Goal: Task Accomplishment & Management: Complete application form

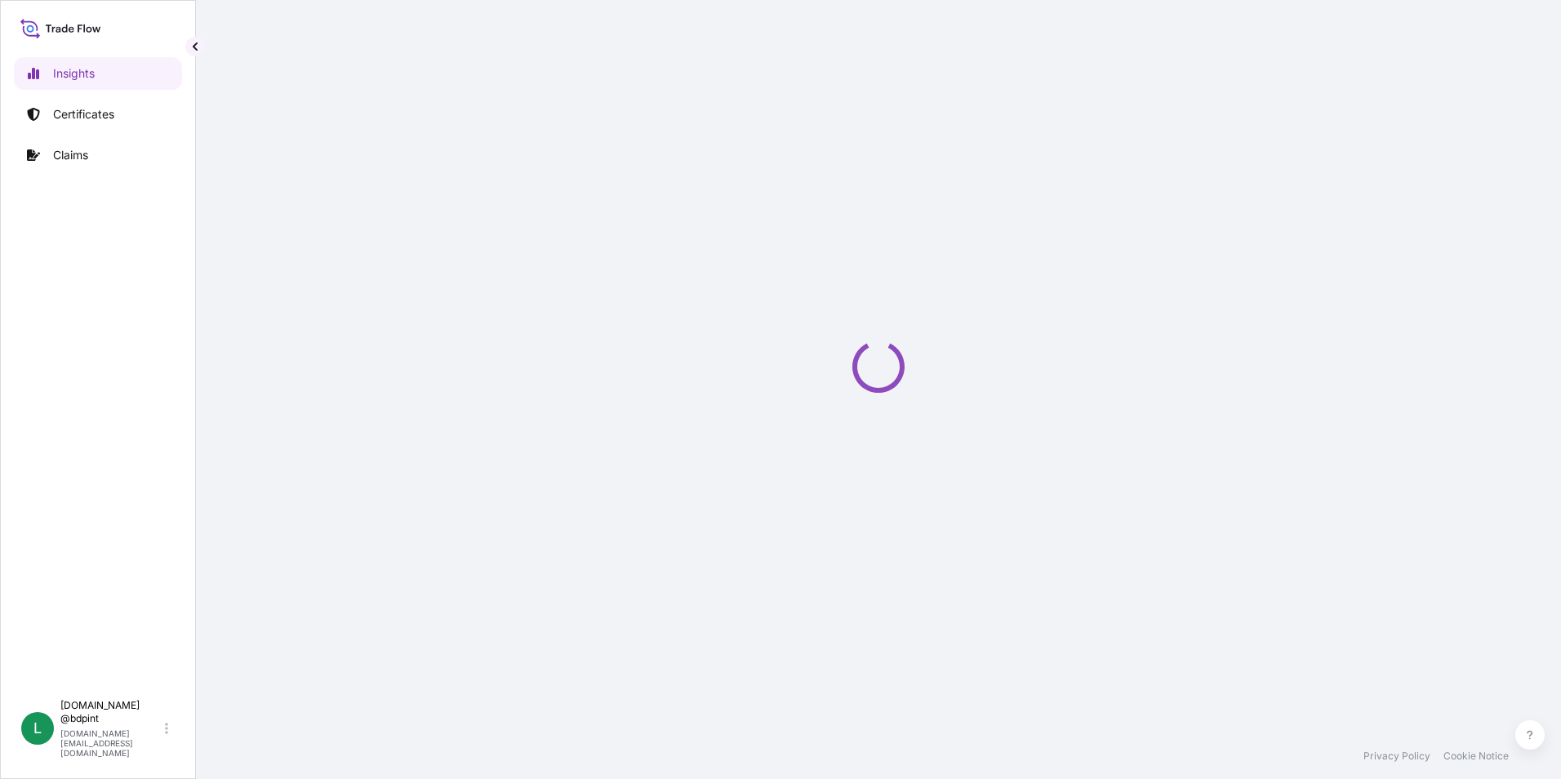
select select "2025"
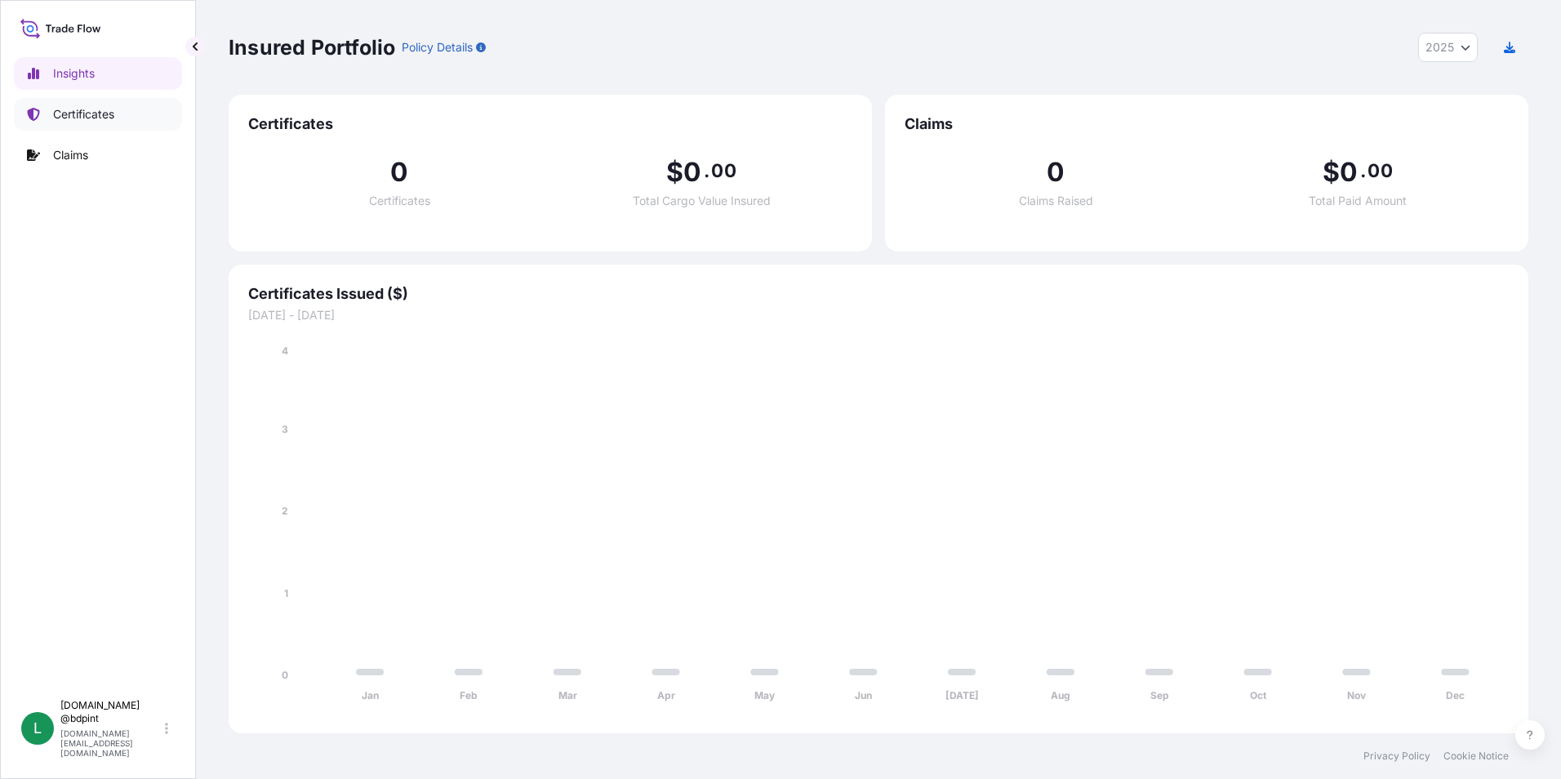
click at [67, 128] on link "Certificates" at bounding box center [98, 114] width 168 height 33
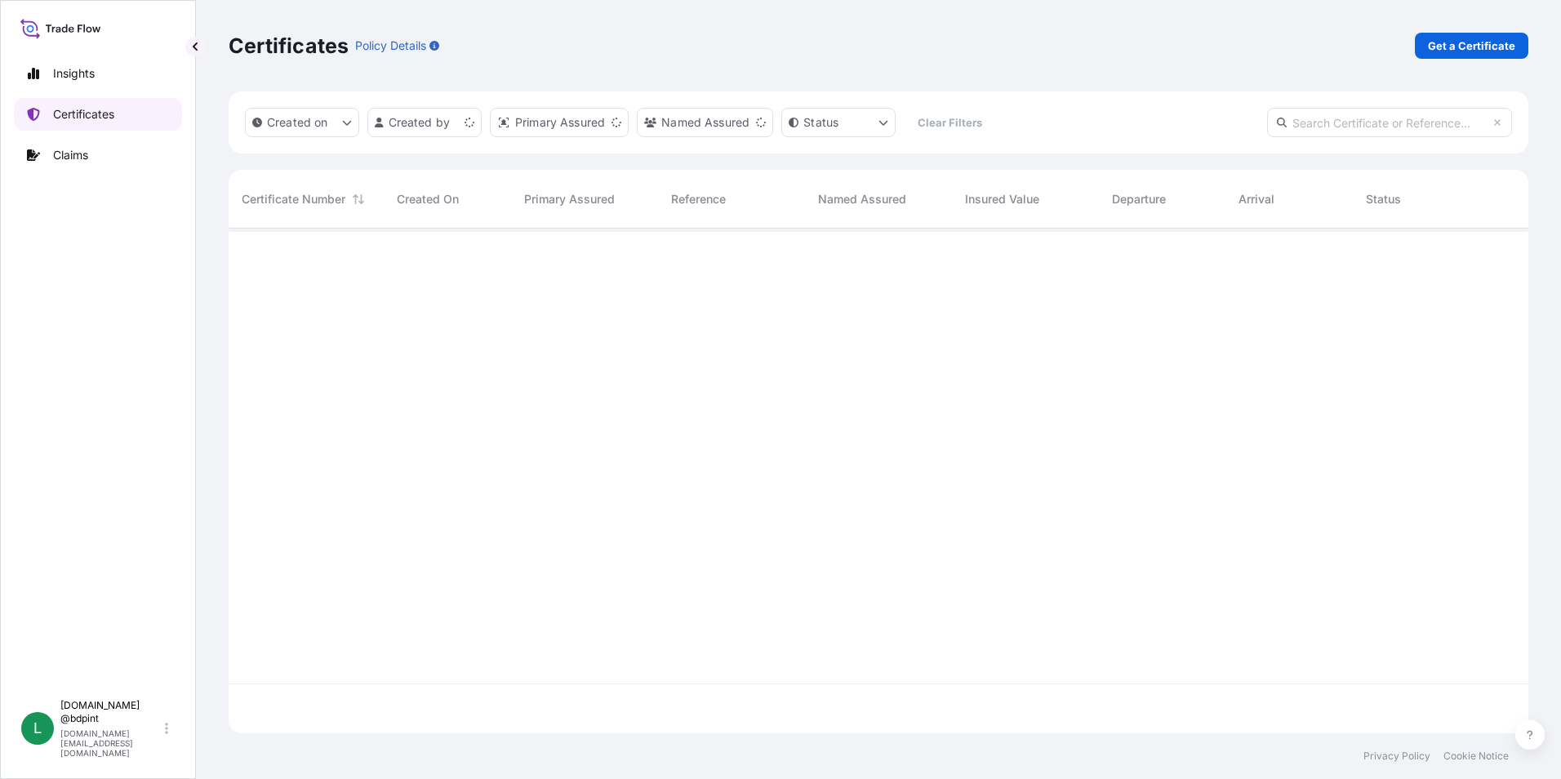
scroll to position [501, 1288]
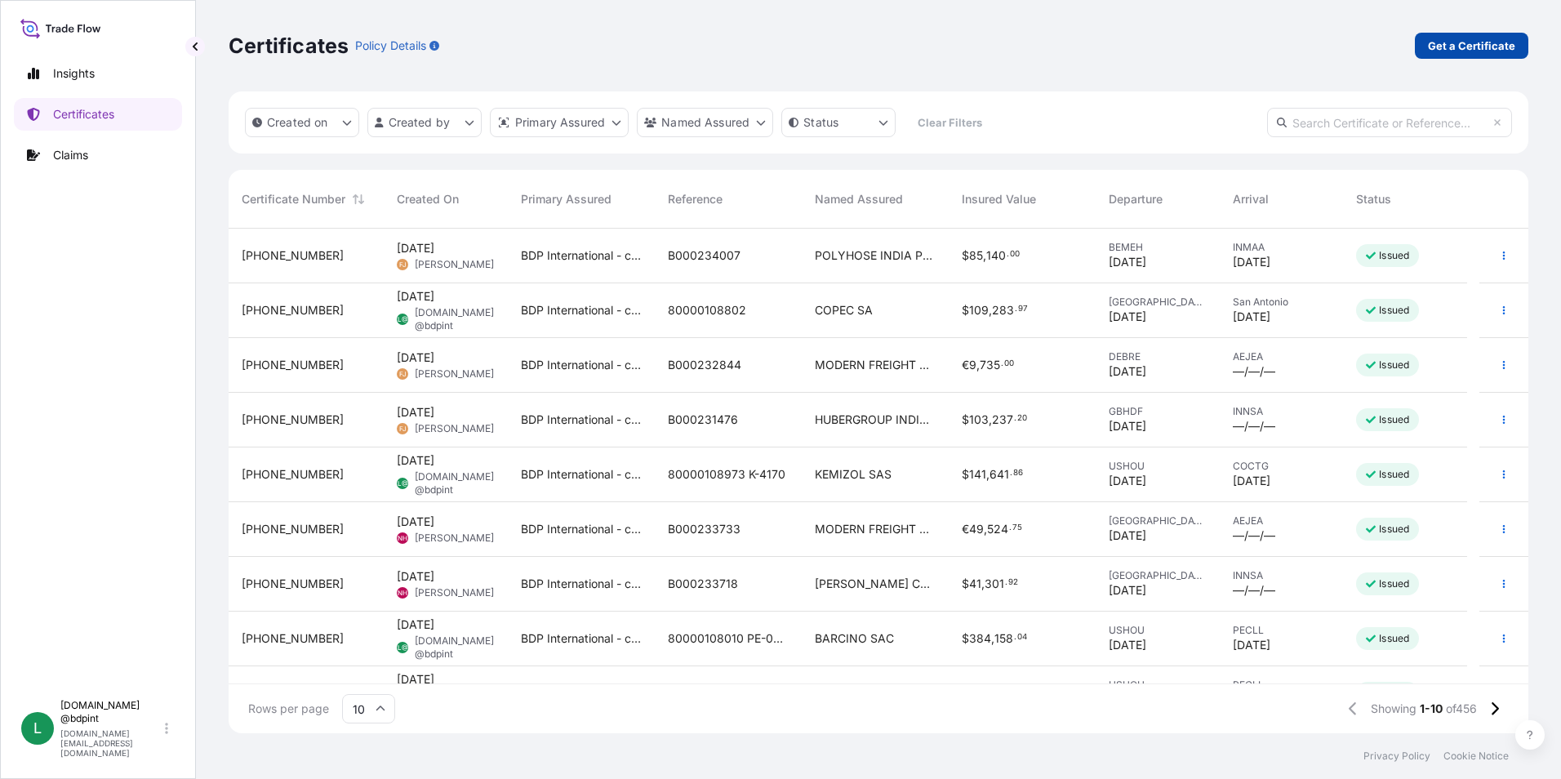
click at [1440, 47] on p "Get a Certificate" at bounding box center [1471, 46] width 87 height 16
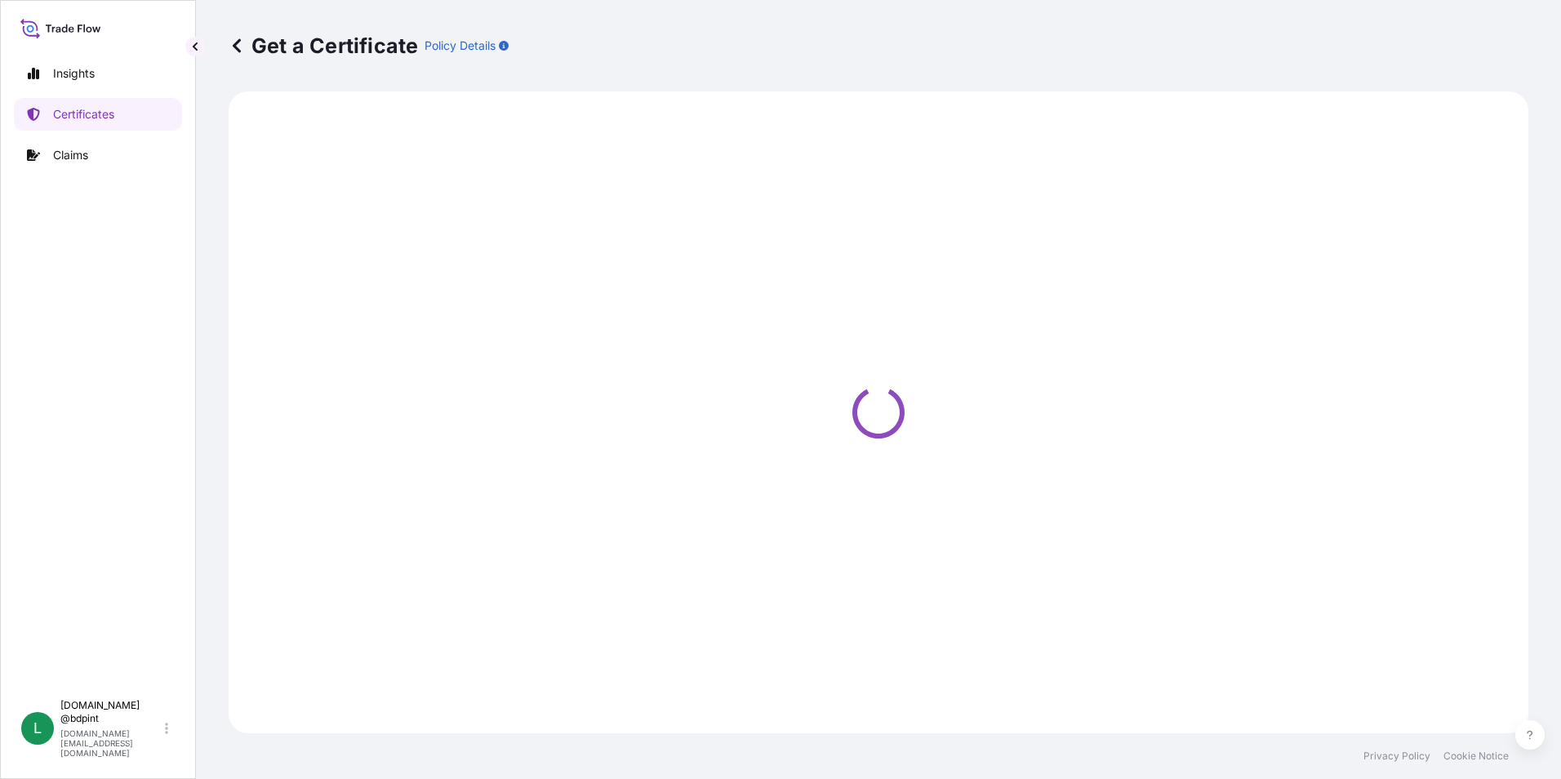
select select "Barge"
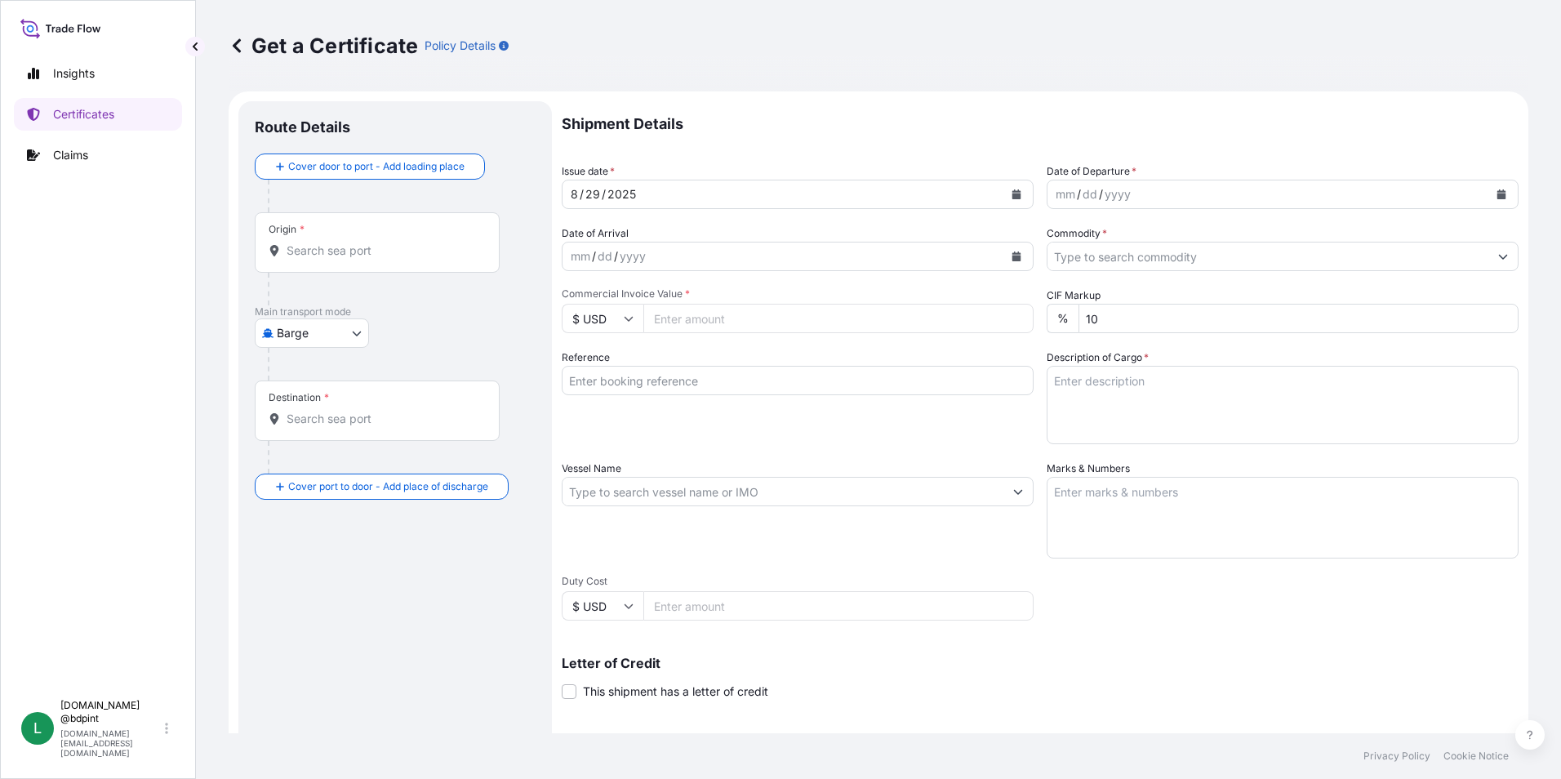
click at [1497, 193] on icon "Calendar" at bounding box center [1502, 194] width 10 height 10
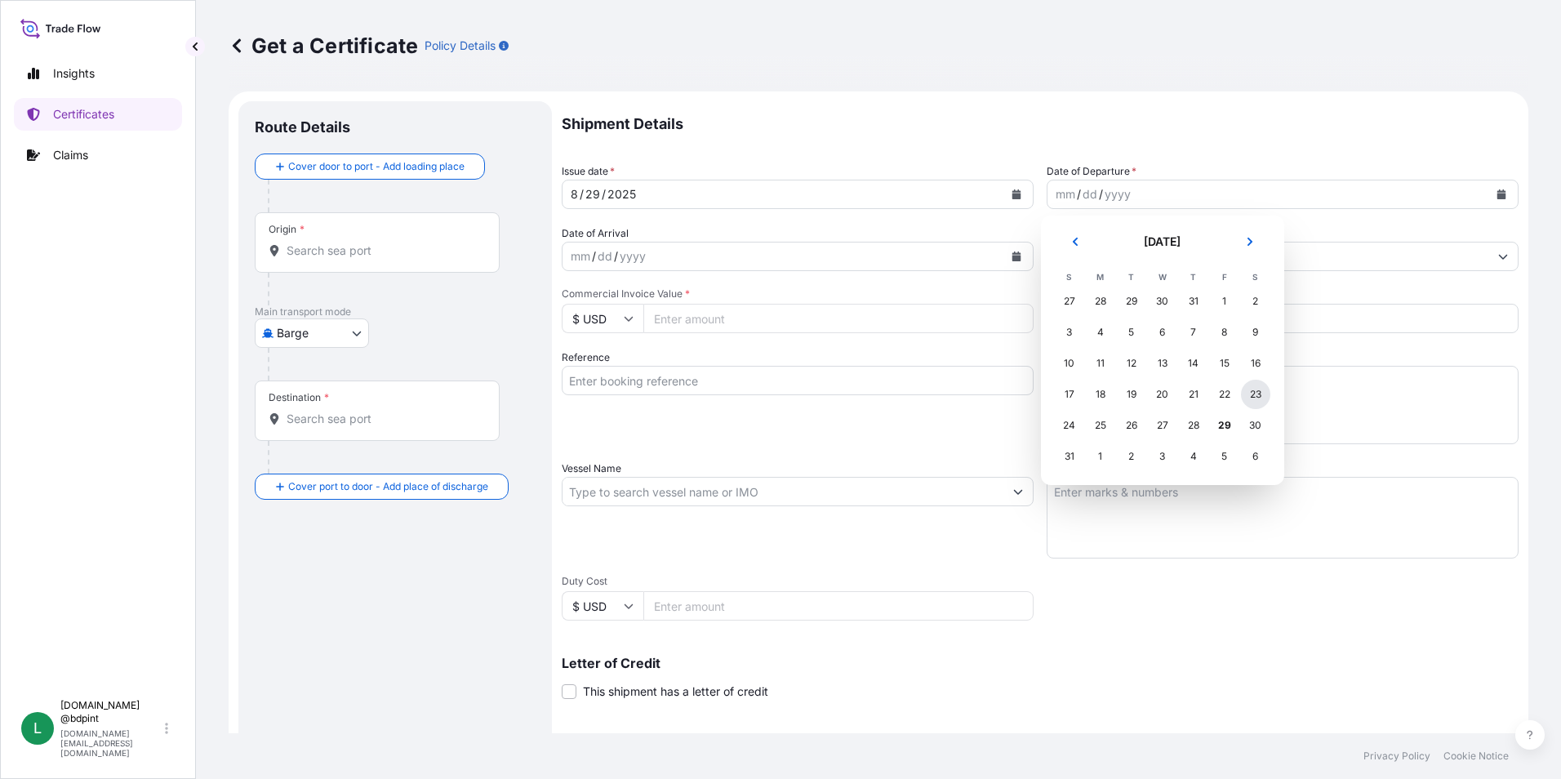
click at [1258, 395] on div "23" at bounding box center [1255, 394] width 29 height 29
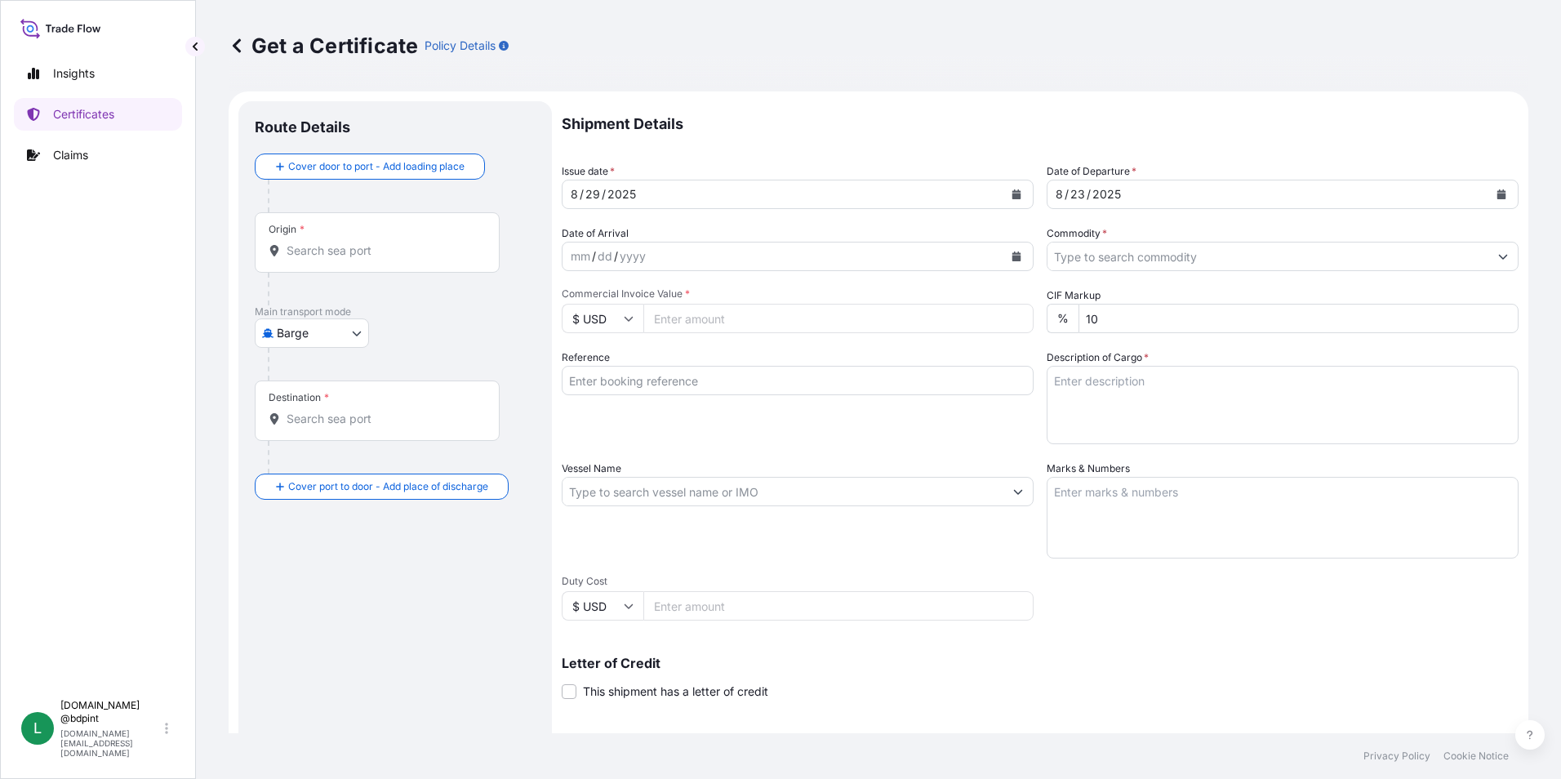
click at [1012, 256] on icon "Calendar" at bounding box center [1016, 256] width 9 height 10
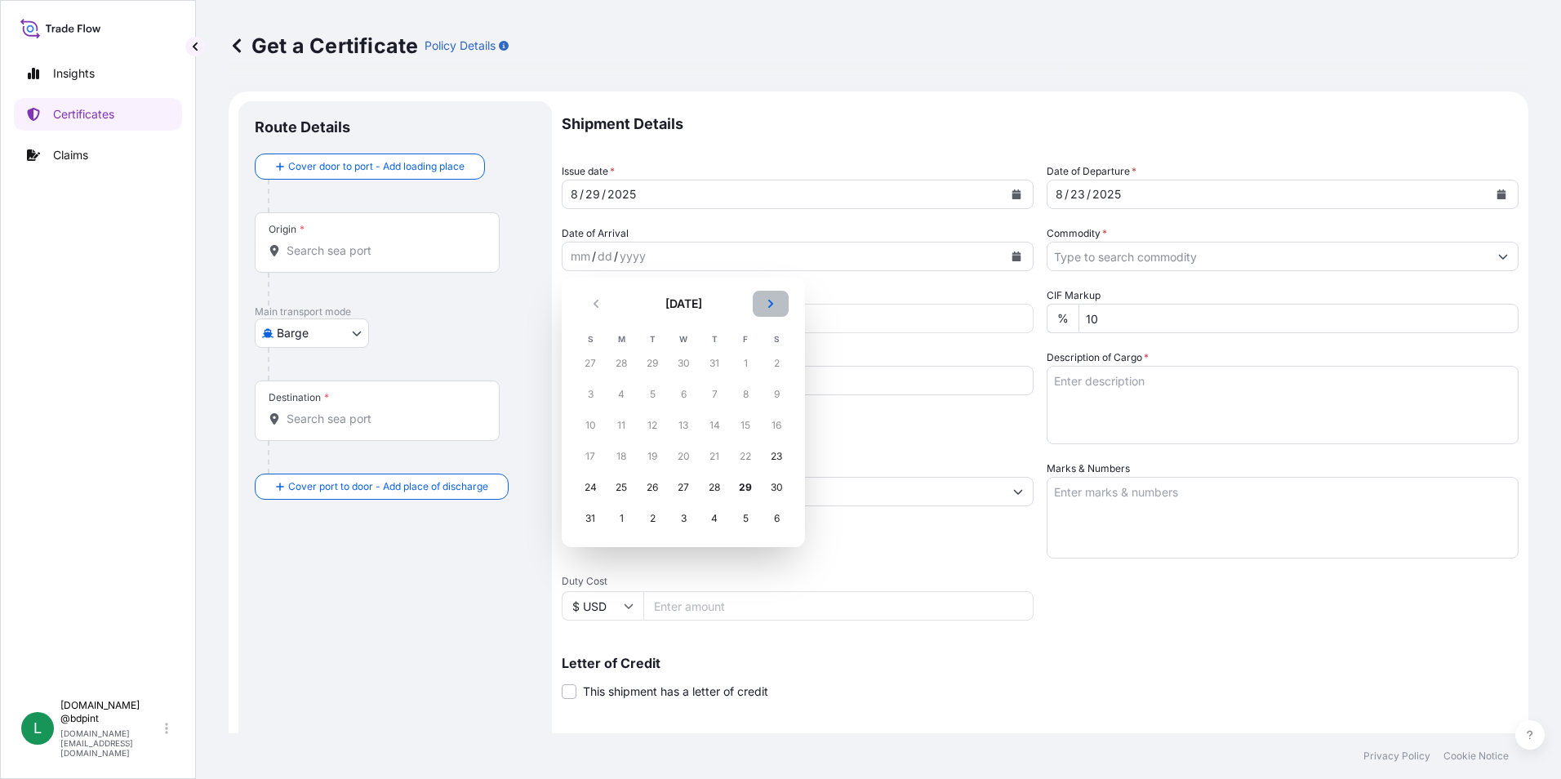
click at [772, 298] on button "Next" at bounding box center [771, 304] width 36 height 26
click at [733, 424] on div "19" at bounding box center [745, 425] width 29 height 29
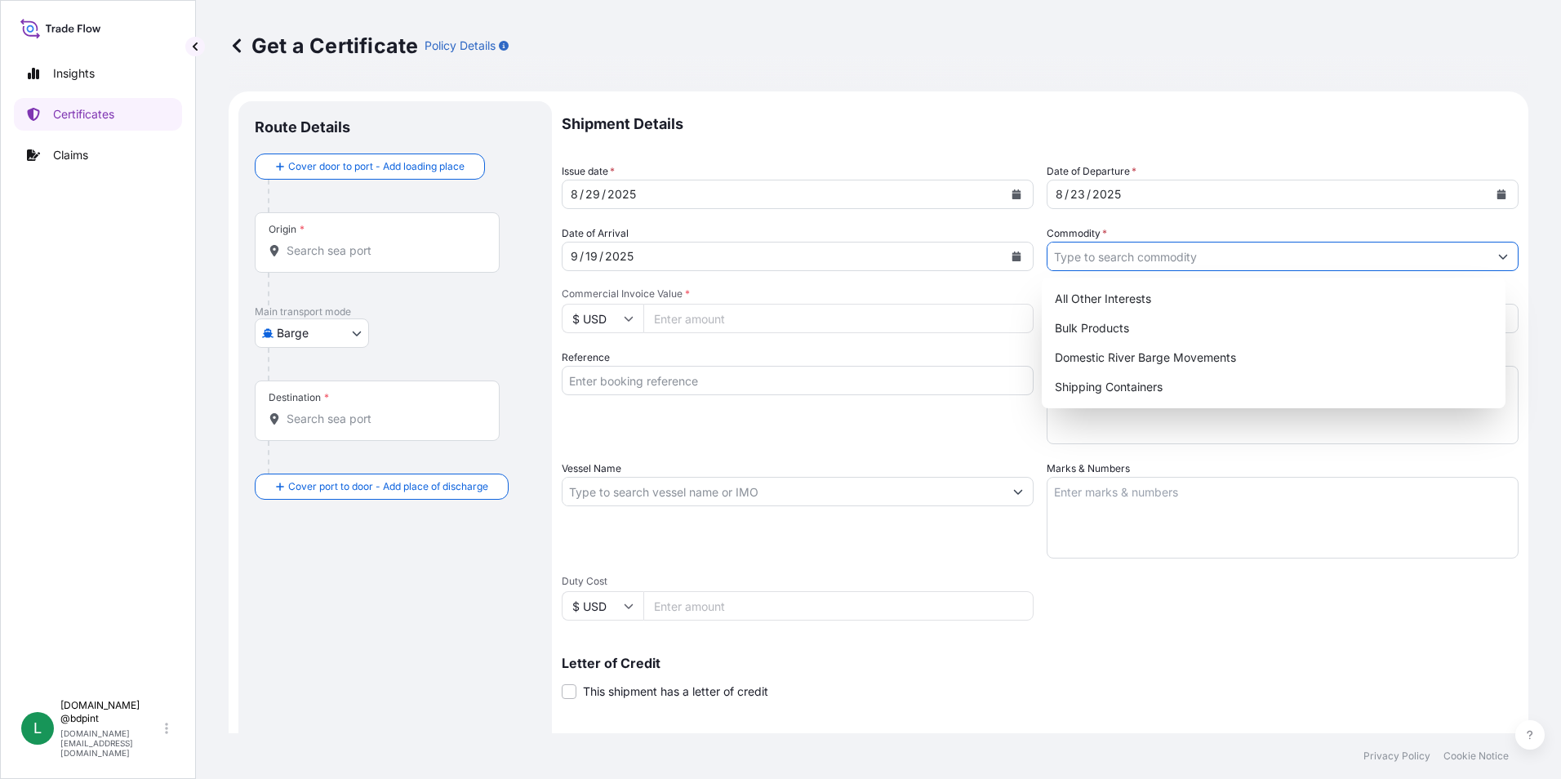
click at [1217, 262] on input "Commodity *" at bounding box center [1268, 256] width 441 height 29
click at [1103, 385] on div "Shipping Containers" at bounding box center [1274, 386] width 452 height 29
type input "Shipping Containers"
click at [725, 327] on input "Commercial Invoice Value *" at bounding box center [838, 318] width 390 height 29
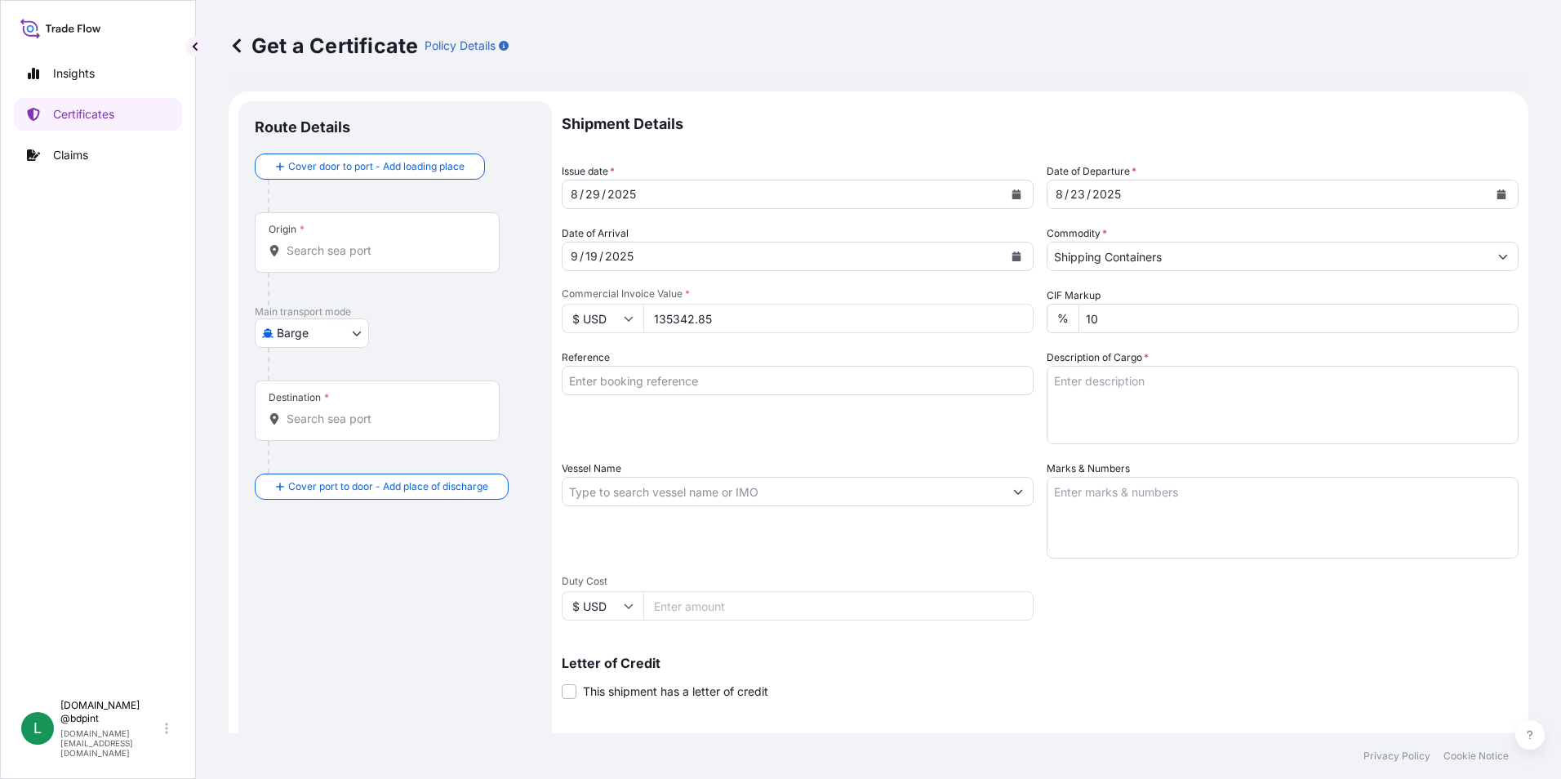
type input "135342.85"
click at [842, 452] on div "Shipment Details Issue date * [DATE] Date of Departure * [DATE] Date of Arrival…" at bounding box center [1040, 490] width 957 height 778
drag, startPoint x: 842, startPoint y: 452, endPoint x: 825, endPoint y: 395, distance: 59.7
click at [825, 395] on div "Reference" at bounding box center [798, 396] width 472 height 95
click at [674, 387] on input "Reference" at bounding box center [798, 380] width 472 height 29
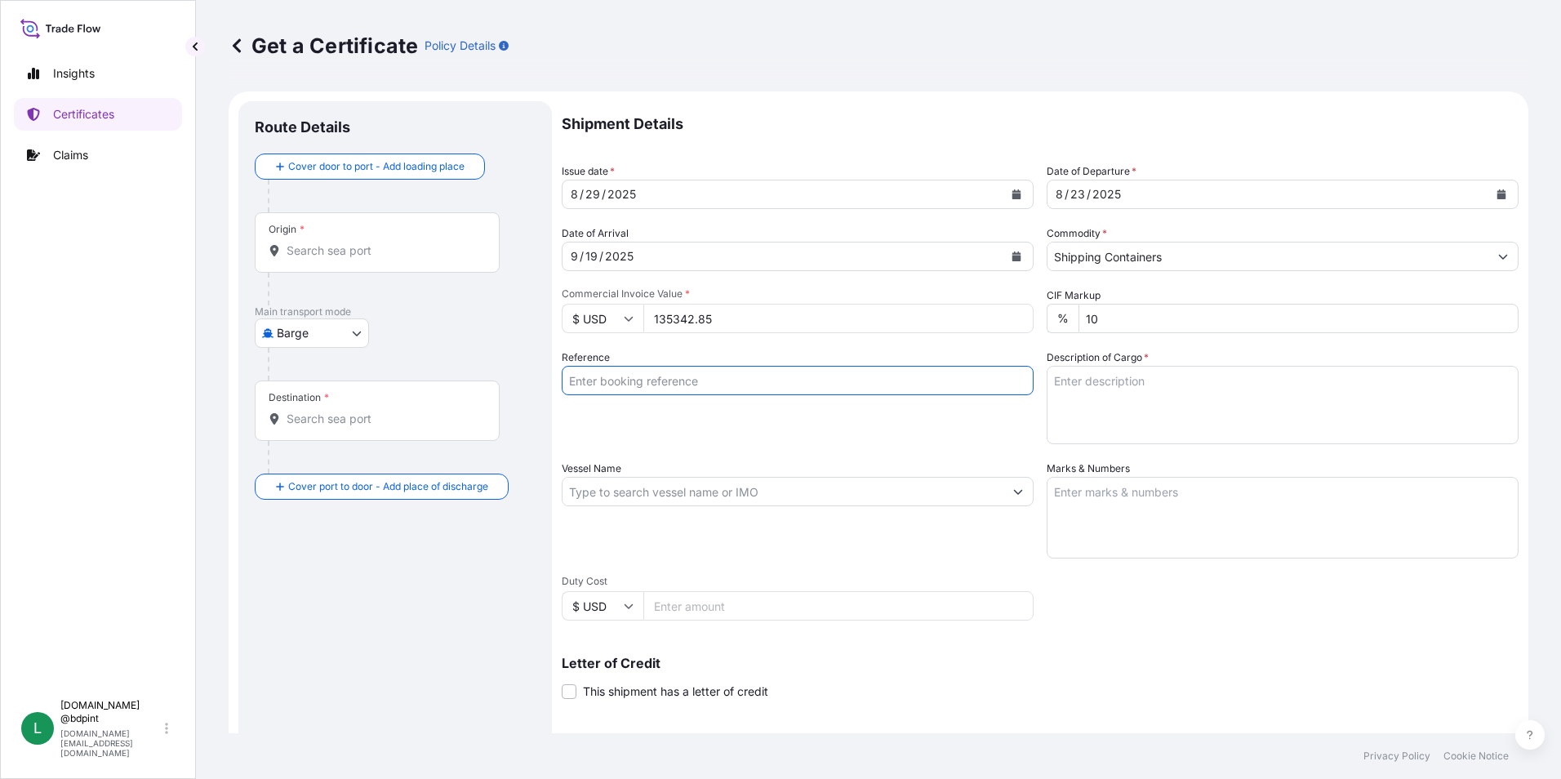
paste input "80000109143"
click at [701, 377] on input "80000109143" at bounding box center [798, 380] width 472 height 29
paste input "PE-070/25"
type input "80000109143 PE-070/25"
click at [1101, 378] on textarea "Description of Cargo *" at bounding box center [1283, 405] width 472 height 78
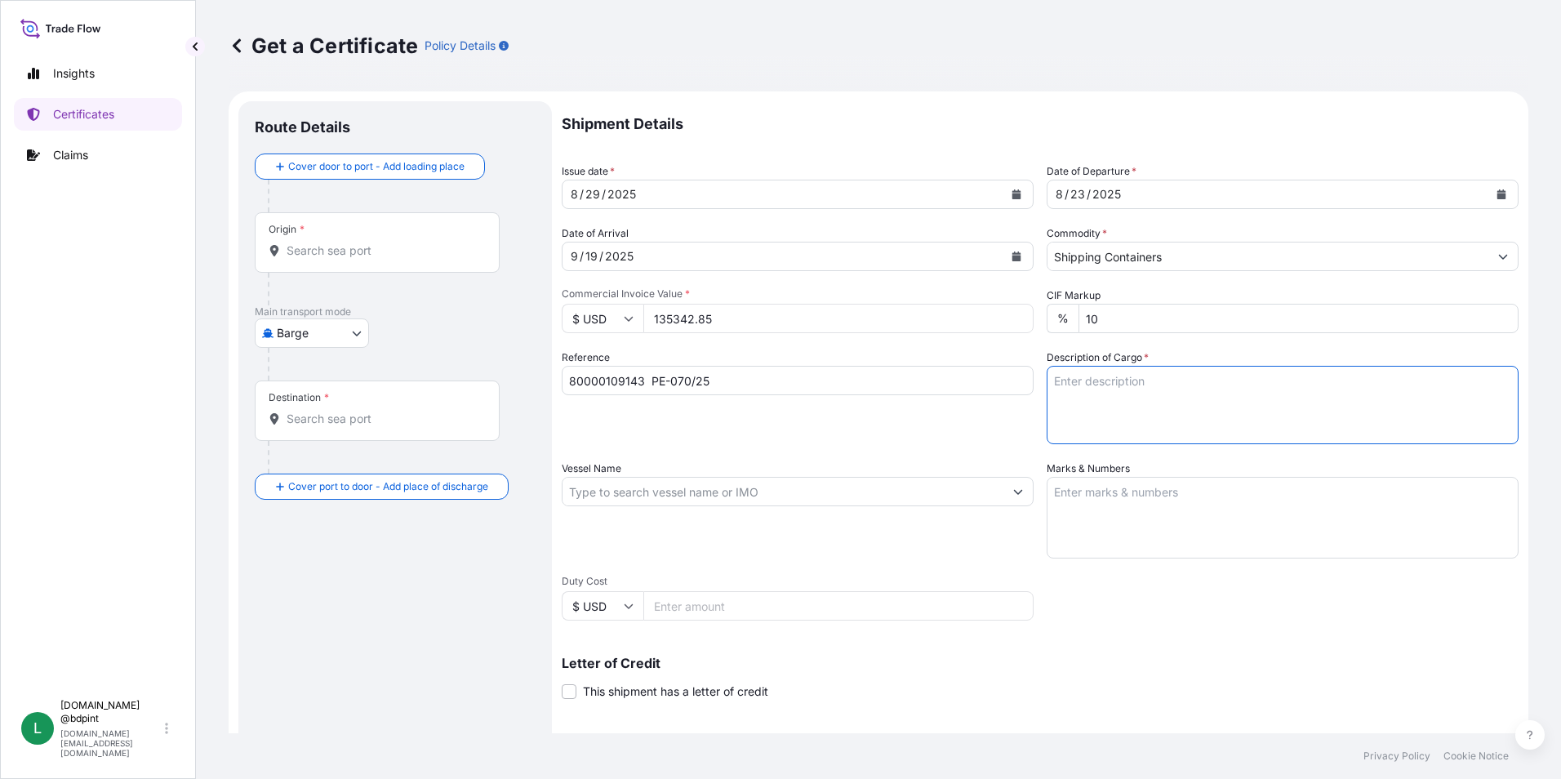
paste textarea "BAR 992 9915A\"
click at [1155, 426] on textarea "BAR 992 9915A\" at bounding box center [1283, 405] width 472 height 78
paste textarea "LUBRICATING OIL ADDITIVES"
type textarea "BAR 992 9915A\ LUBRICATING OIL ADDITIVES 1 TANK"
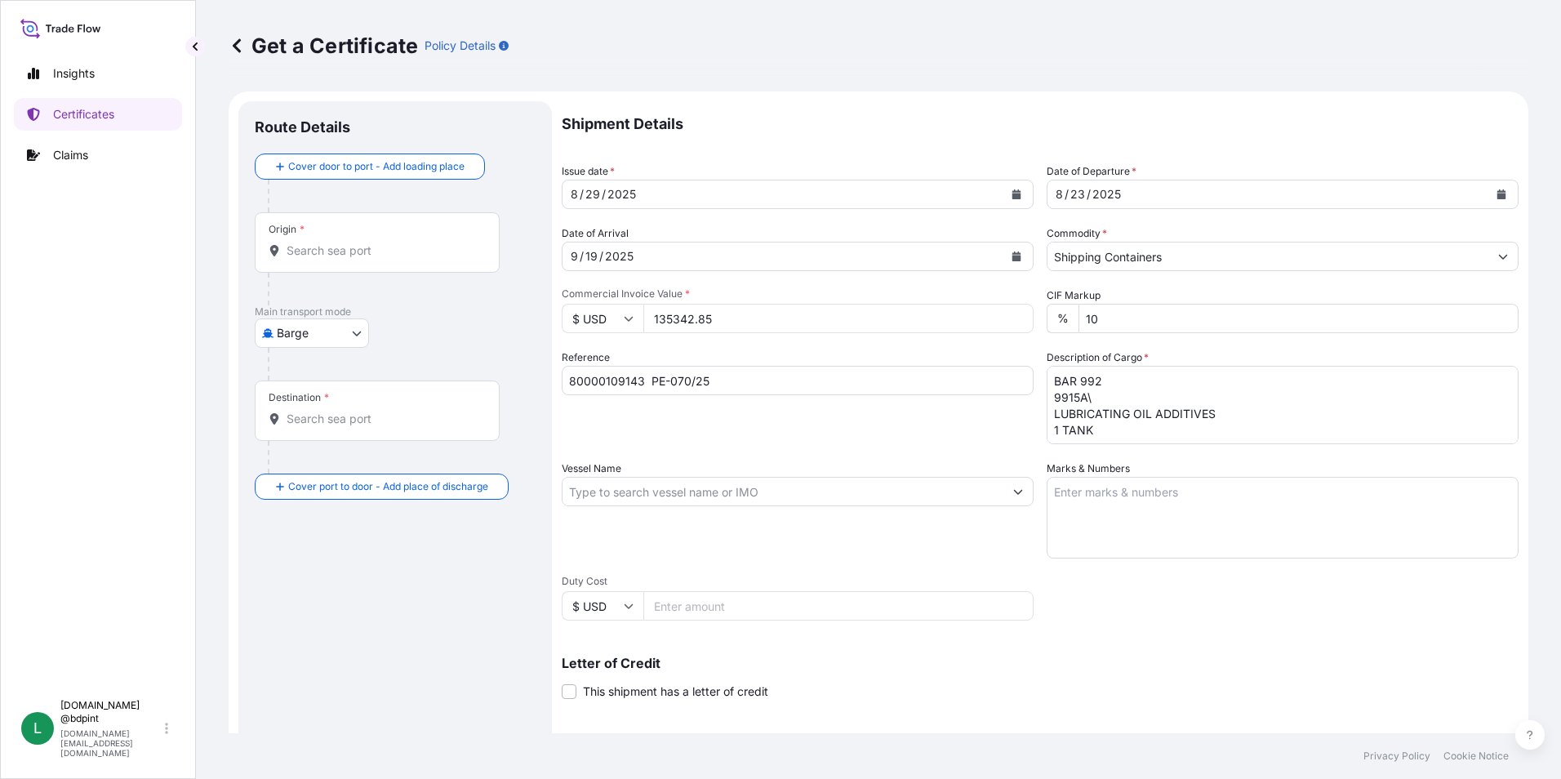
click at [772, 492] on input "Vessel Name" at bounding box center [783, 491] width 441 height 29
paste input "GSL NICOLETTA"
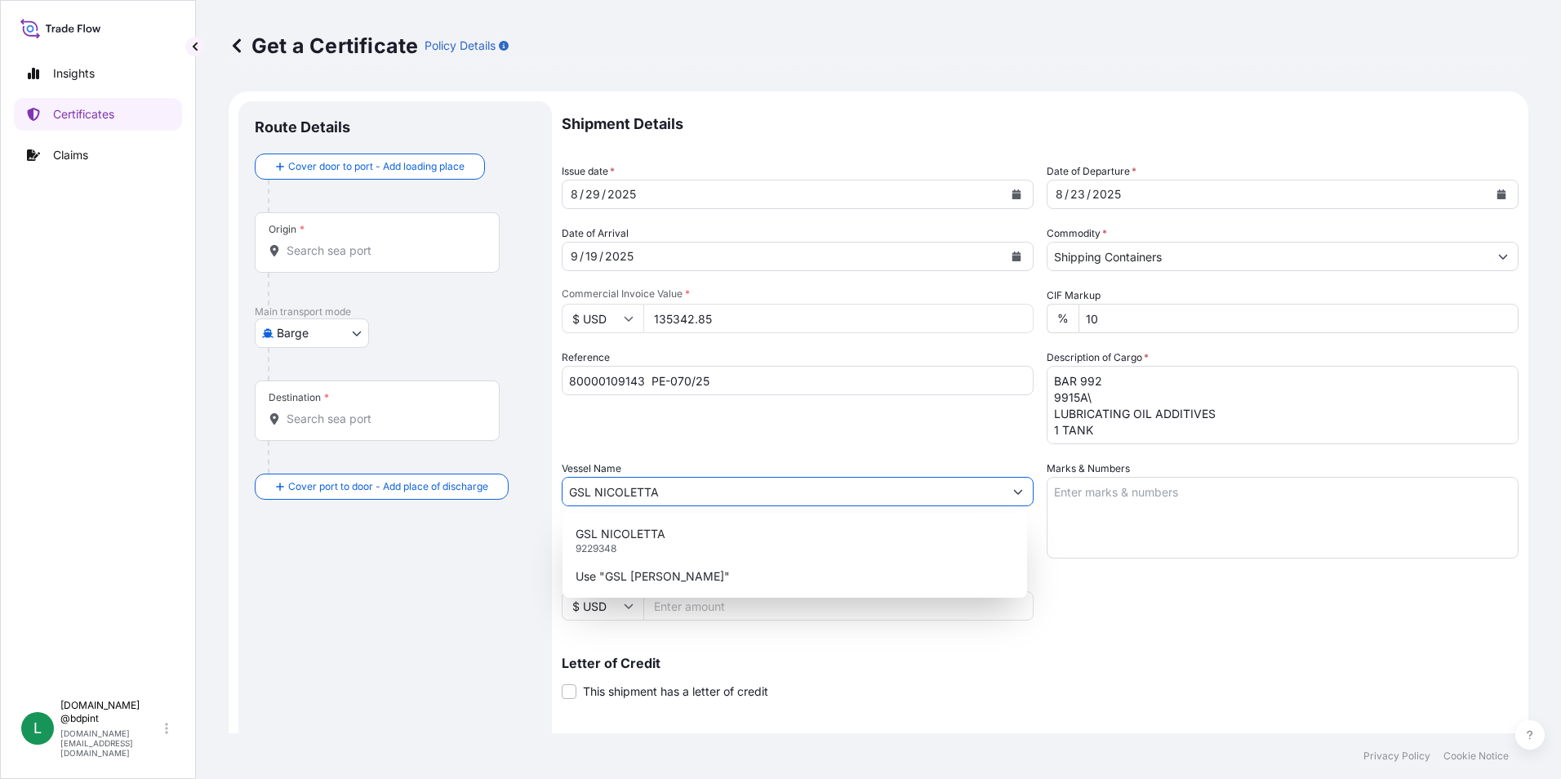
type input "GSL NICOLETTA"
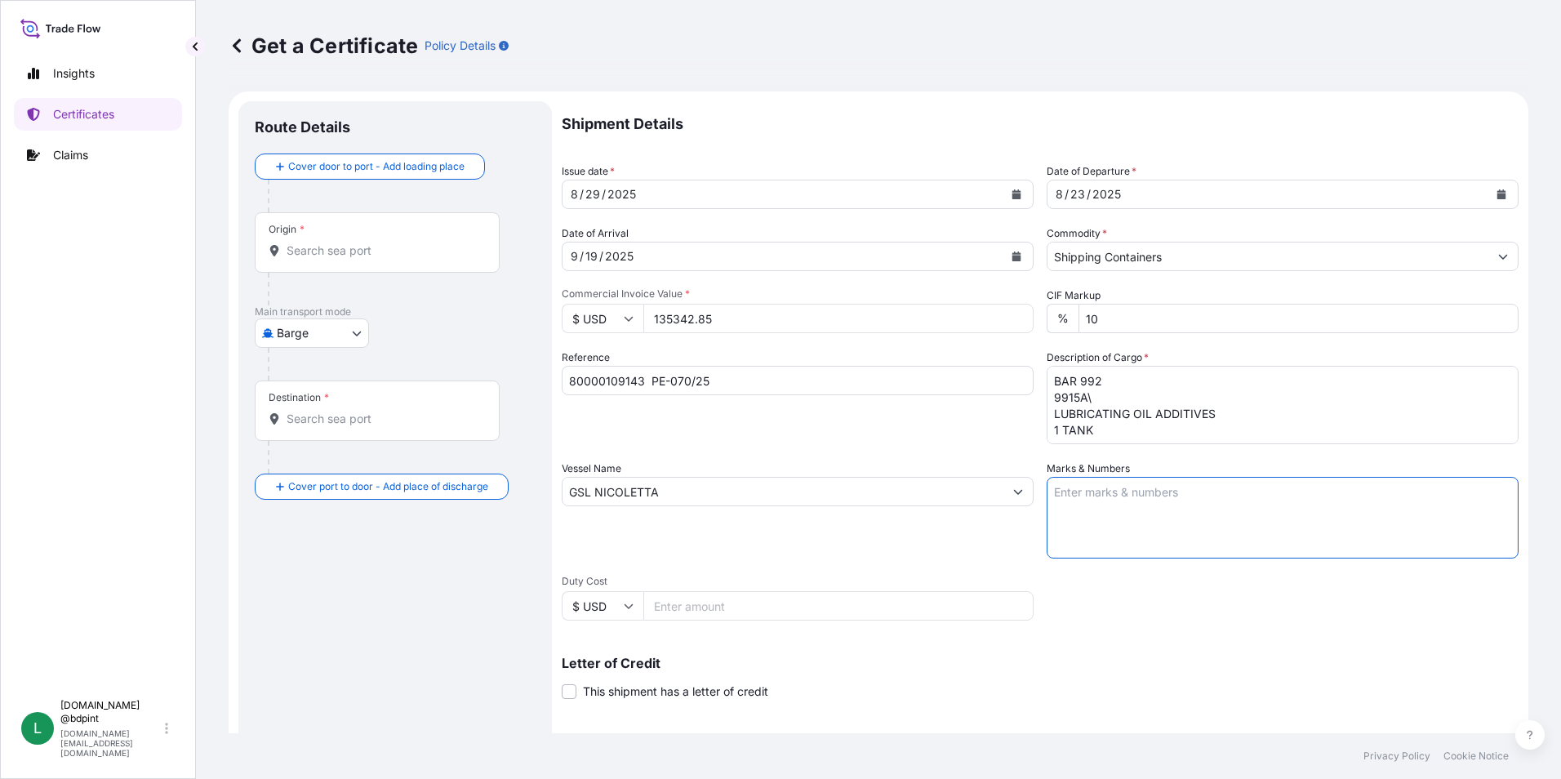
click at [1157, 488] on textarea "Marks & Numbers" at bounding box center [1283, 518] width 472 height 82
paste textarea "CONSIGNEE CONSIGNEE ORDER REFERENCE NUMBER SHIPPER ORDER NUMBER (LZ ORDER NUMBE…"
type textarea "CONSIGNEE CONSIGNEE ORDER REFERENCE NUMBER SHIPPER ORDER NUMBER (LZ ORDER NUMBE…"
click at [925, 545] on div "Vessel Name GSL [PERSON_NAME]" at bounding box center [798, 510] width 472 height 98
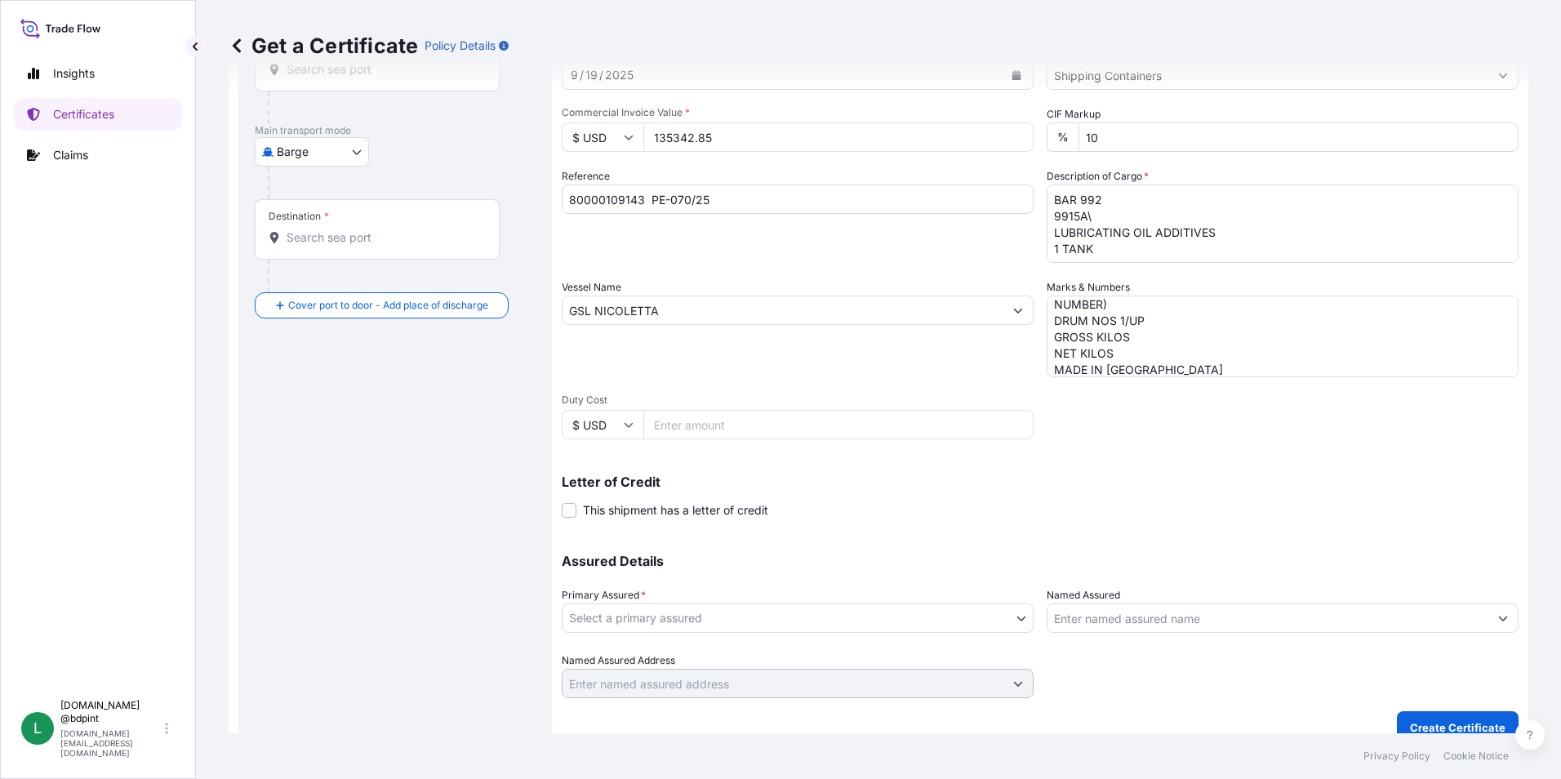
scroll to position [202, 0]
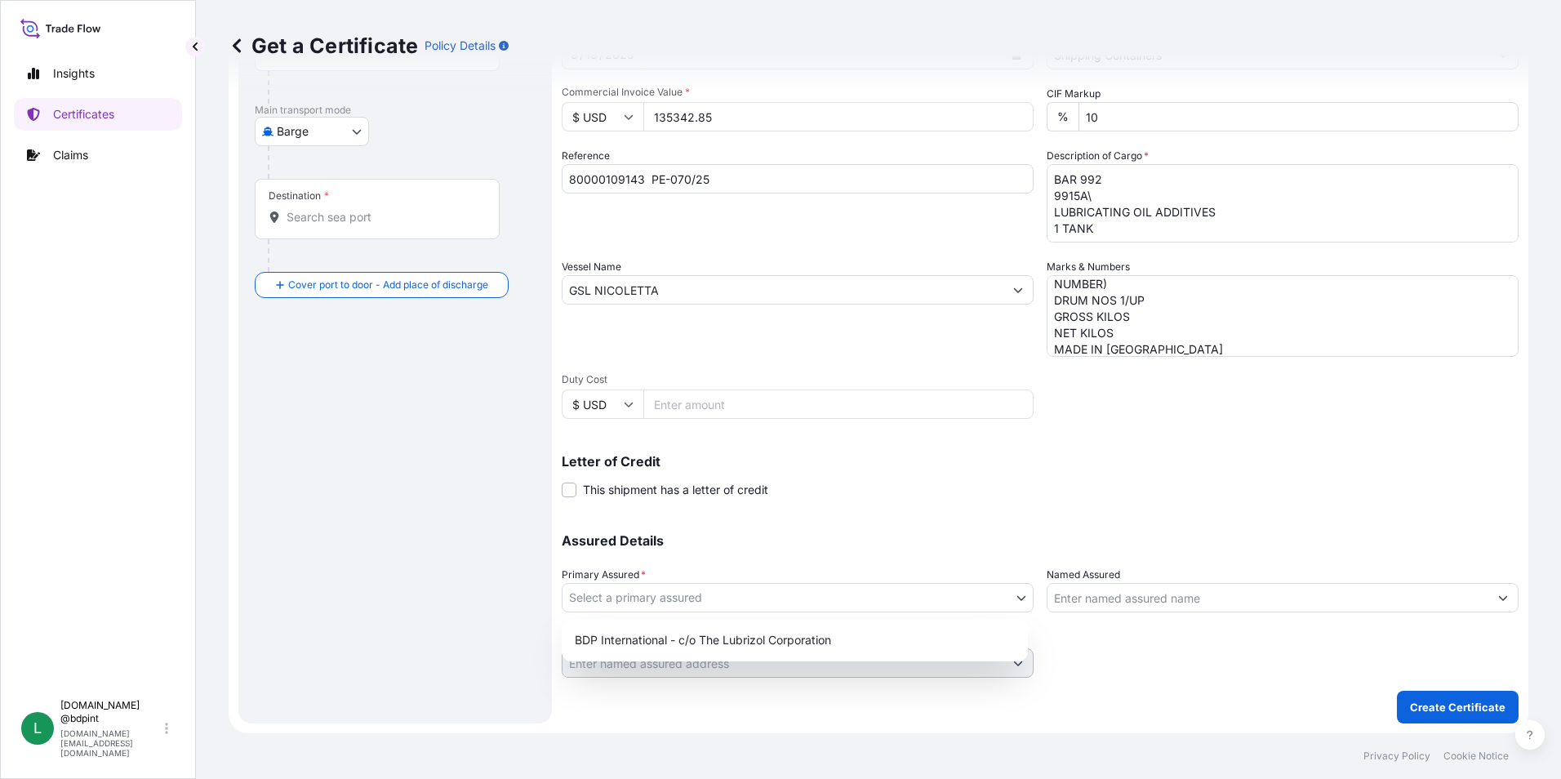
click at [758, 589] on body "0 options available. 2 options available. Insights Certificates Claims L [DOMAI…" at bounding box center [780, 389] width 1561 height 779
click at [753, 638] on div "BDP International - c/o The Lubrizol Corporation" at bounding box center [794, 639] width 453 height 29
select select "31972"
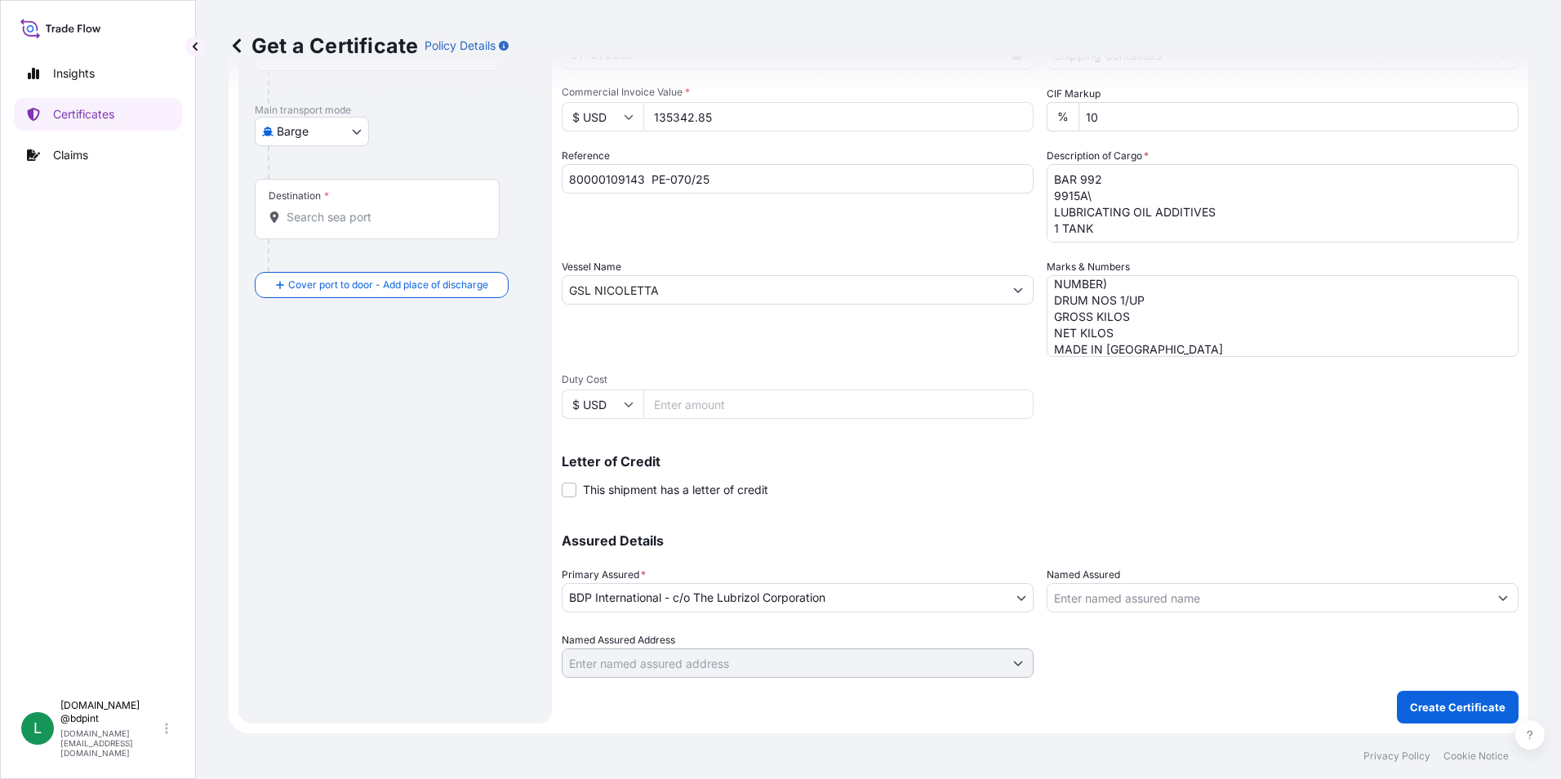
click at [1259, 606] on input "Named Assured" at bounding box center [1268, 597] width 441 height 29
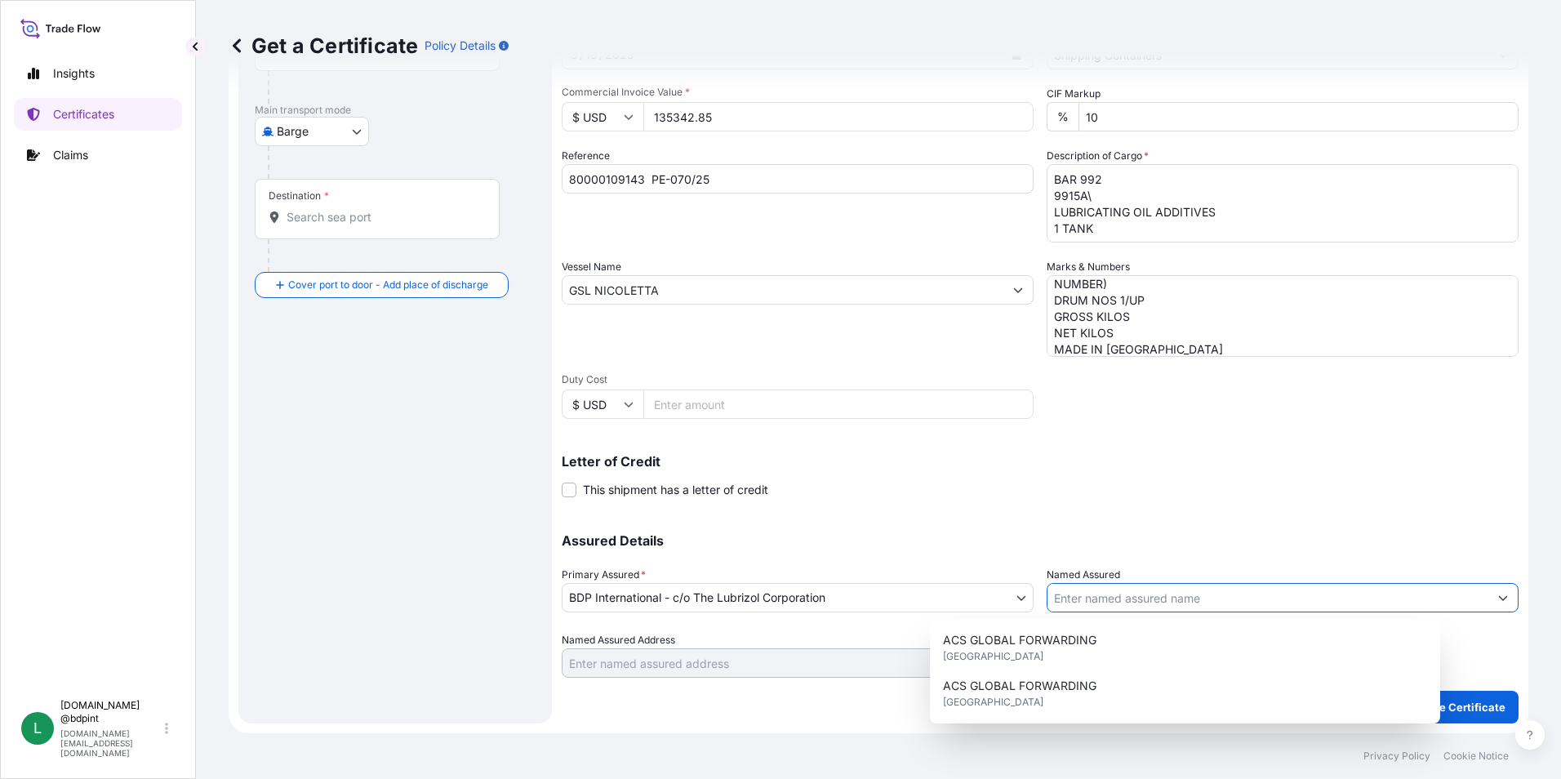
paste input "BARCINO SAC"
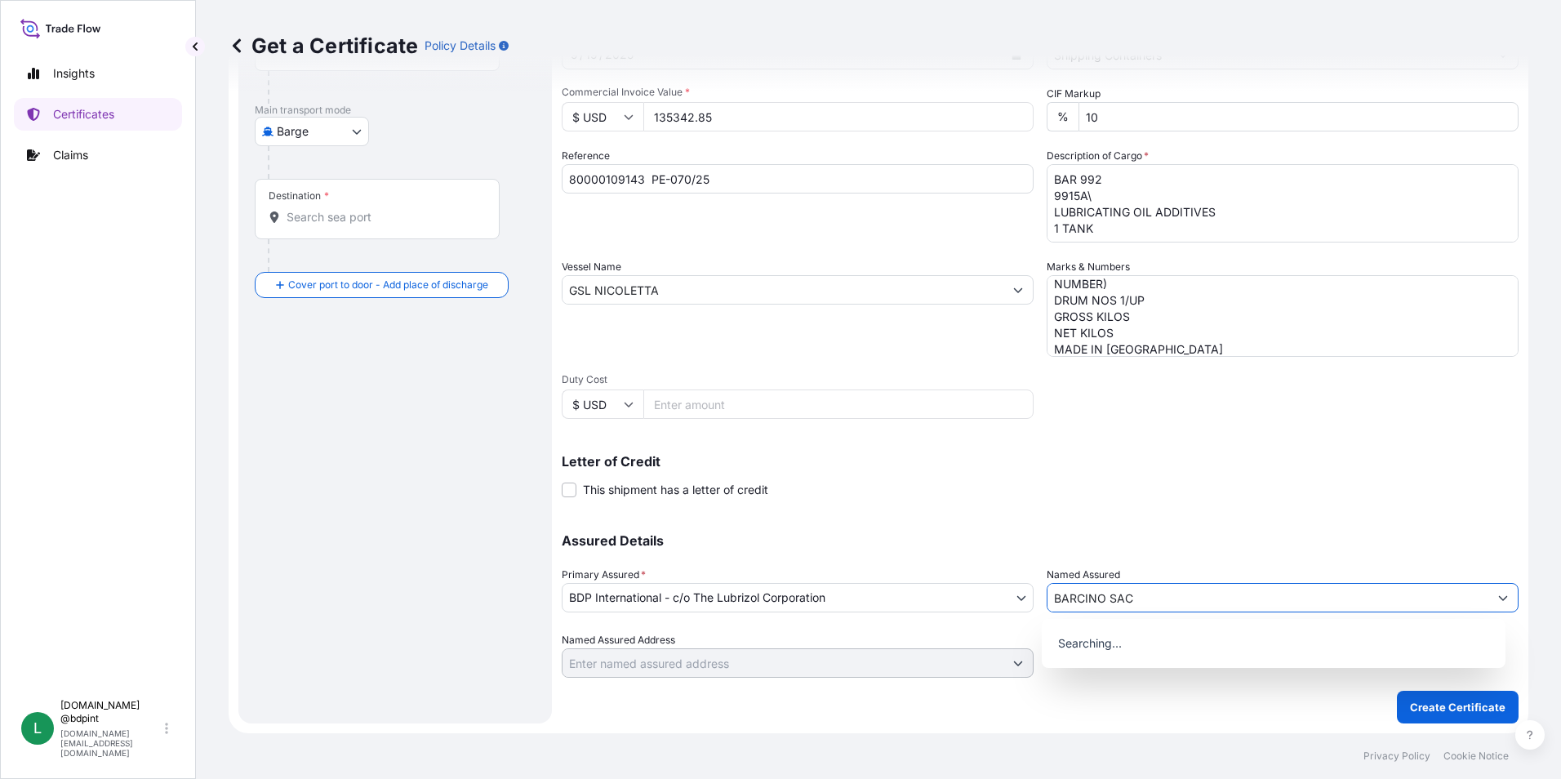
type input "BARCINO SAC"
click at [963, 547] on div "Assured Details Primary Assured * BDP International - c/o The Lubrizol Corporat…" at bounding box center [1040, 595] width 957 height 163
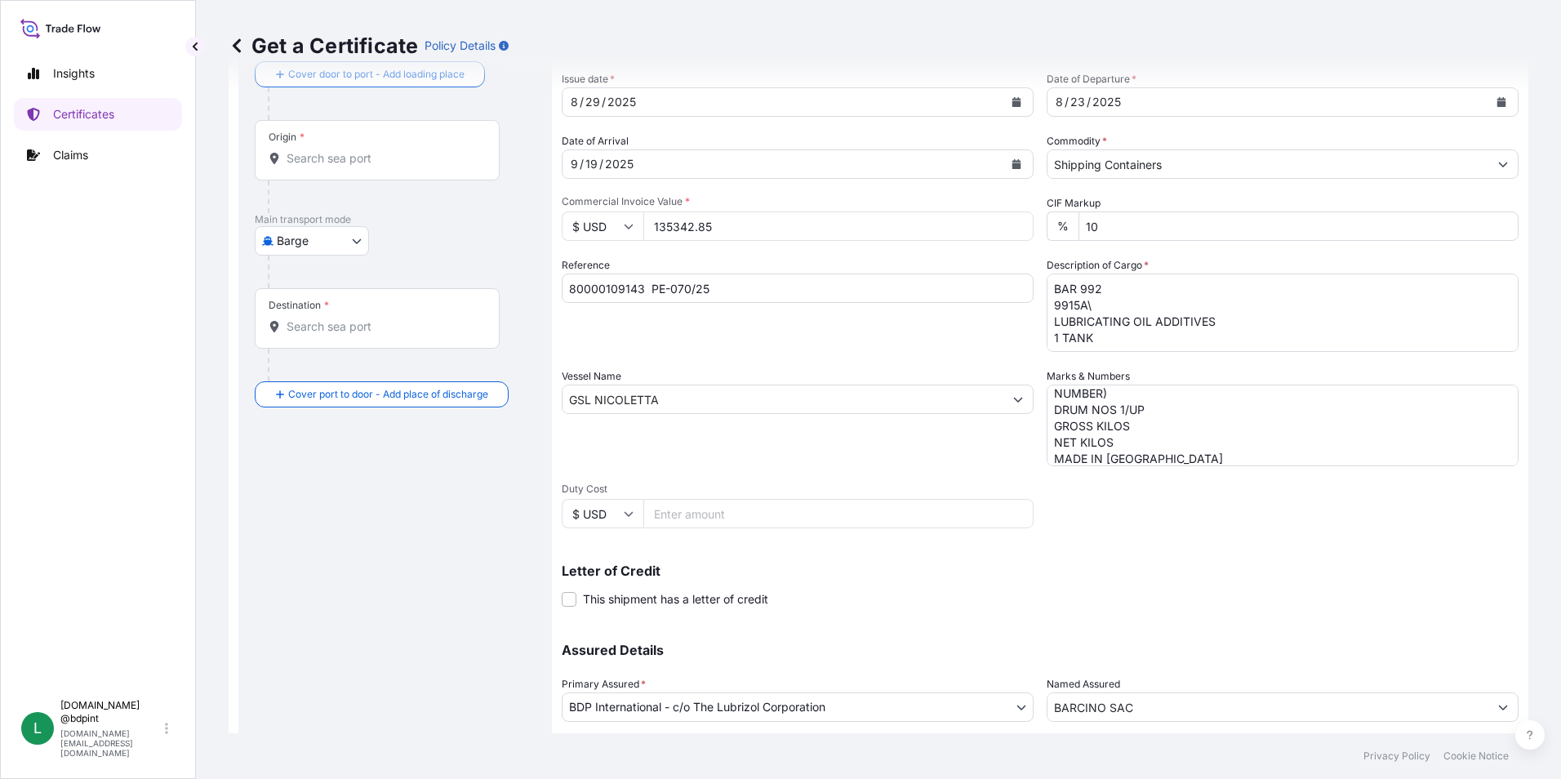
scroll to position [0, 0]
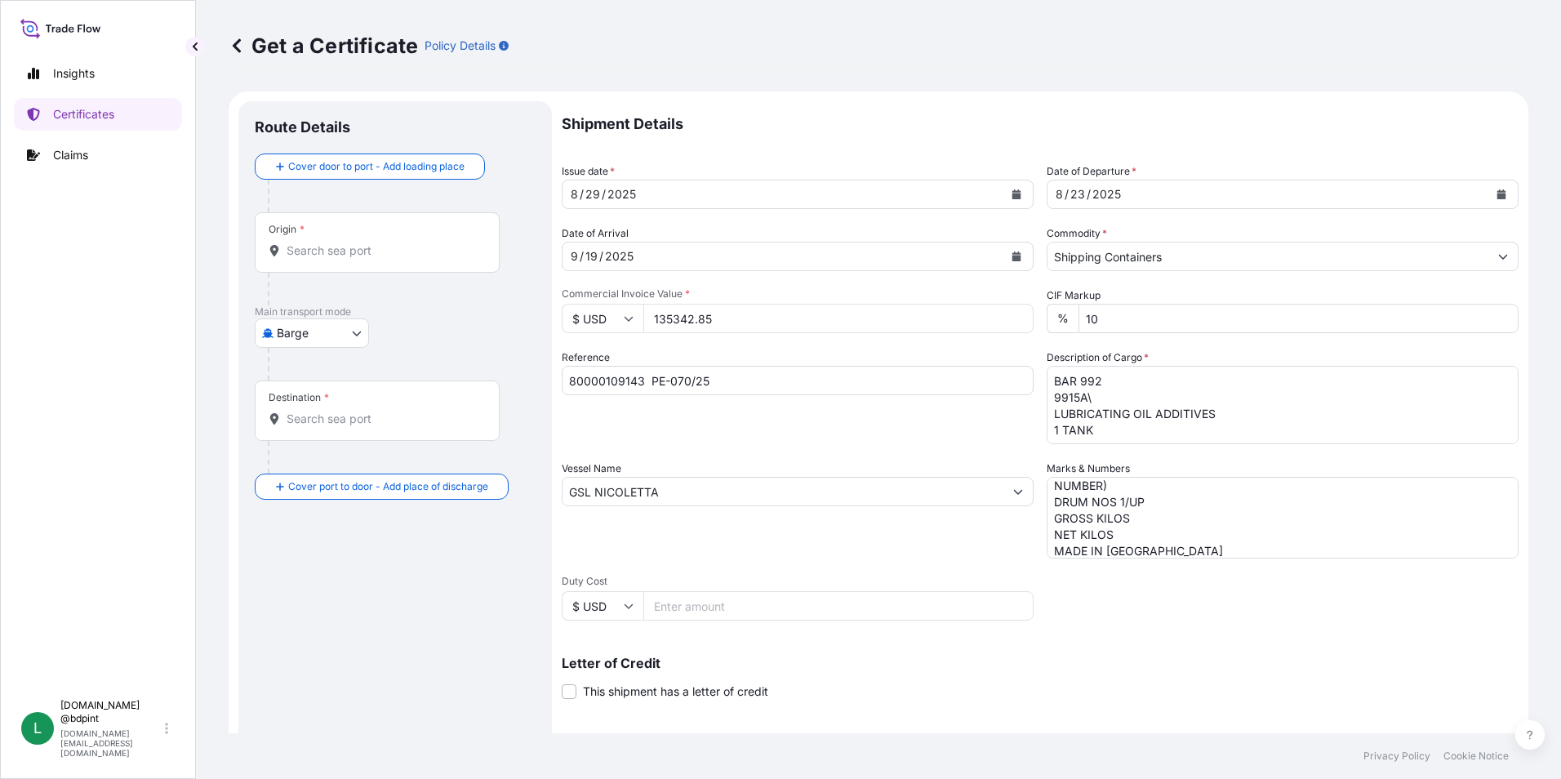
click at [327, 343] on body "15 options available. 0 options available. Insights Certificates Claims L [DOMA…" at bounding box center [780, 389] width 1561 height 779
click at [334, 465] on span "Ocean Vessel" at bounding box center [322, 464] width 73 height 16
select select "Ocean Vessel"
click at [420, 252] on input "Origin *" at bounding box center [383, 257] width 193 height 16
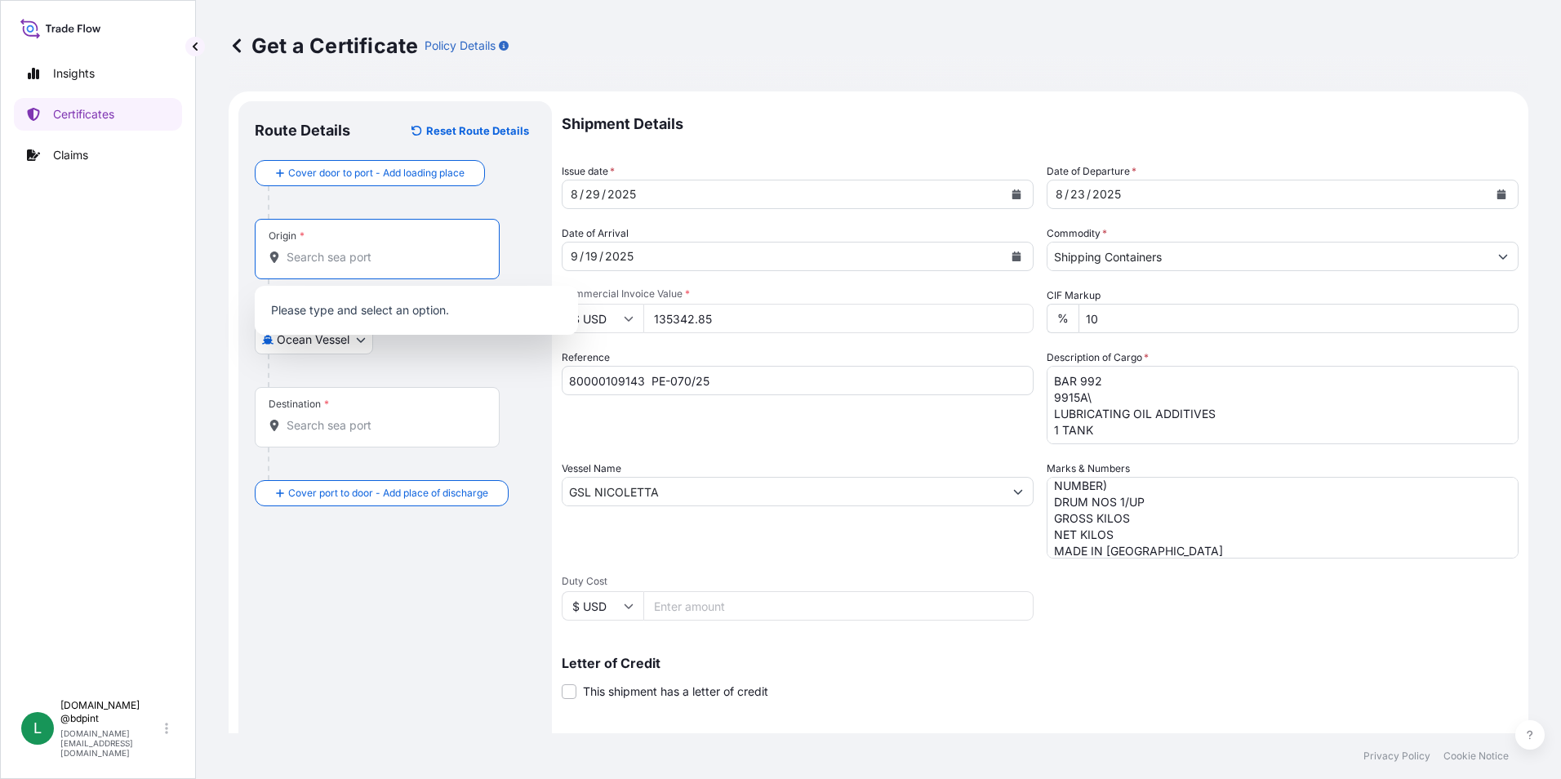
paste input "USHOU"
click at [391, 322] on div "USHOU / IAH - [GEOGRAPHIC_DATA], [GEOGRAPHIC_DATA]" at bounding box center [416, 315] width 310 height 46
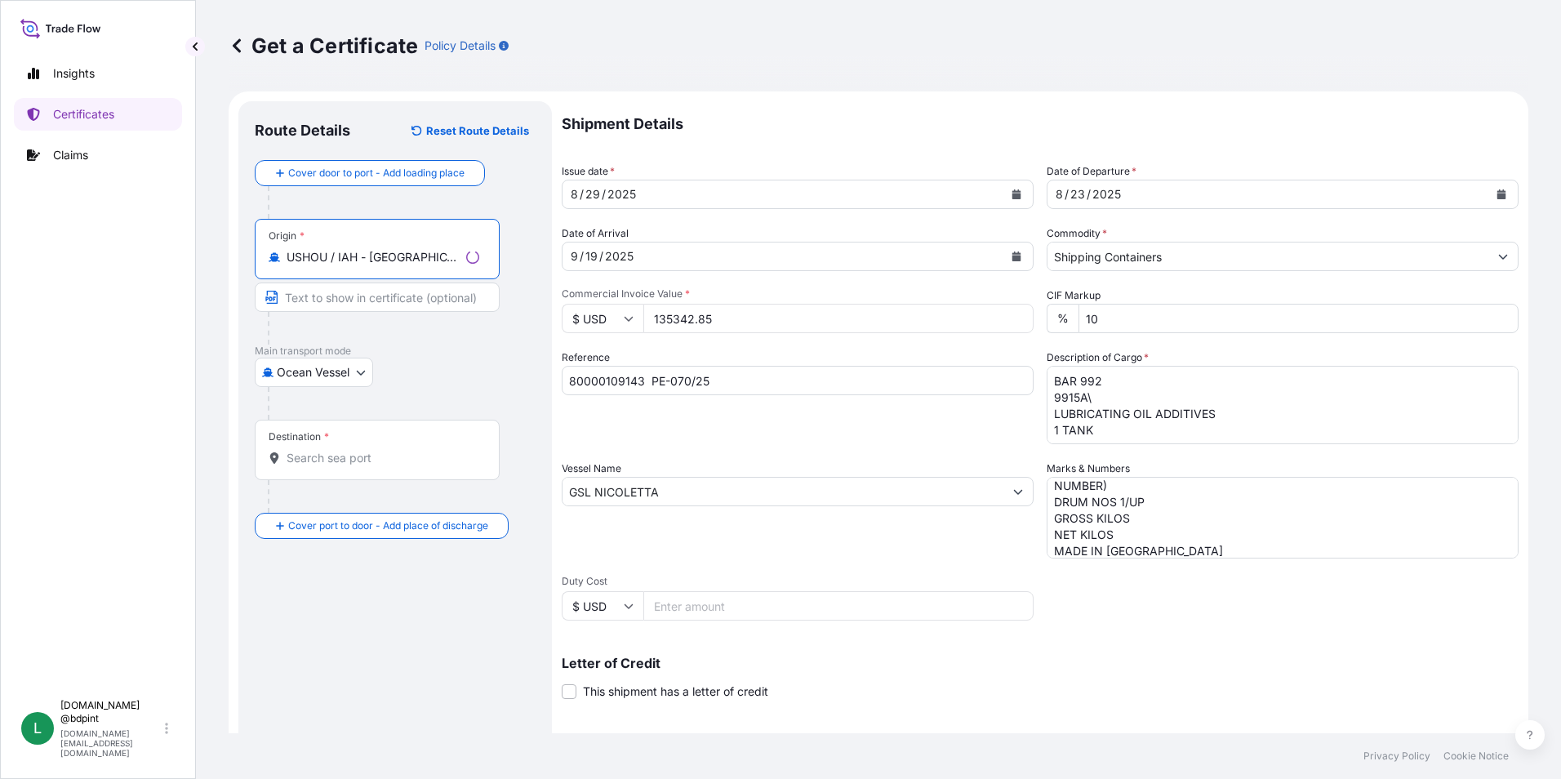
type input "USHOU / IAH - [GEOGRAPHIC_DATA], [GEOGRAPHIC_DATA]"
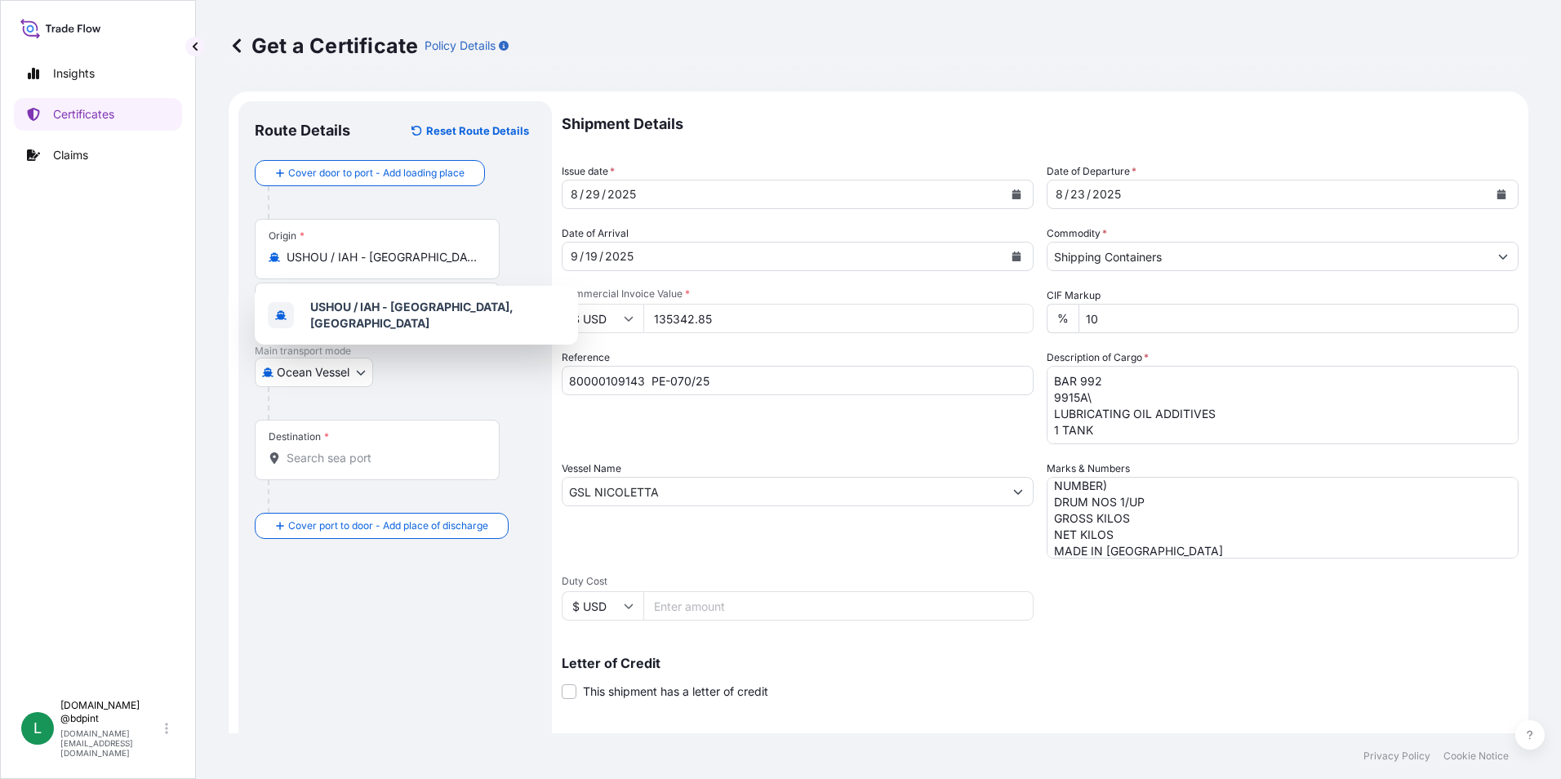
click at [472, 478] on div "Destination *" at bounding box center [377, 450] width 245 height 60
click at [472, 466] on input "Destination *" at bounding box center [383, 458] width 193 height 16
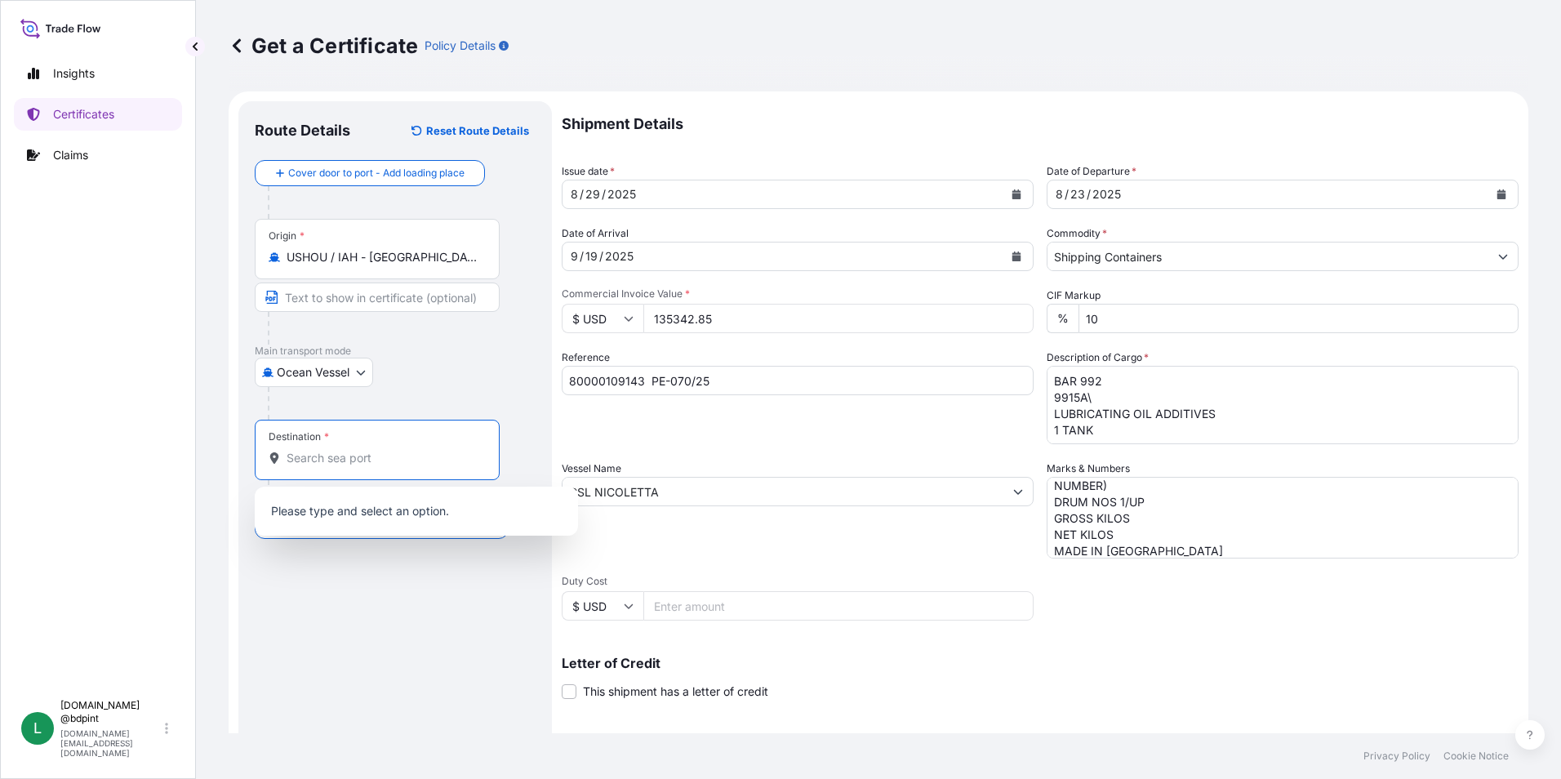
paste input "USHOU"
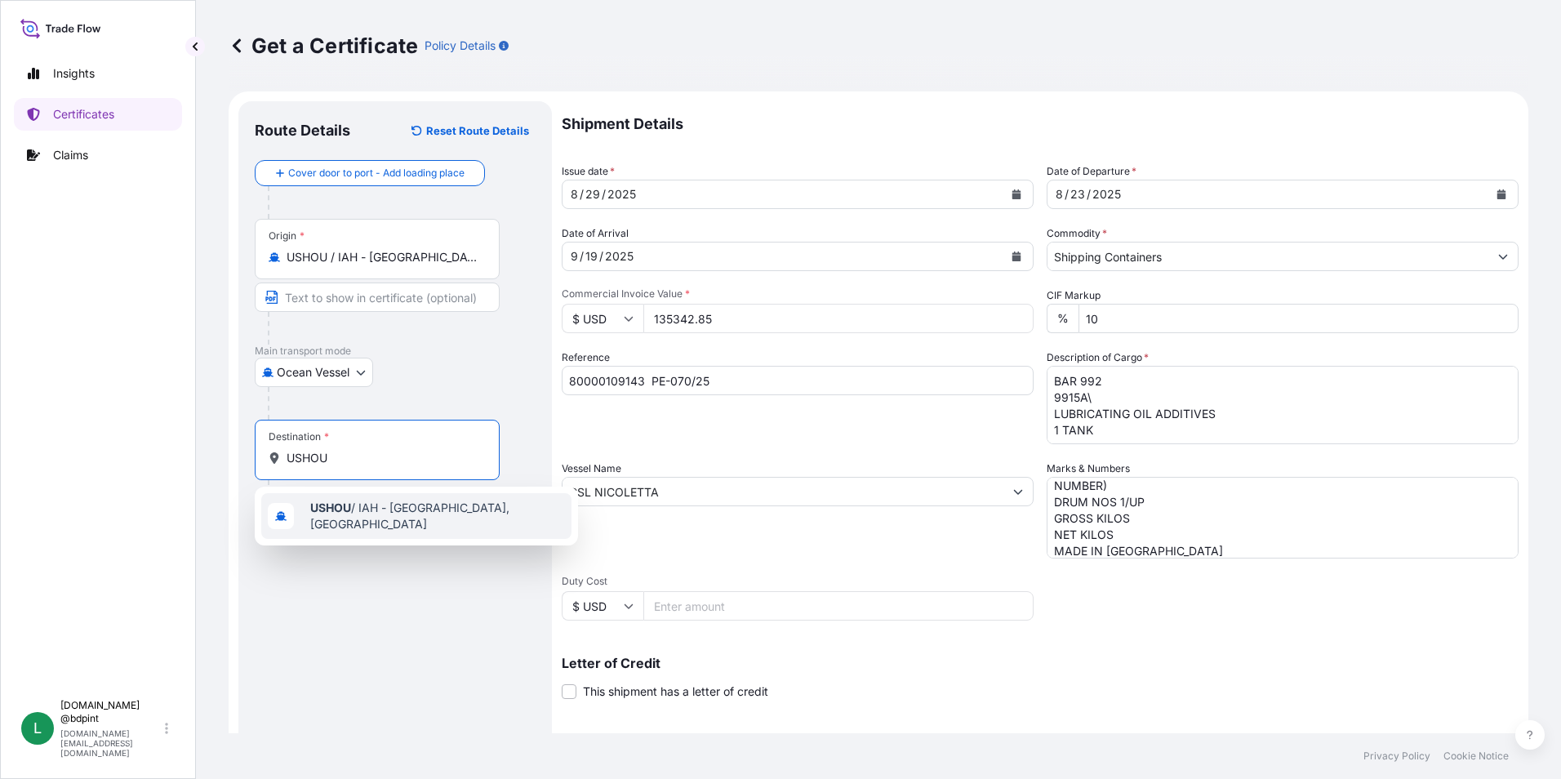
click at [435, 519] on span "USHOU / IAH - [GEOGRAPHIC_DATA], [GEOGRAPHIC_DATA]" at bounding box center [437, 516] width 255 height 33
click at [346, 456] on input "USHOU / IAH - [GEOGRAPHIC_DATA], [GEOGRAPHIC_DATA]" at bounding box center [383, 458] width 193 height 16
drag, startPoint x: 469, startPoint y: 453, endPoint x: 319, endPoint y: 451, distance: 150.3
click at [319, 451] on input "USHOU / IAH - [GEOGRAPHIC_DATA], [GEOGRAPHIC_DATA]" at bounding box center [383, 458] width 193 height 16
paste input "PECLL"
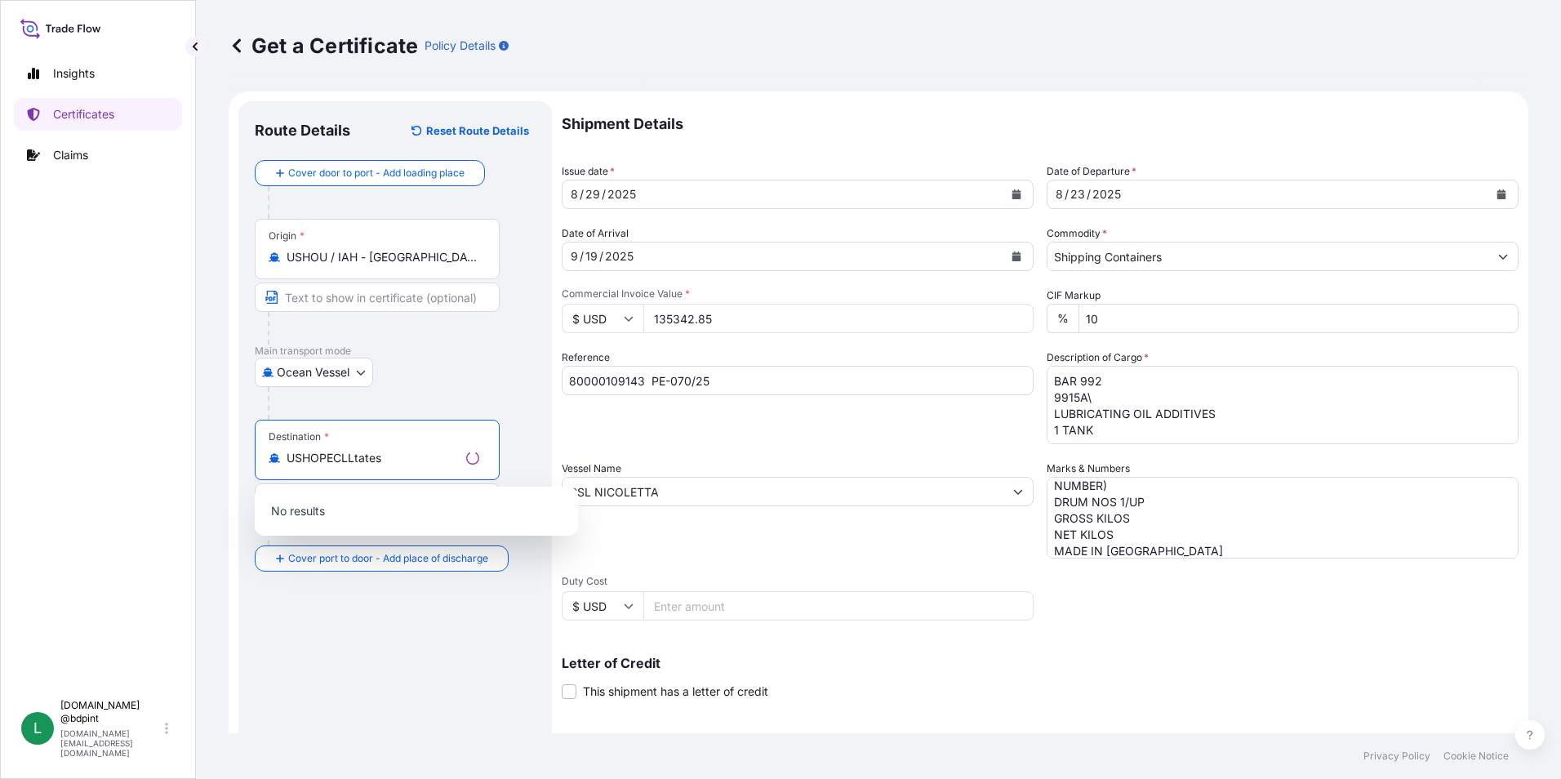
drag, startPoint x: 427, startPoint y: 451, endPoint x: 250, endPoint y: 453, distance: 177.2
click at [250, 453] on div "Route Details Reset Route Details Cover door to port - Add loading place Place …" at bounding box center [395, 513] width 314 height 824
paste input "PECLL"
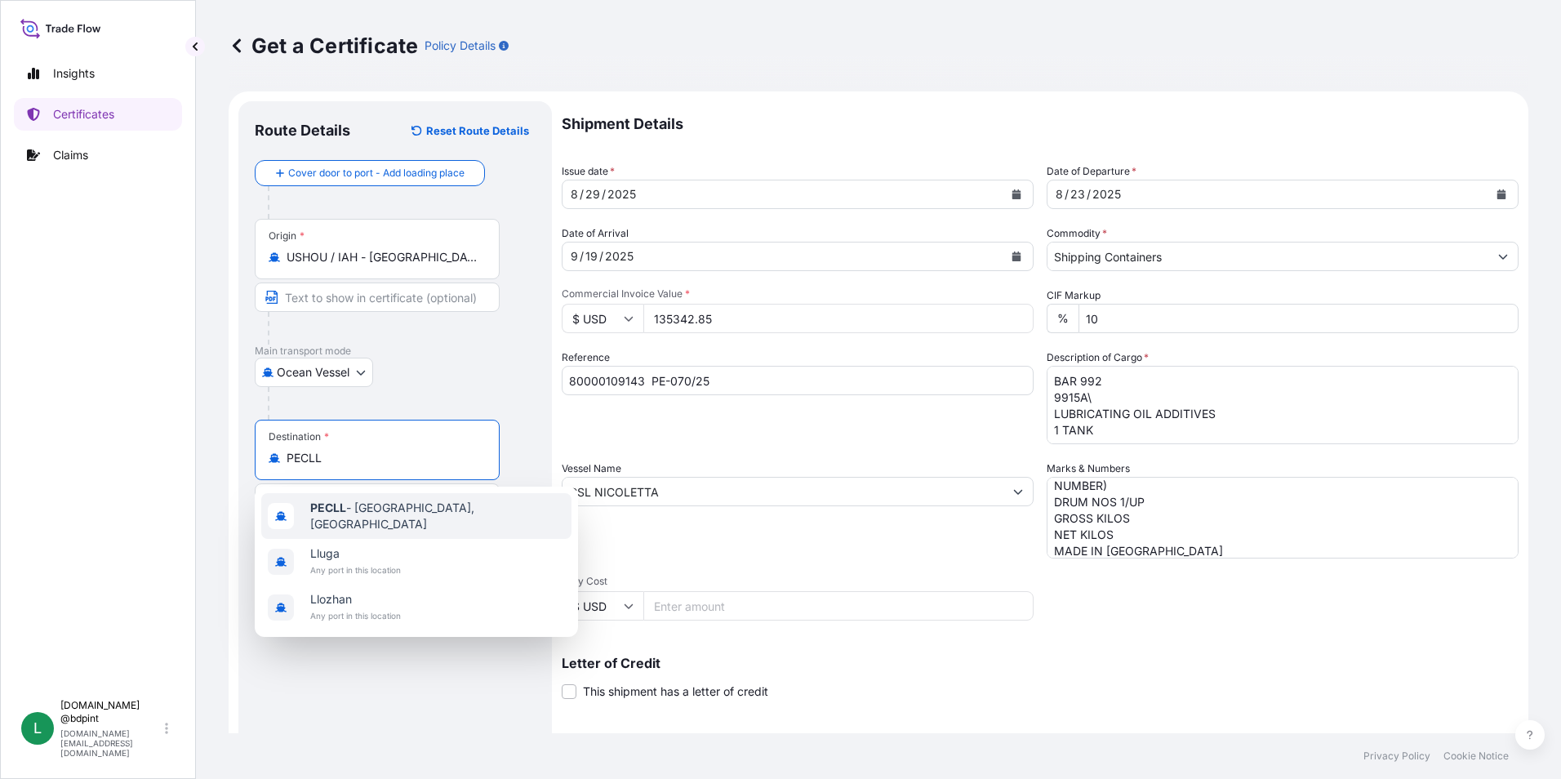
click at [388, 514] on span "PECLL - [GEOGRAPHIC_DATA], [GEOGRAPHIC_DATA]" at bounding box center [437, 516] width 255 height 33
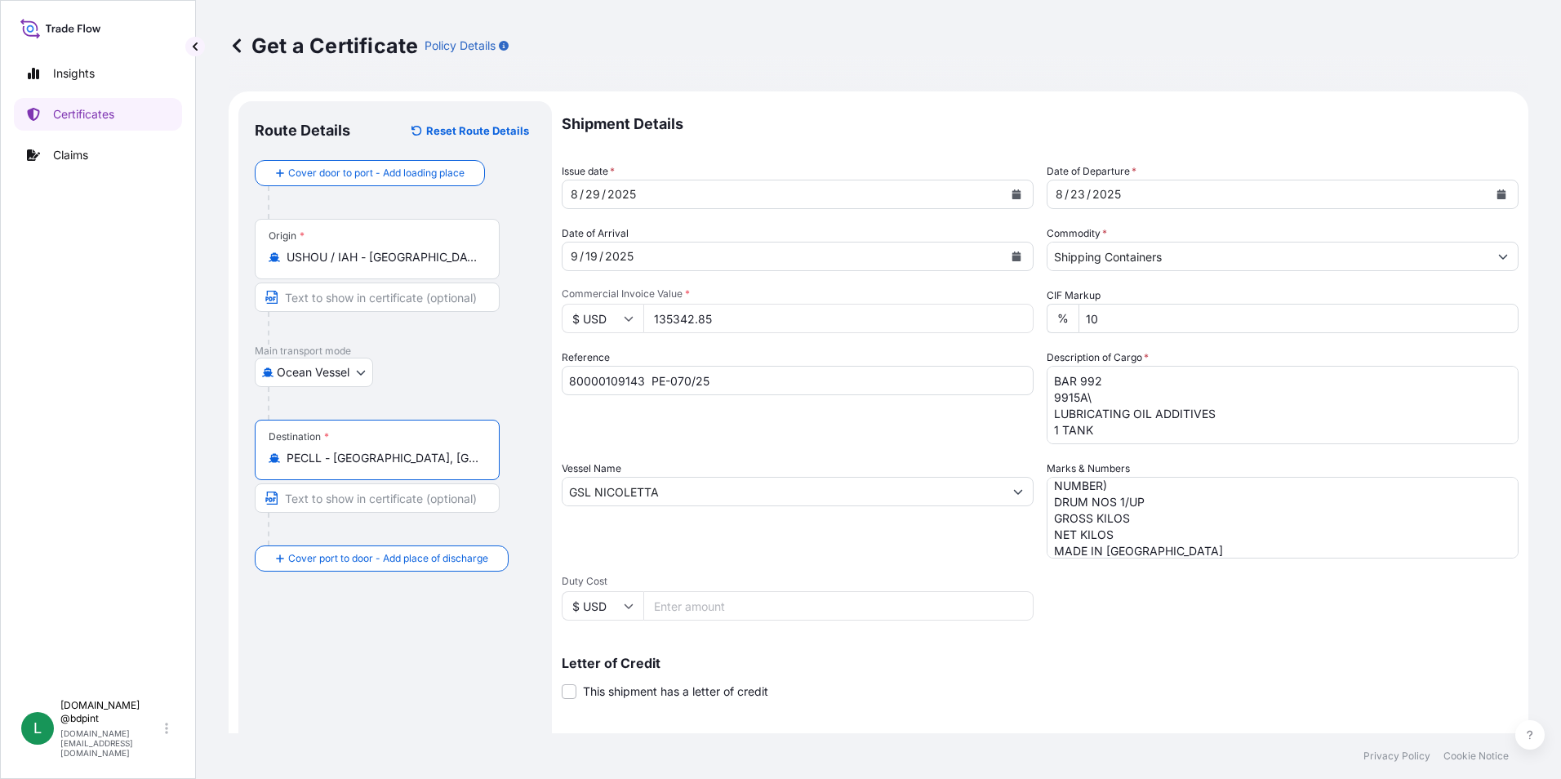
type input "PECLL - [GEOGRAPHIC_DATA], [GEOGRAPHIC_DATA]"
click at [1026, 671] on div "Letter of Credit This shipment has a letter of credit Letter of credit * Letter…" at bounding box center [1040, 677] width 957 height 43
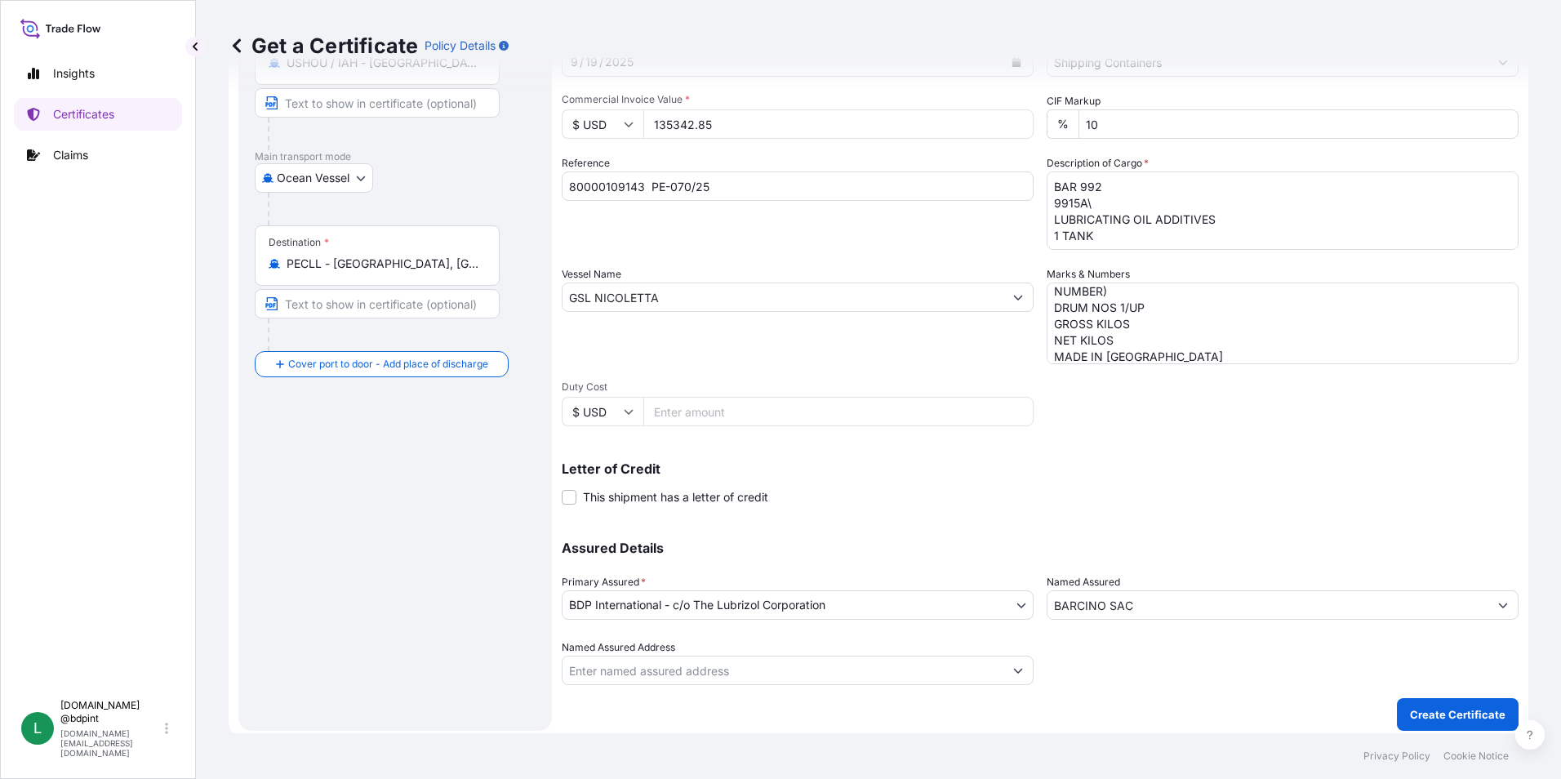
scroll to position [202, 0]
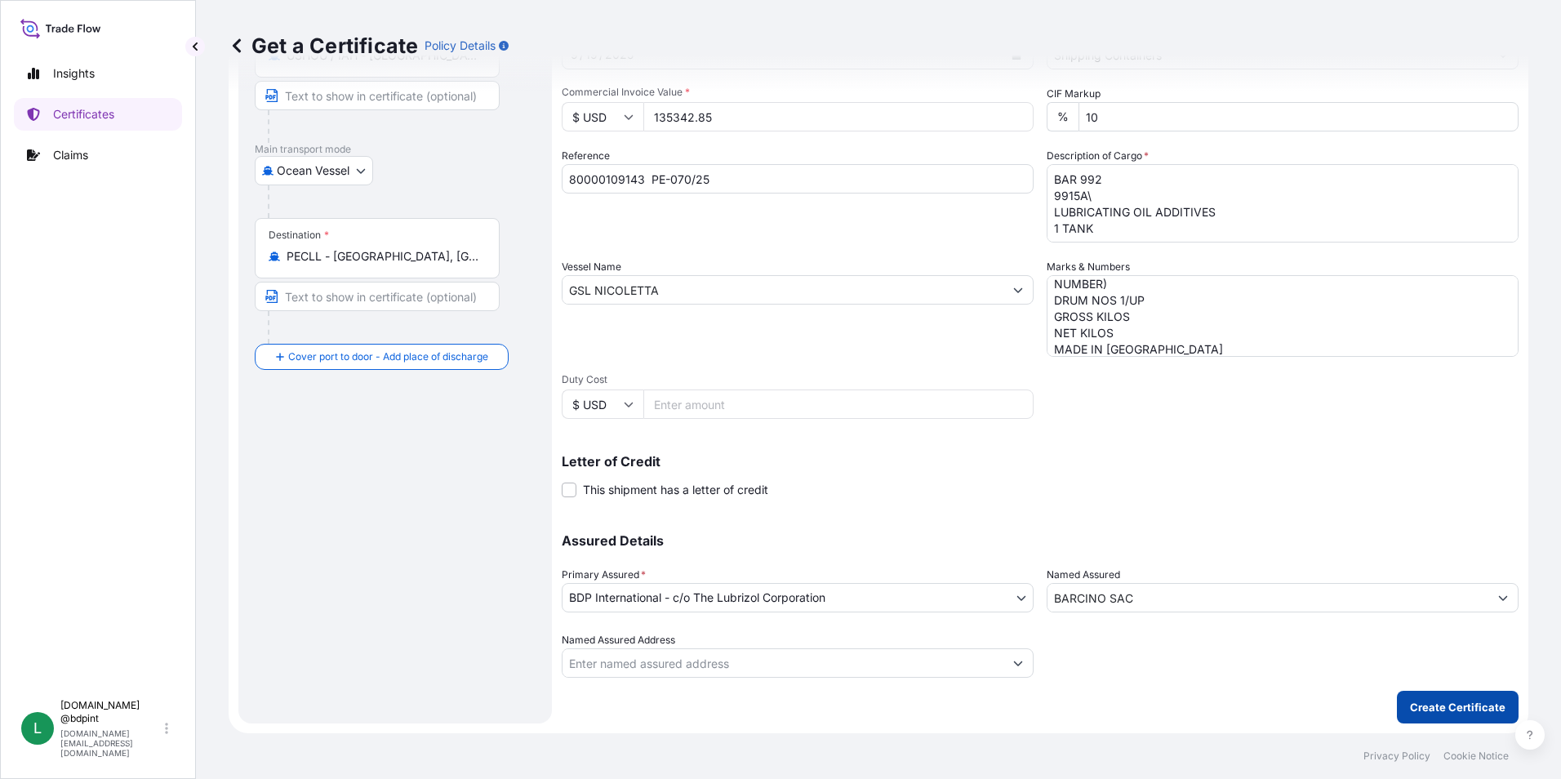
click at [1411, 715] on button "Create Certificate" at bounding box center [1458, 707] width 122 height 33
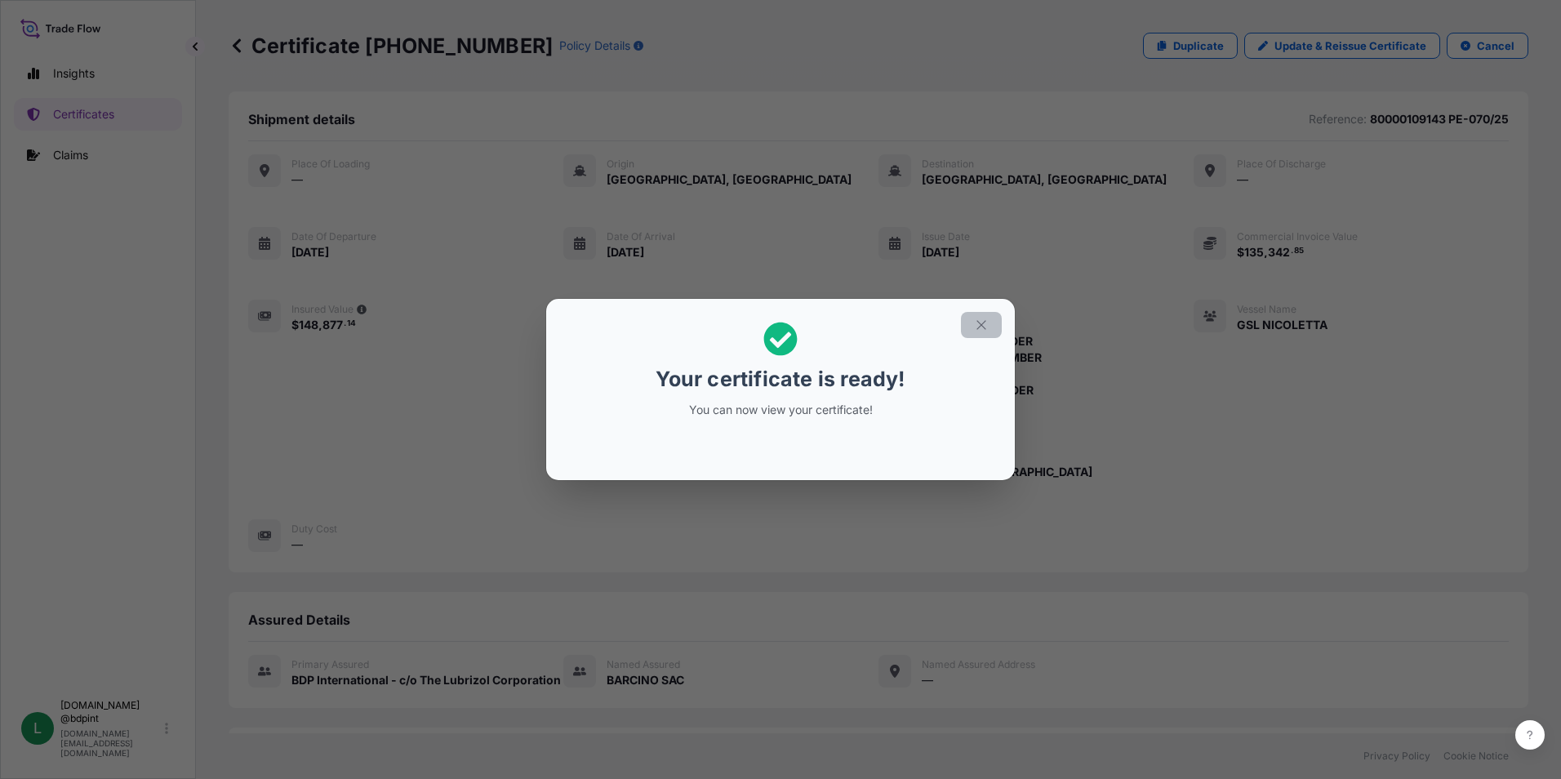
click at [973, 326] on button "button" at bounding box center [981, 325] width 41 height 26
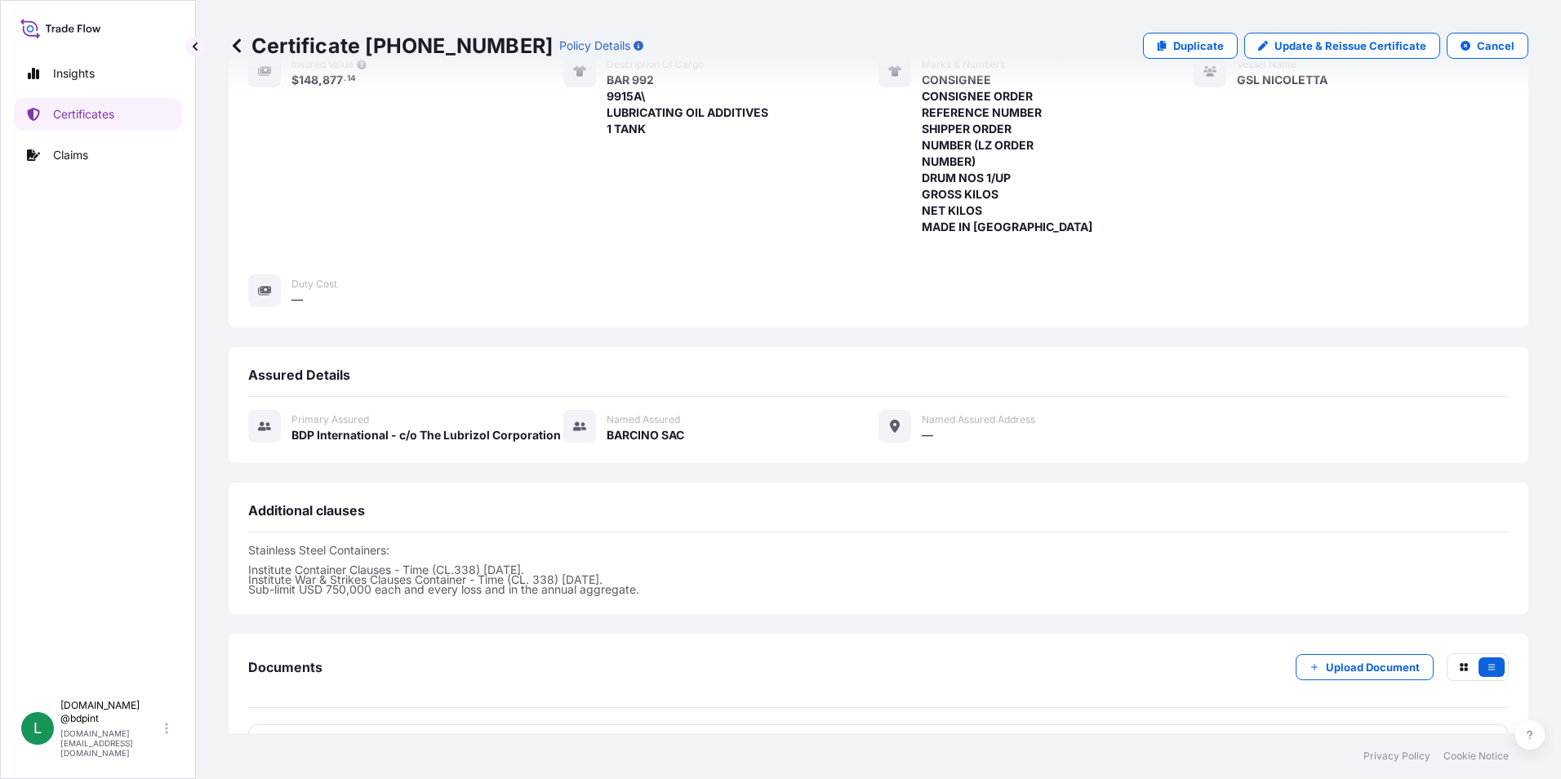
scroll to position [400, 0]
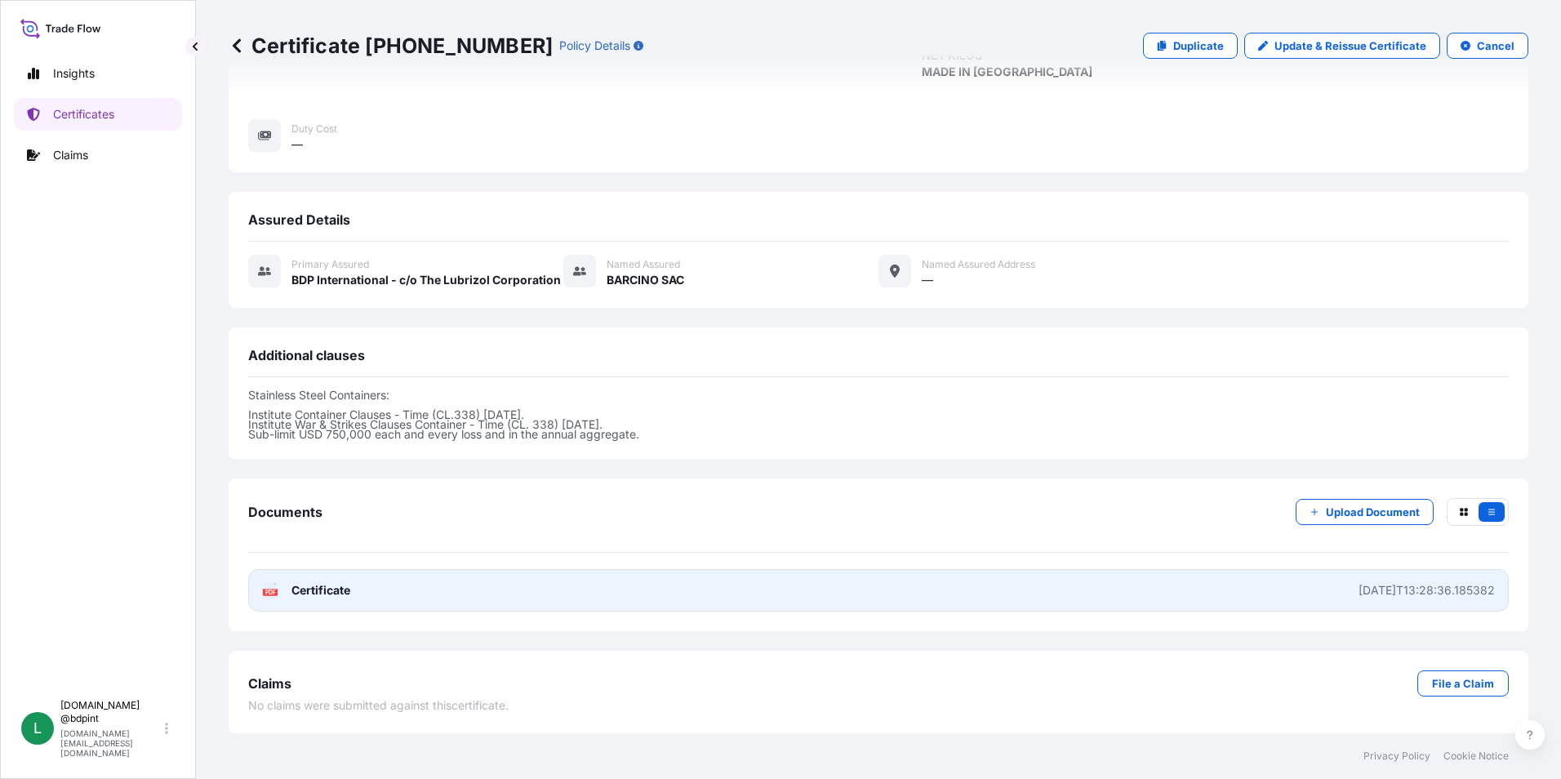
click at [895, 581] on link "PDF Certificate [DATE]T13:28:36.185382" at bounding box center [878, 590] width 1261 height 42
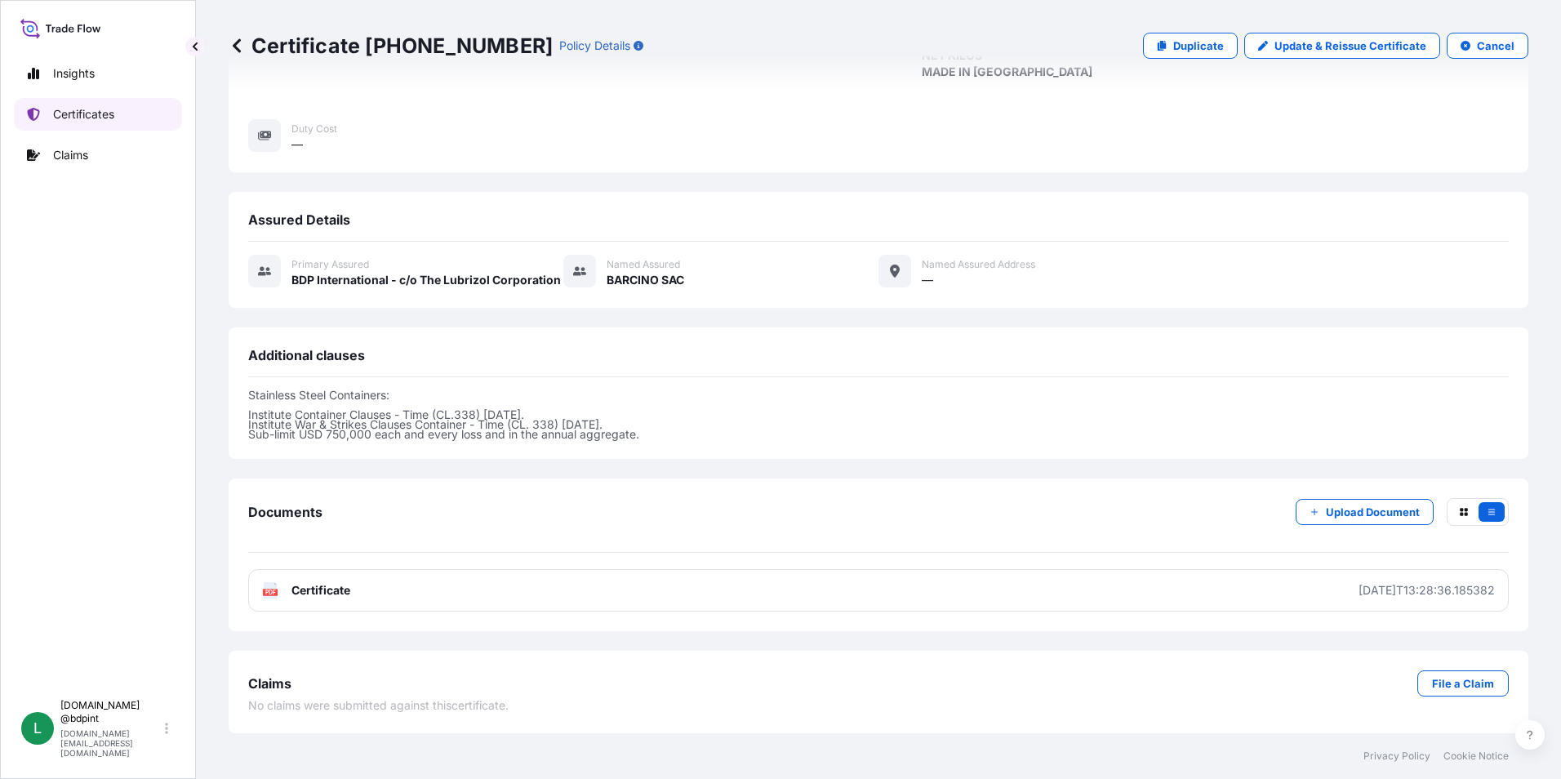
click at [82, 113] on p "Certificates" at bounding box center [83, 114] width 61 height 16
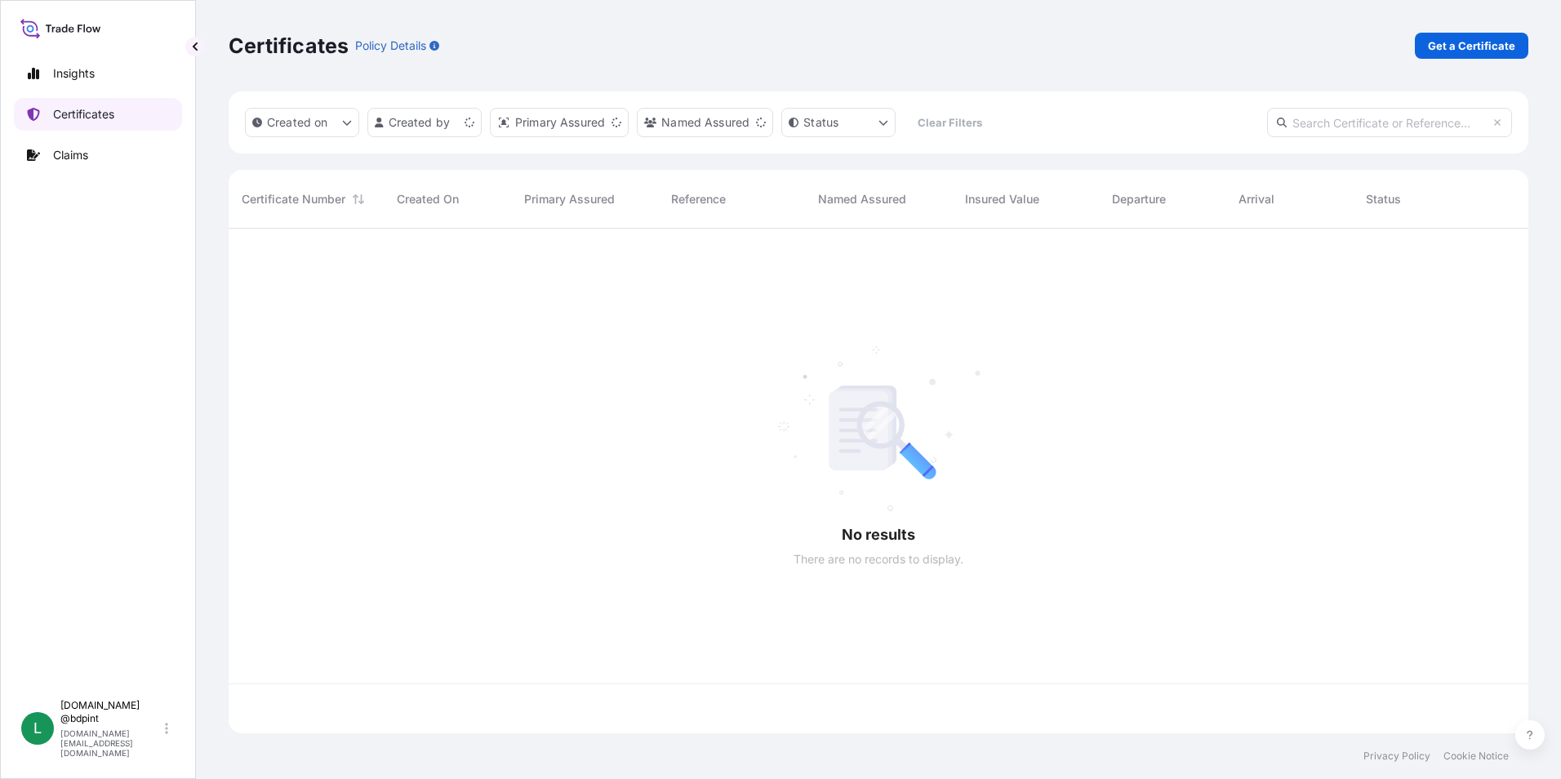
scroll to position [501, 1288]
click at [1453, 47] on p "Get a Certificate" at bounding box center [1471, 46] width 87 height 16
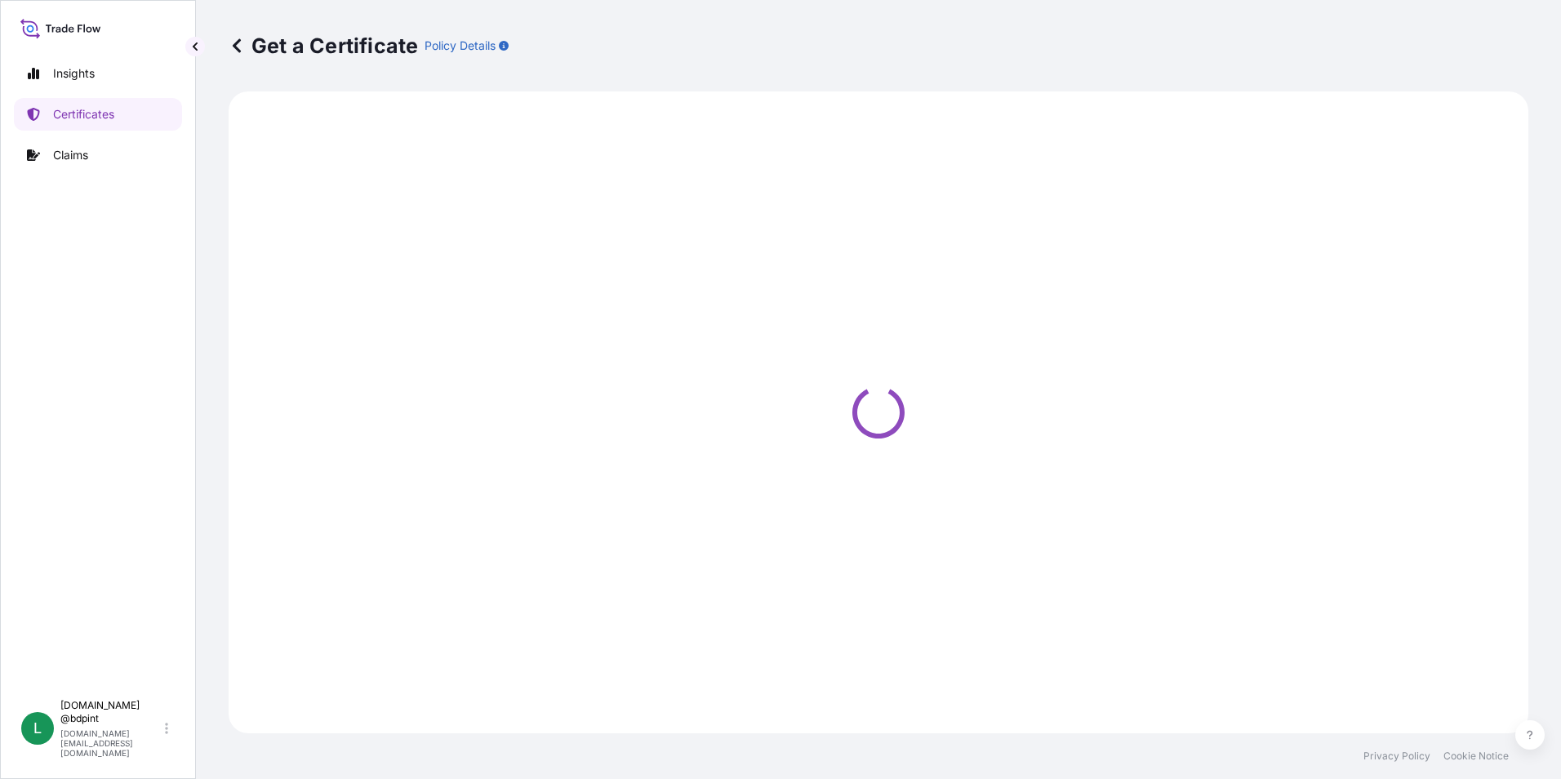
select select "Barge"
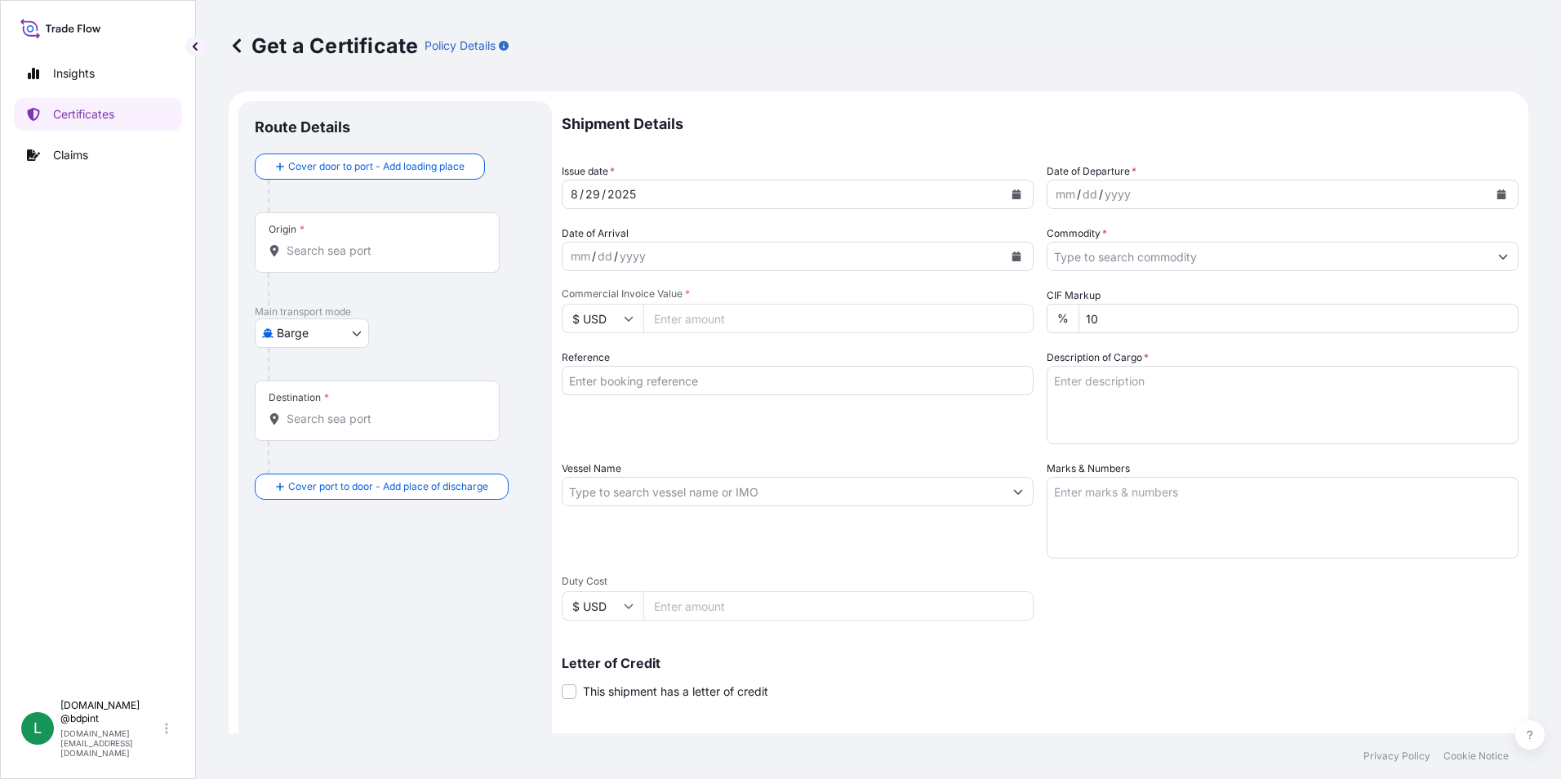
click at [1488, 186] on button "Calendar" at bounding box center [1501, 194] width 26 height 26
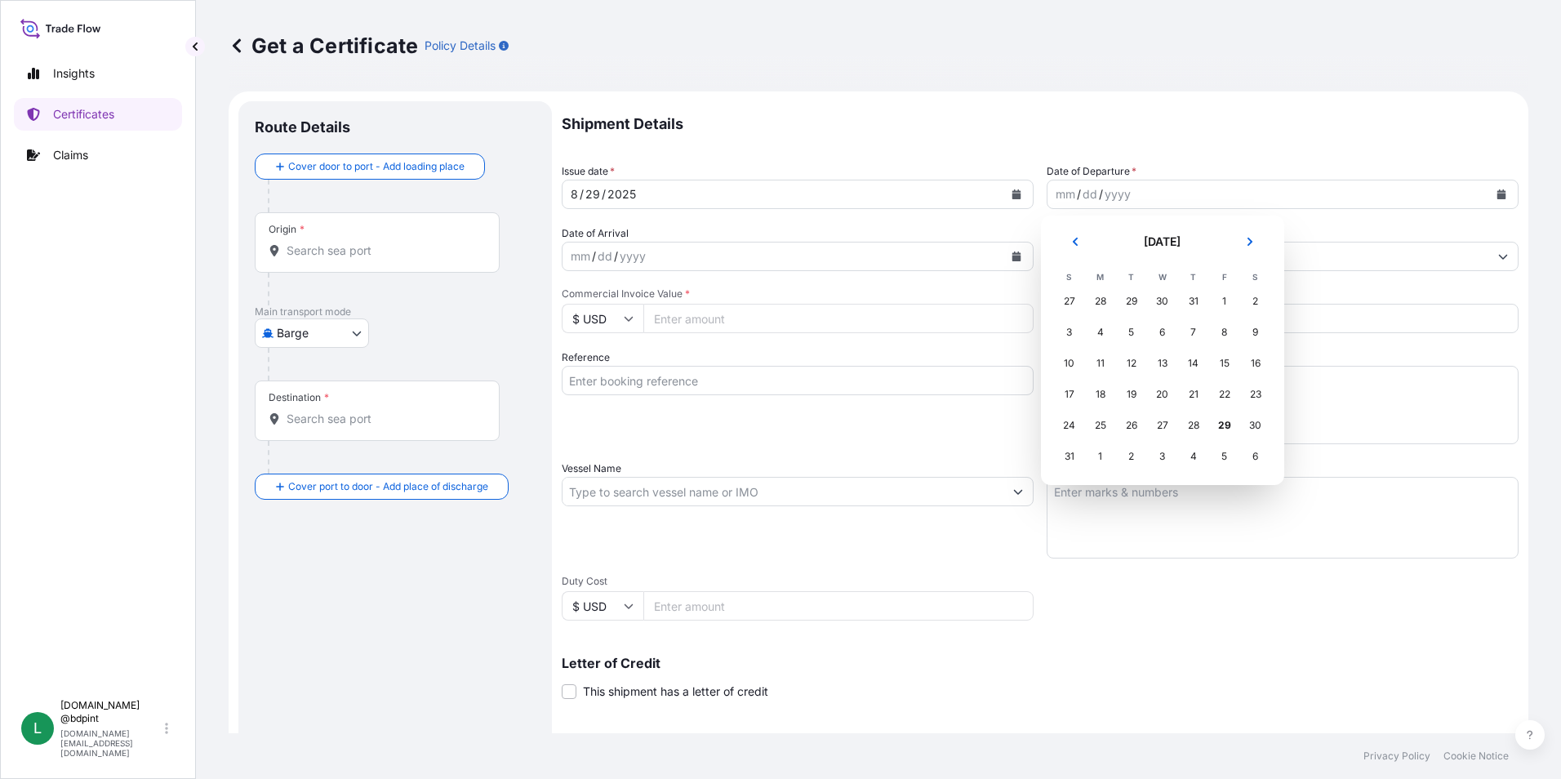
click at [1250, 401] on div "23" at bounding box center [1255, 394] width 29 height 29
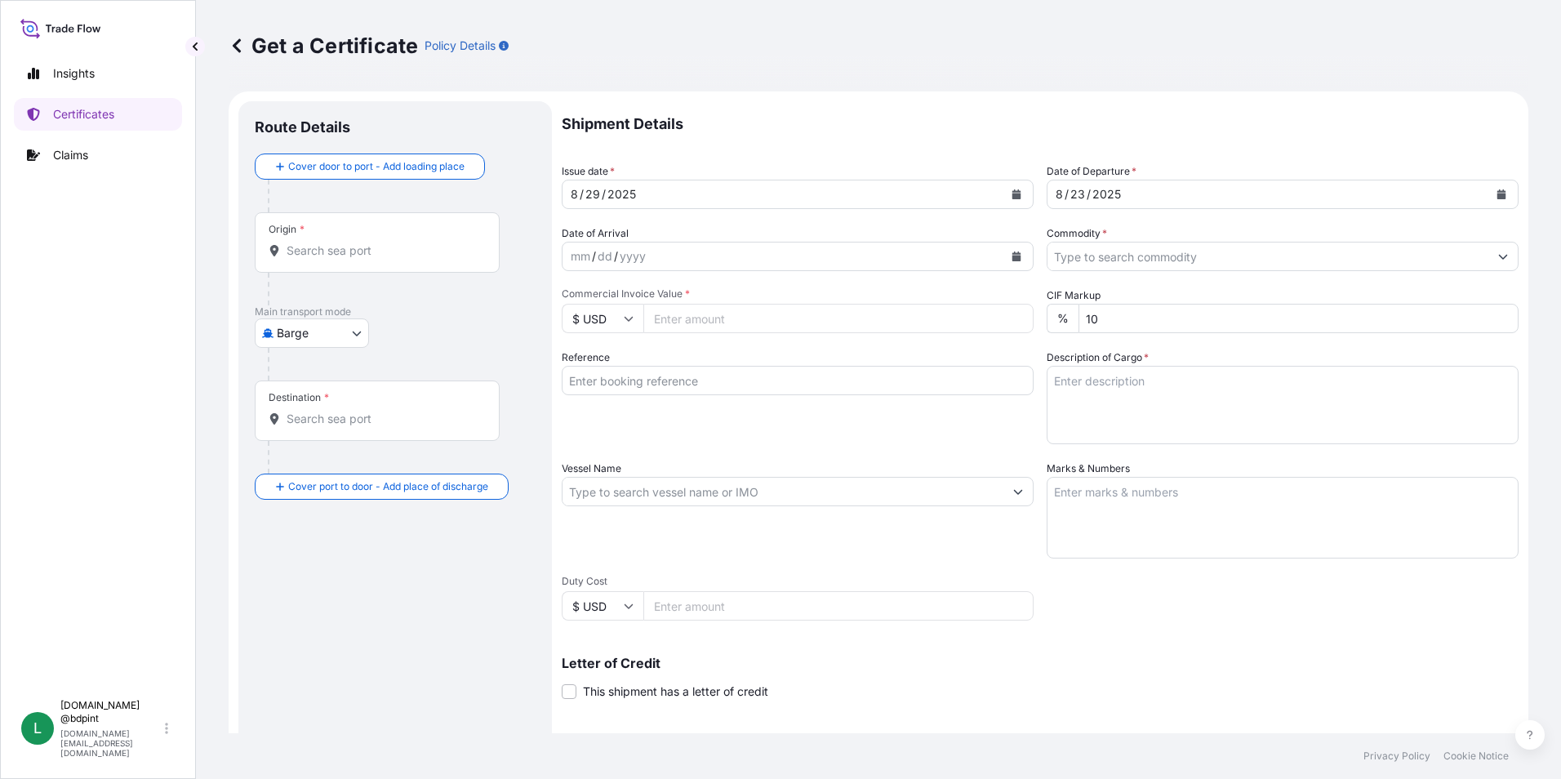
click at [1012, 255] on icon "Calendar" at bounding box center [1017, 256] width 10 height 10
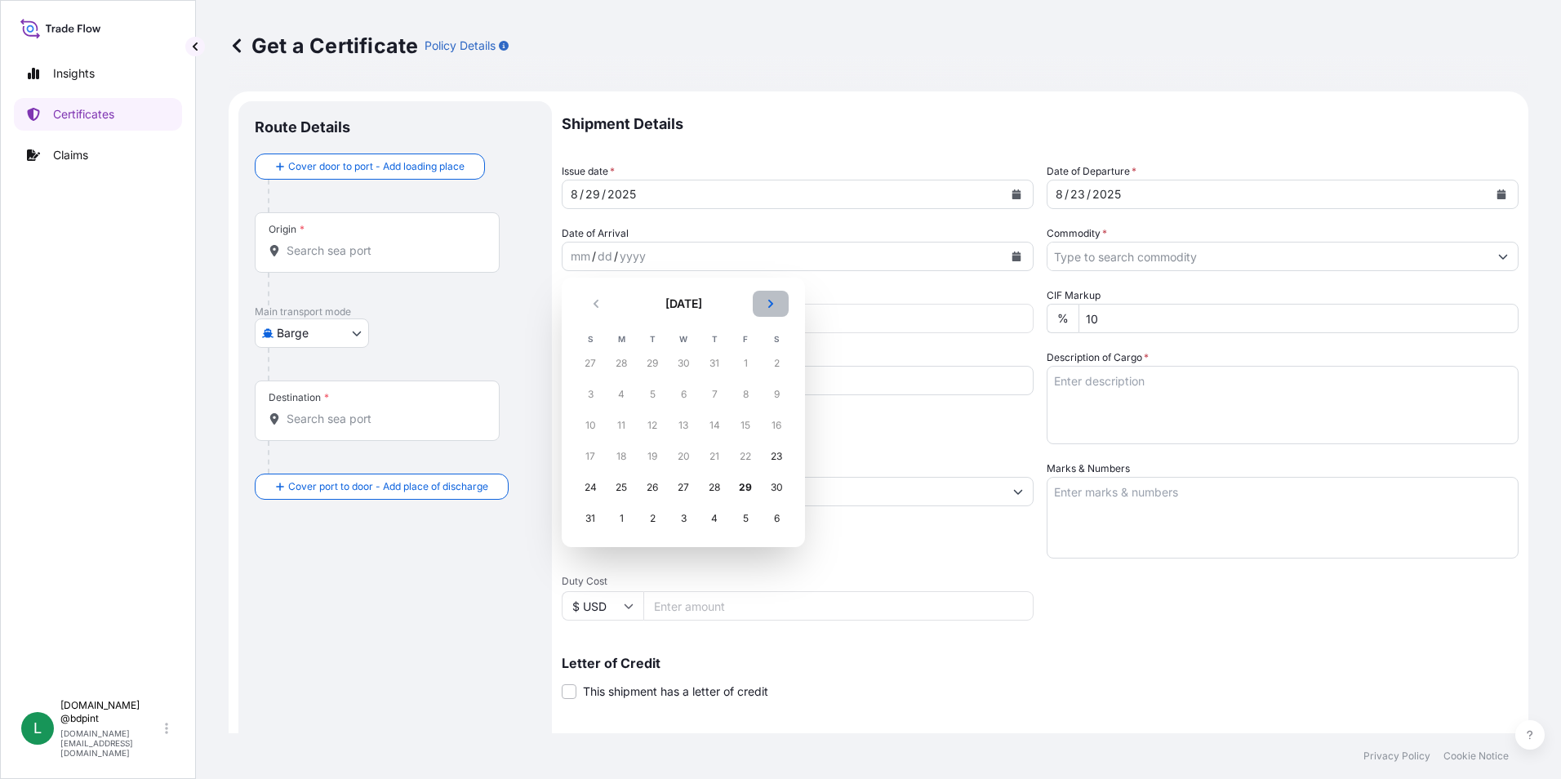
click at [775, 300] on icon "Next" at bounding box center [771, 304] width 10 height 10
click at [738, 425] on div "19" at bounding box center [745, 425] width 29 height 29
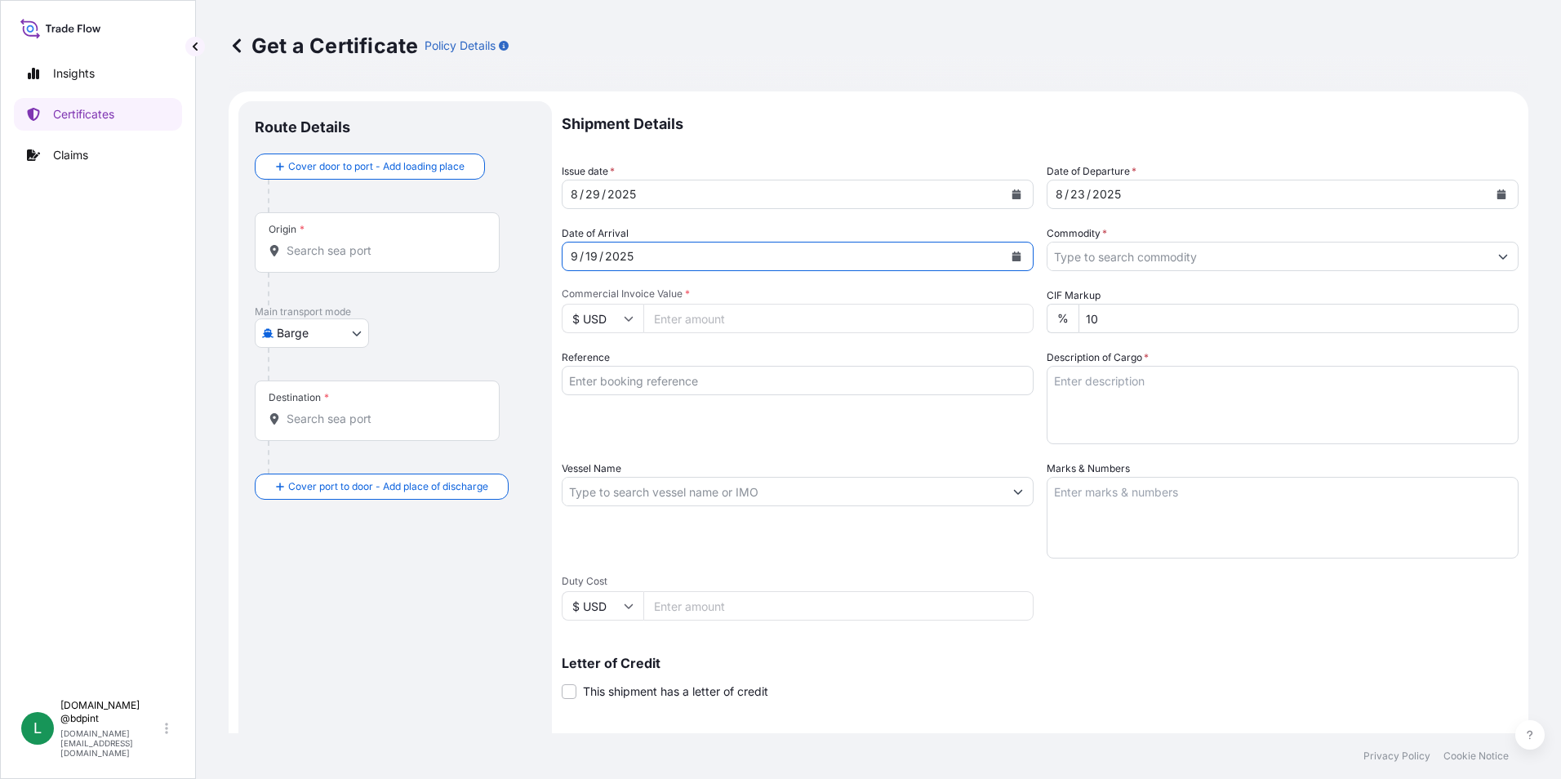
click at [768, 321] on input "Commercial Invoice Value *" at bounding box center [838, 318] width 390 height 29
paste input "355723.46"
type input "355723.46"
click at [1131, 260] on input "Commodity *" at bounding box center [1268, 256] width 441 height 29
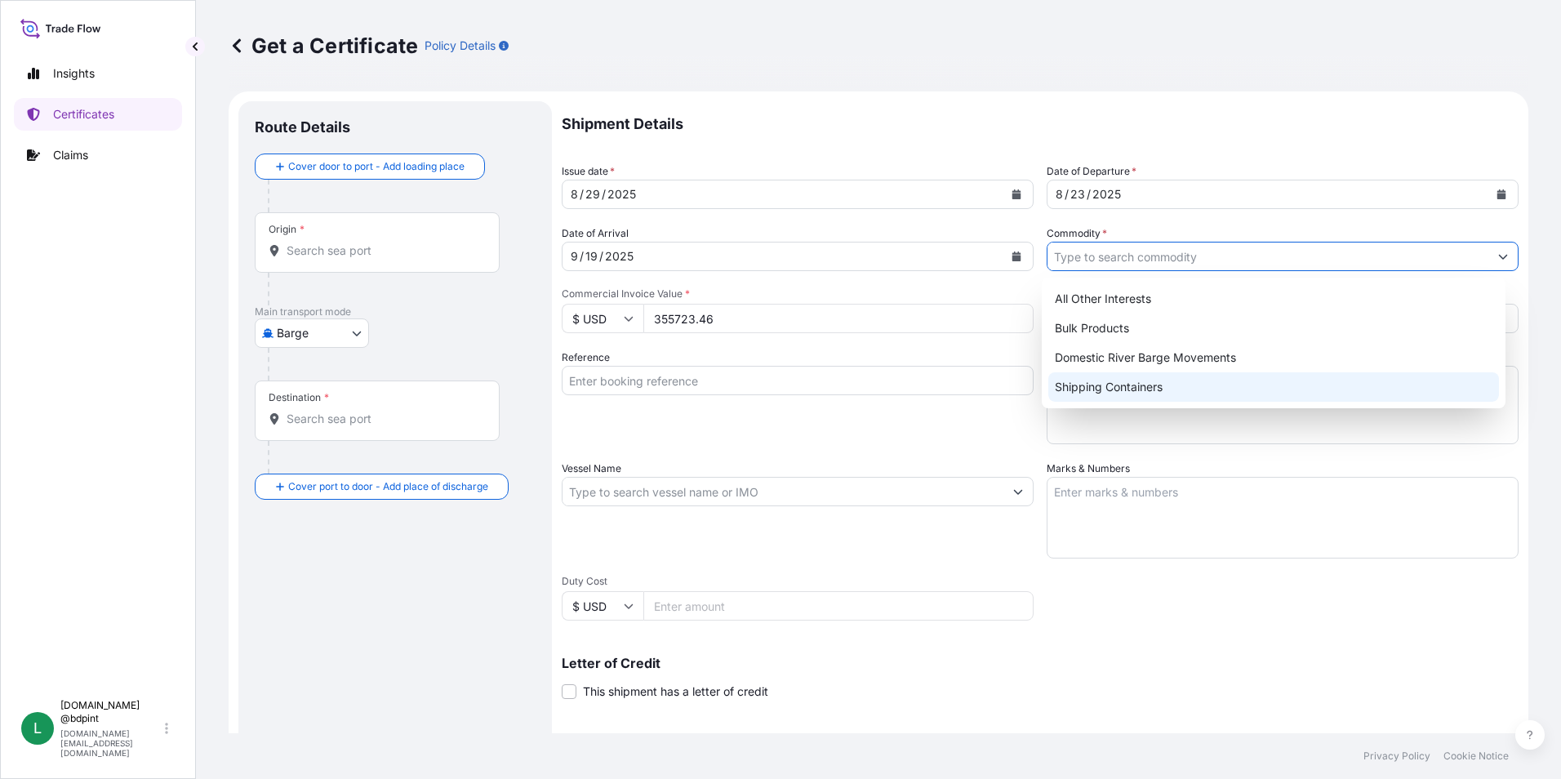
click at [1119, 379] on div "Shipping Containers" at bounding box center [1274, 386] width 452 height 29
type input "Shipping Containers"
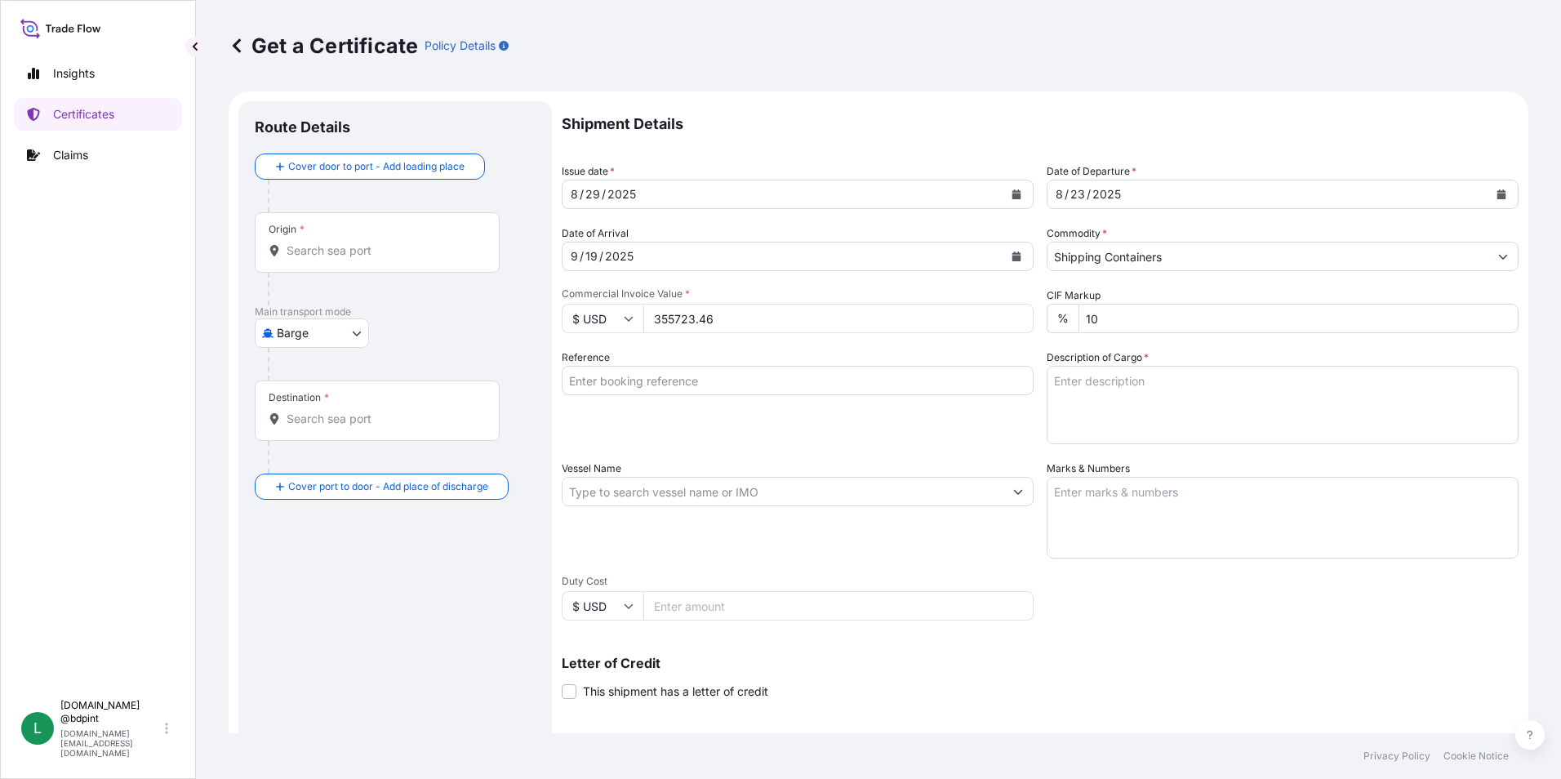
click at [661, 389] on input "Reference" at bounding box center [798, 380] width 472 height 29
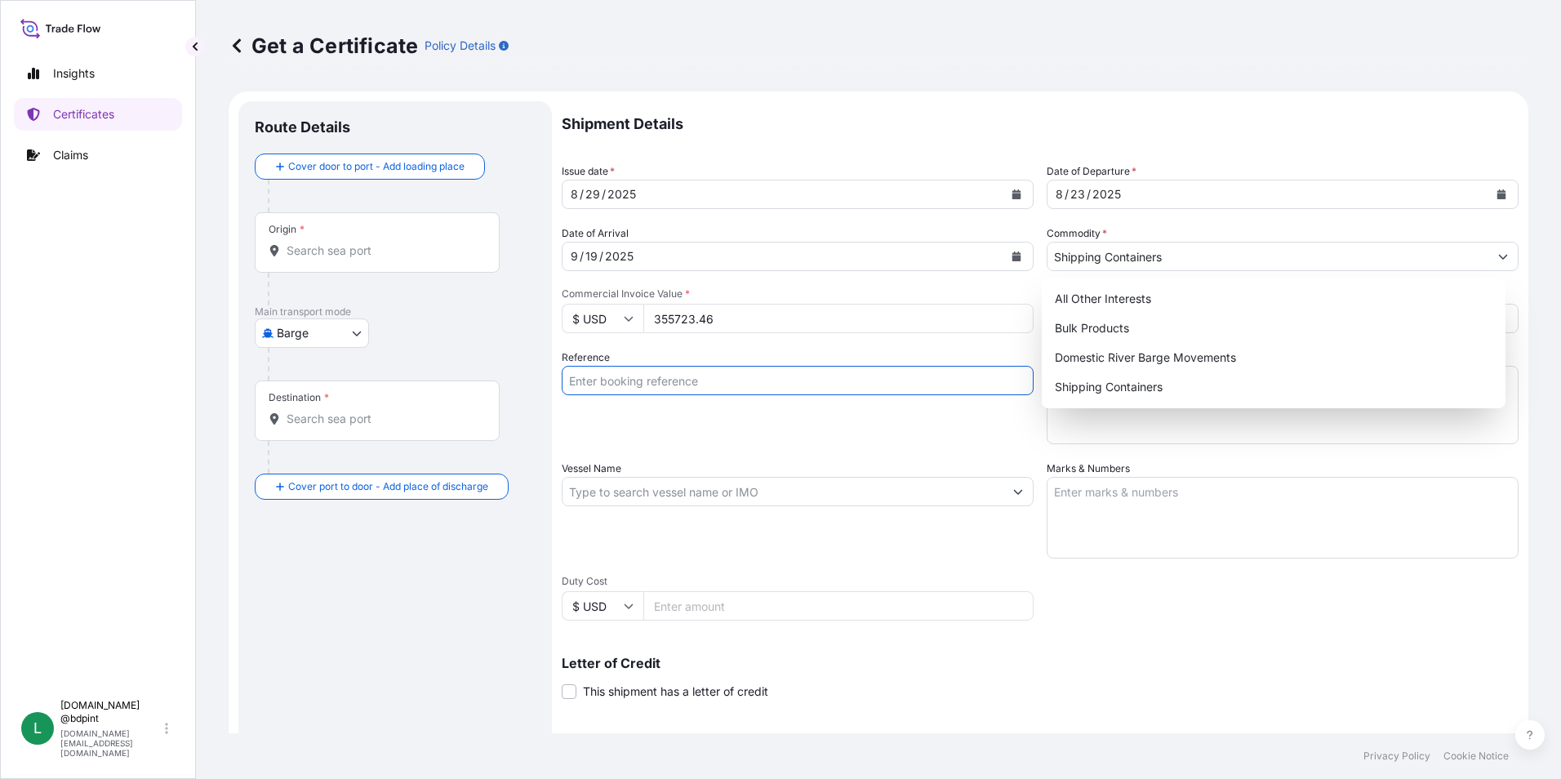
paste input "80000109141"
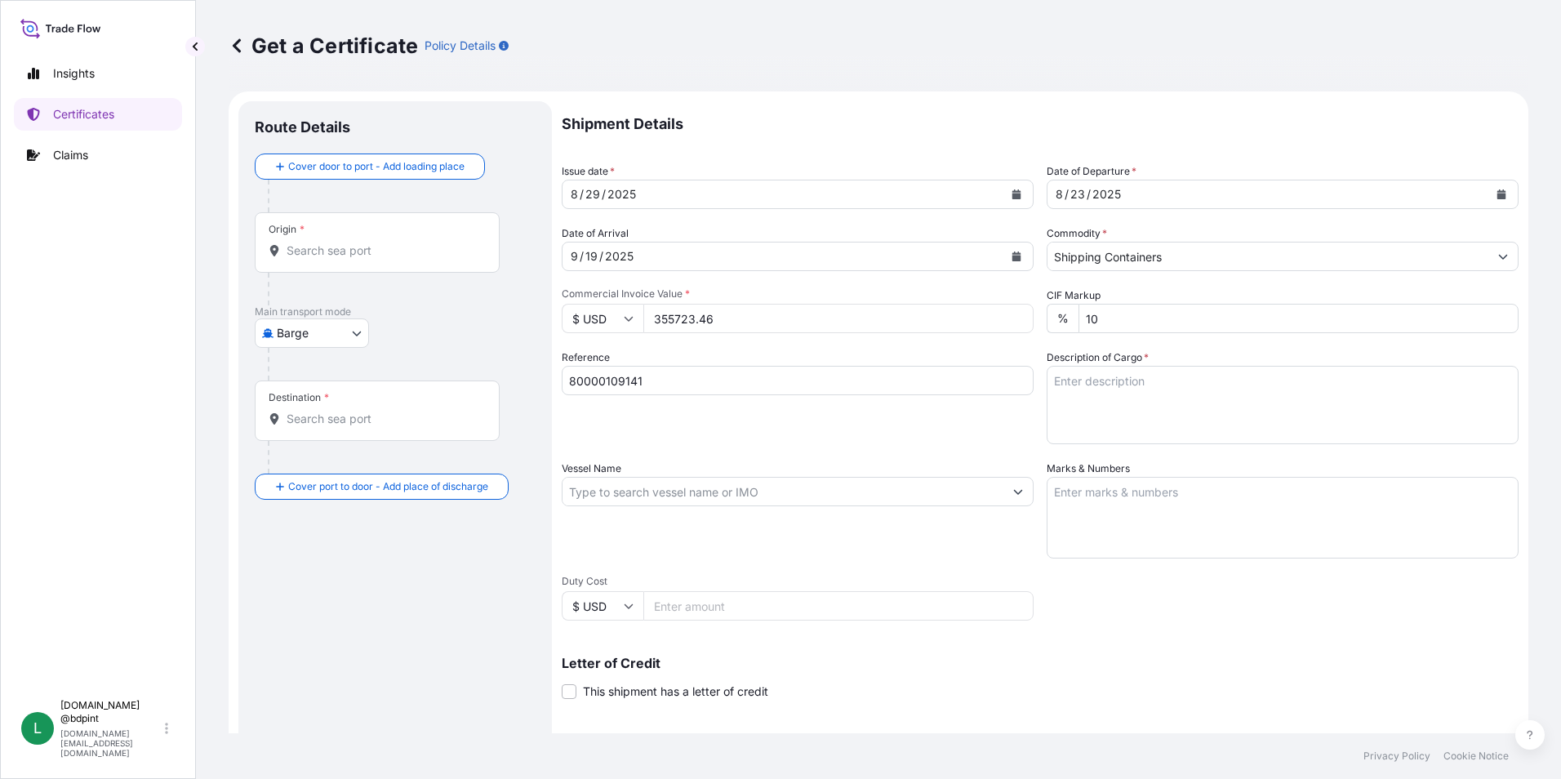
click at [721, 367] on input "80000109141" at bounding box center [798, 380] width 472 height 29
paste input "PE-061/25"
type input "80000109141 PE-061/25"
click at [1139, 396] on textarea "Description of Cargo *" at bounding box center [1283, 405] width 472 height 78
paste textarea "BAR 016 CV1200\"
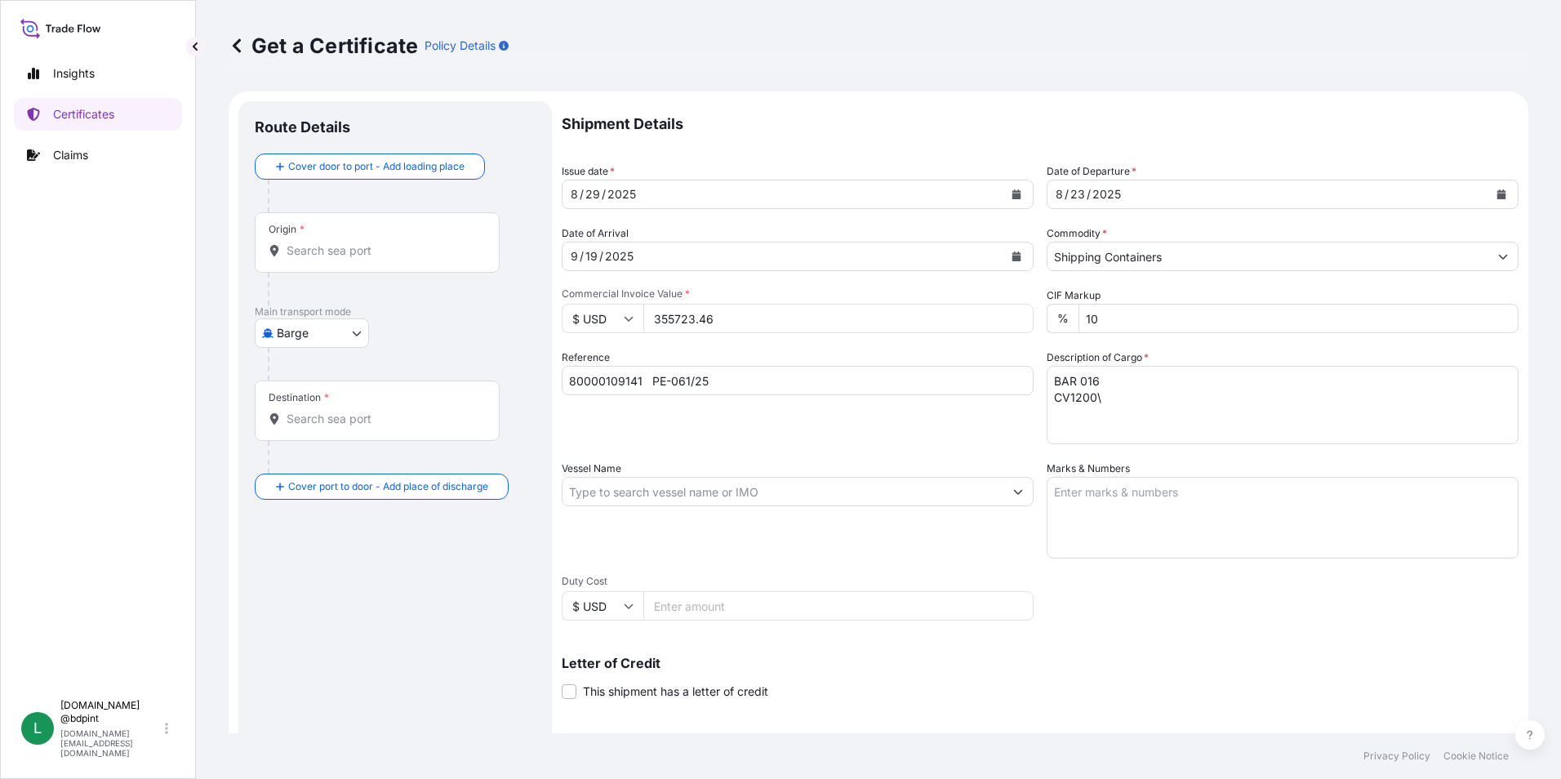
click at [1226, 416] on textarea "BAR 016 CV1200\" at bounding box center [1283, 405] width 472 height 78
paste textarea "LUBRICATING OIL ADDITIVES"
click at [1262, 414] on textarea "BAR 016 CV1200\ LUBRICATING OIL ADDITIVES" at bounding box center [1283, 405] width 472 height 78
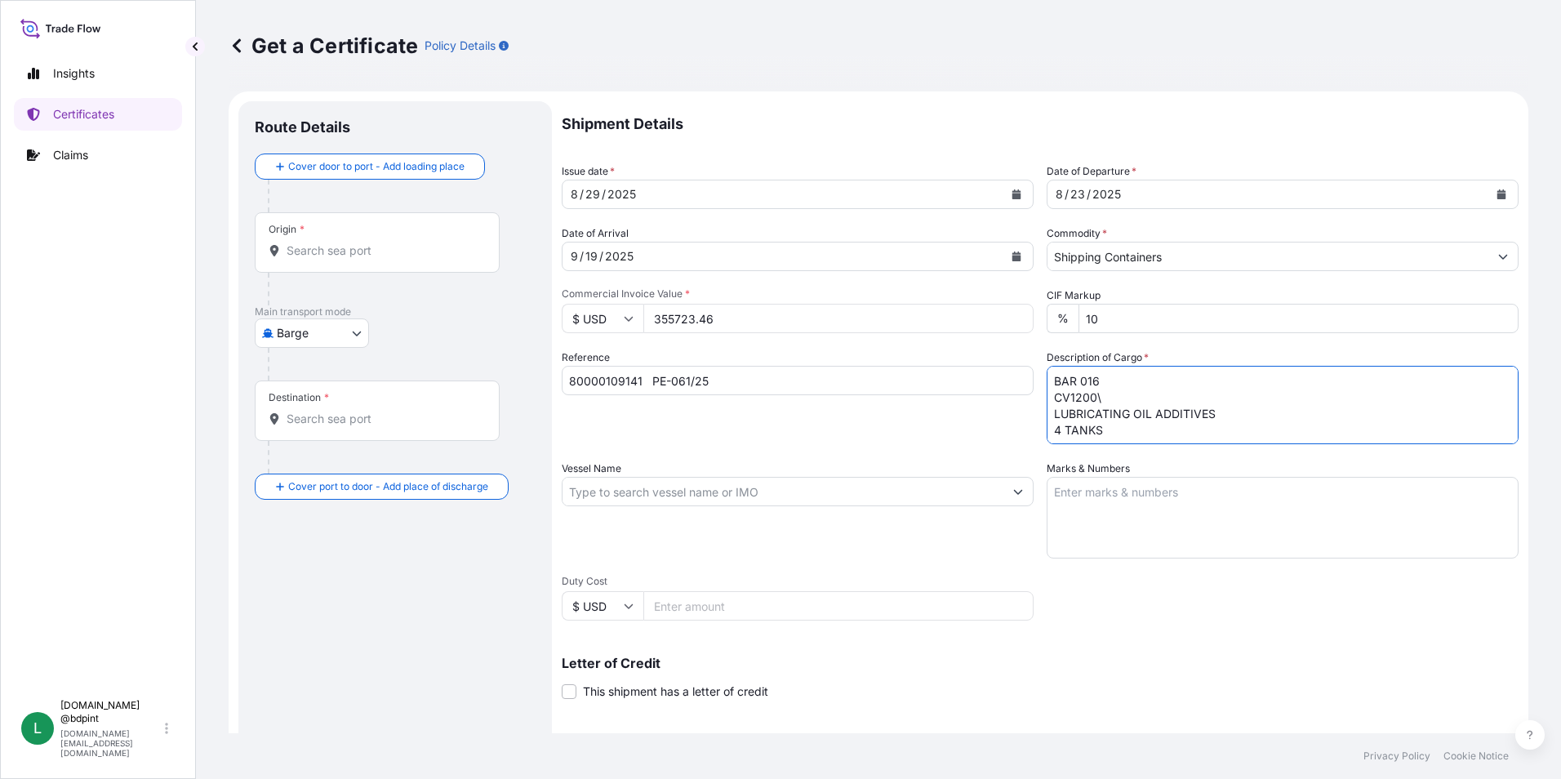
type textarea "BAR 016 CV1200\ LUBRICATING OIL ADDITIVES 4 TANKS"
click at [768, 497] on input "Vessel Name" at bounding box center [783, 491] width 441 height 29
paste input "GSL NICOLETTA"
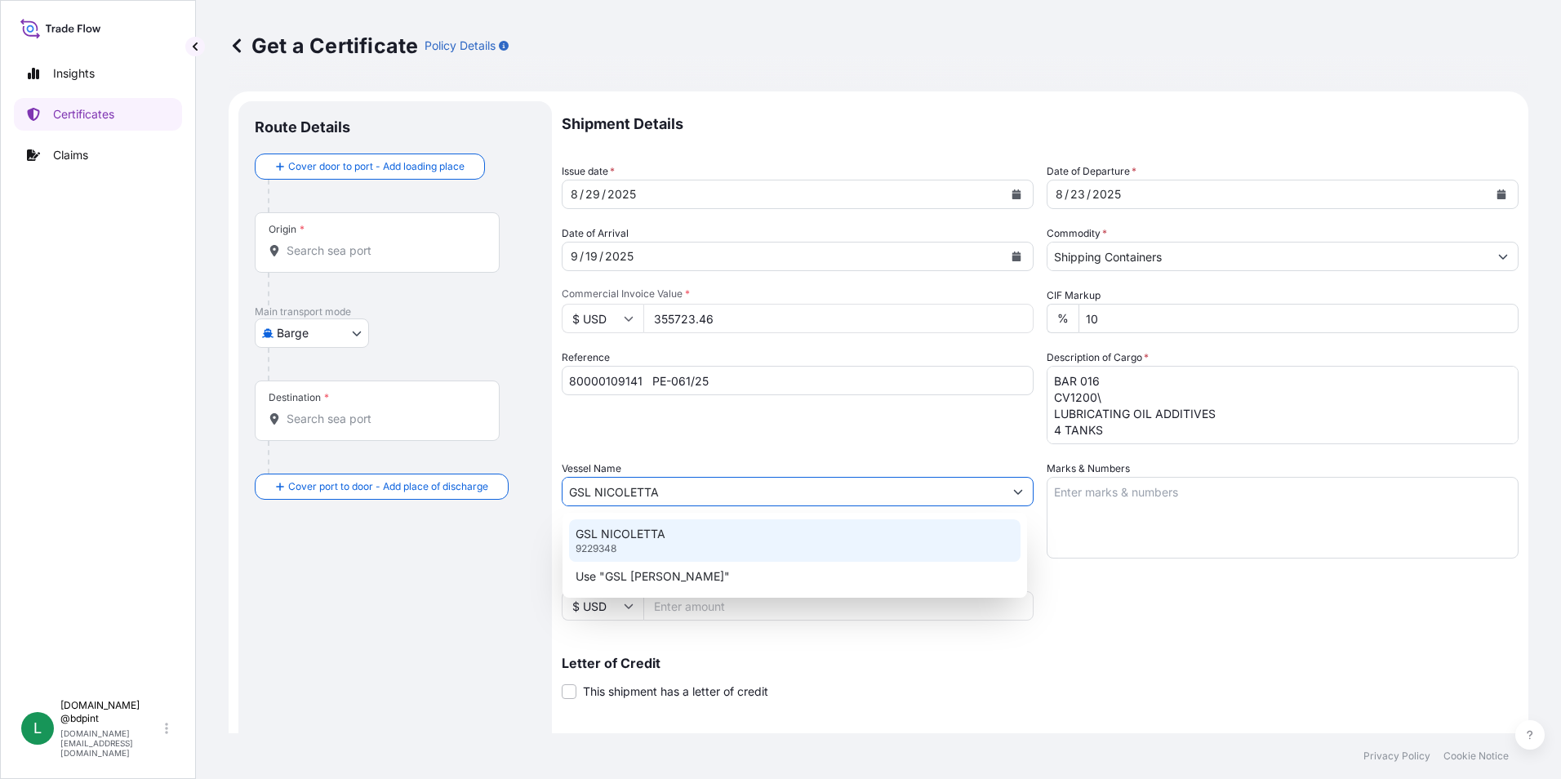
type input "GSL NICOLETTA"
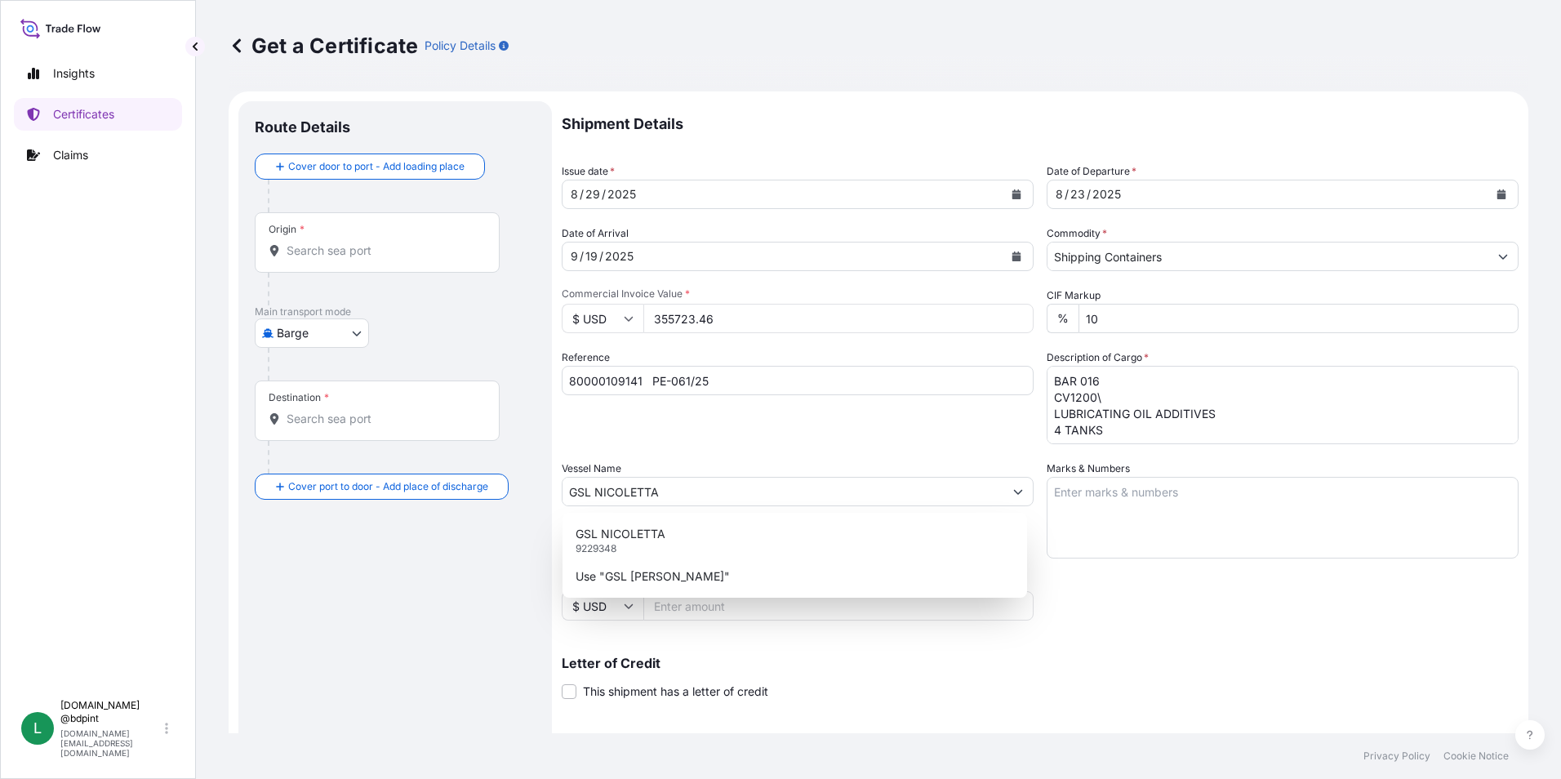
click at [775, 440] on div "Reference 80000109141 PE-061/25" at bounding box center [798, 396] width 472 height 95
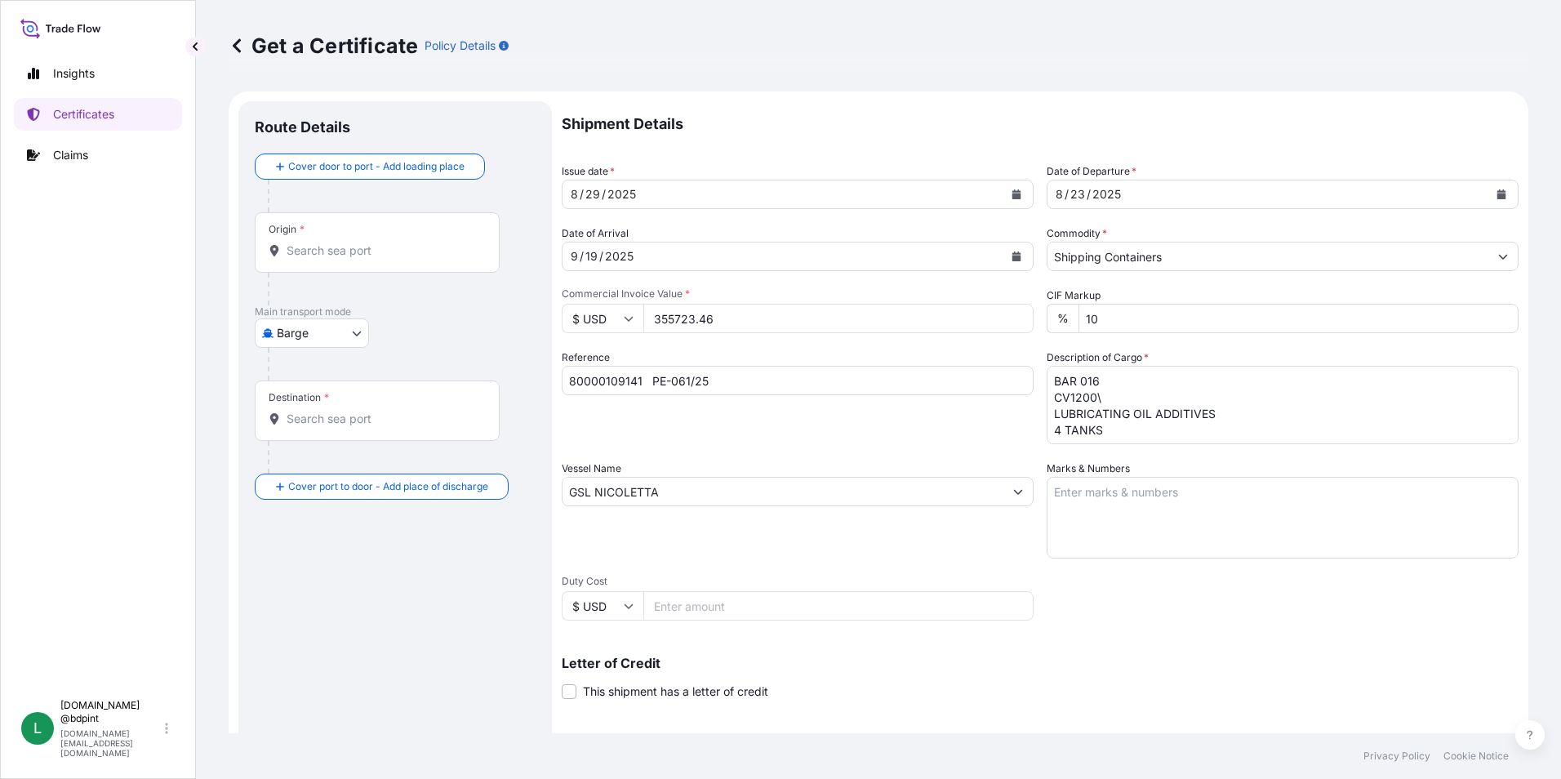
click at [1190, 511] on textarea "Marks & Numbers" at bounding box center [1283, 518] width 472 height 82
paste textarea "CONSIGNEE CONSIGNEE ORDER REFERENCE NUMBER SHIPPER ORDER NUMBER (LZ ORDER NUMBE…"
type textarea "CONSIGNEE CONSIGNEE ORDER REFERENCE NUMBER SHIPPER ORDER NUMBER (LZ ORDER NUMBE…"
click at [928, 541] on div "Vessel Name GSL [PERSON_NAME]" at bounding box center [798, 510] width 472 height 98
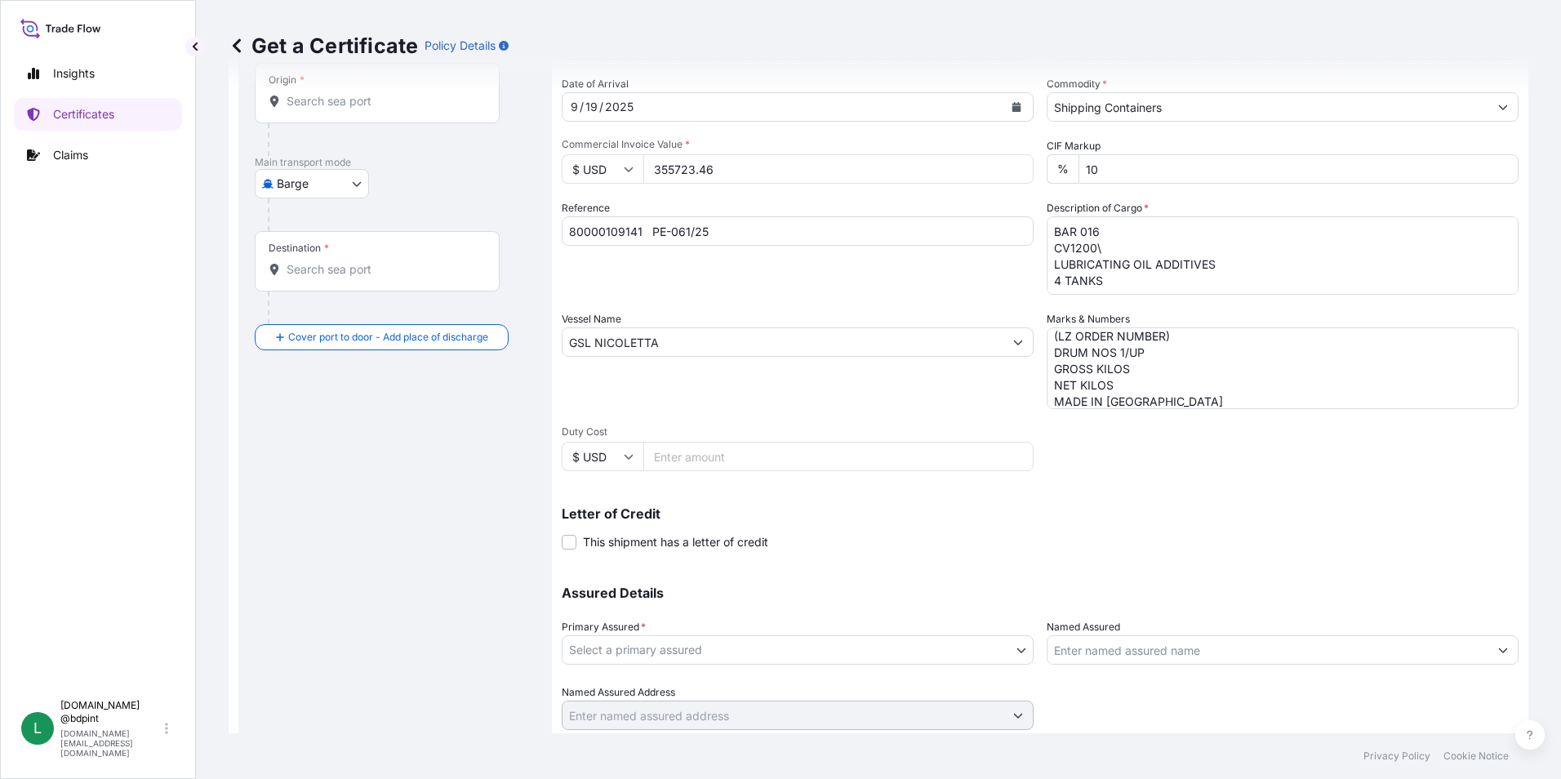
scroll to position [163, 0]
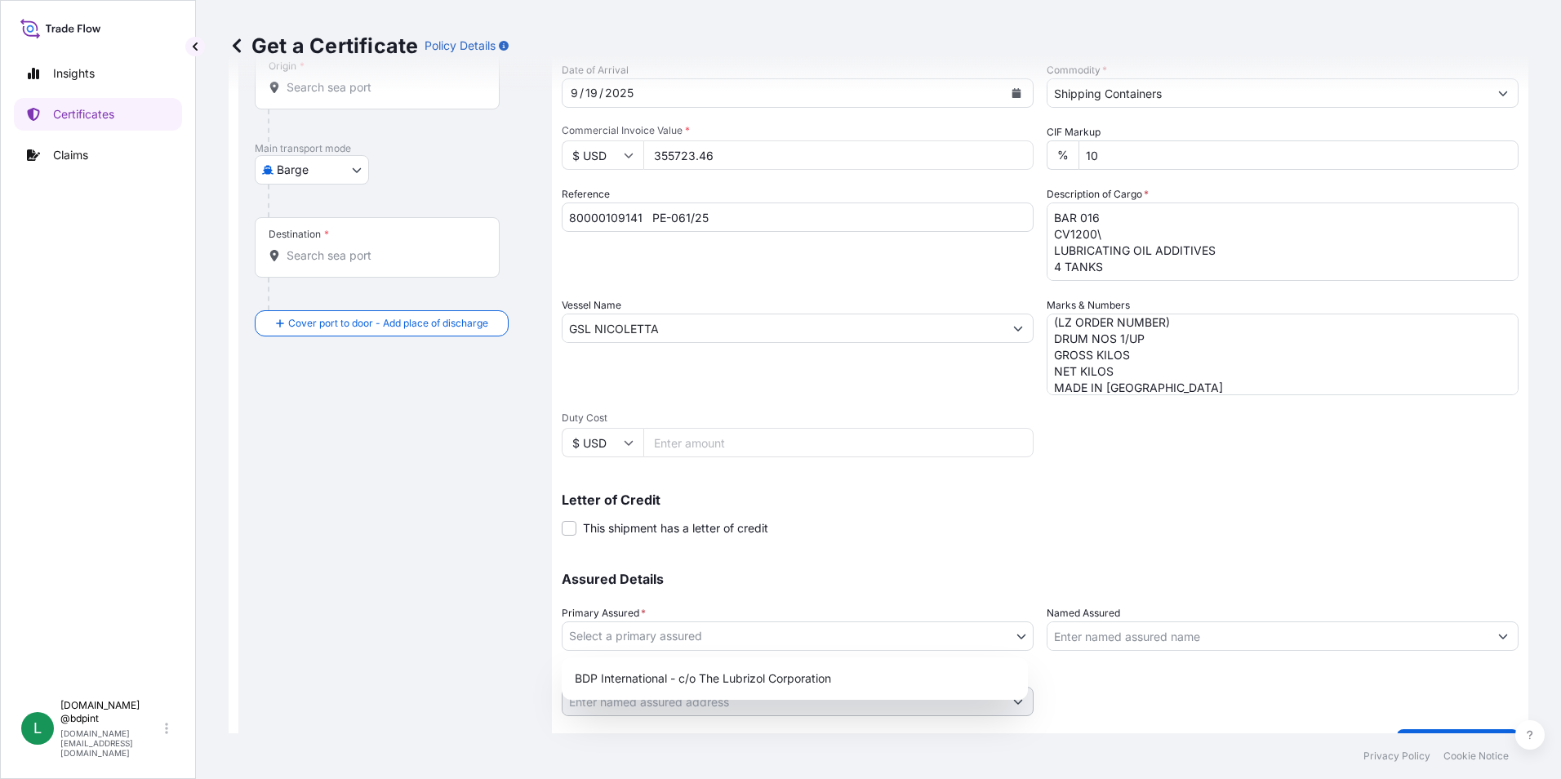
click at [951, 630] on body "Insights Certificates Claims L [DOMAIN_NAME] @bdpint [DOMAIN_NAME][EMAIL_ADDRES…" at bounding box center [780, 389] width 1561 height 779
click at [815, 674] on div "BDP International - c/o The Lubrizol Corporation" at bounding box center [794, 678] width 453 height 29
select select "31972"
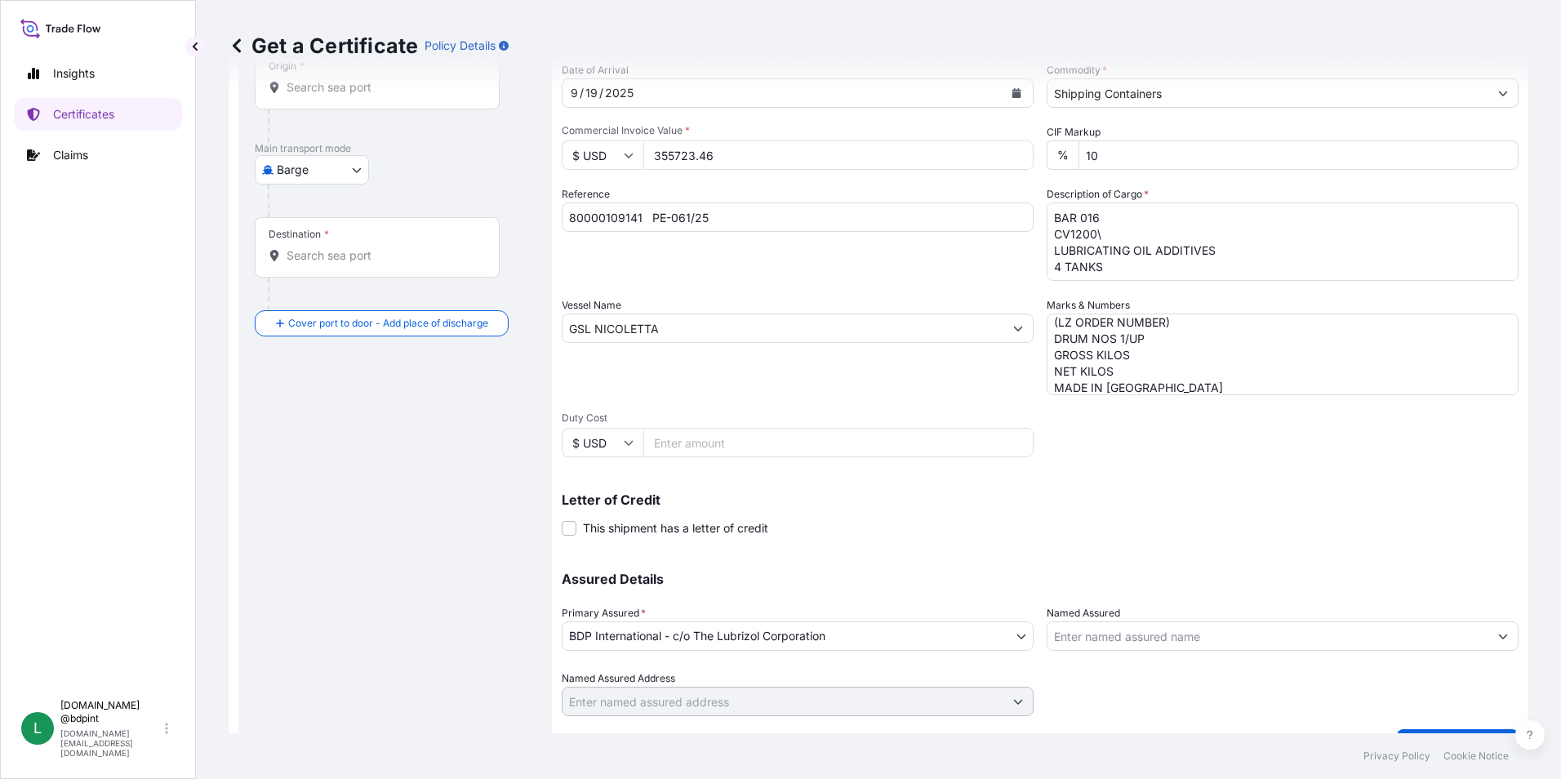
click at [1248, 643] on input "Named Assured" at bounding box center [1268, 635] width 441 height 29
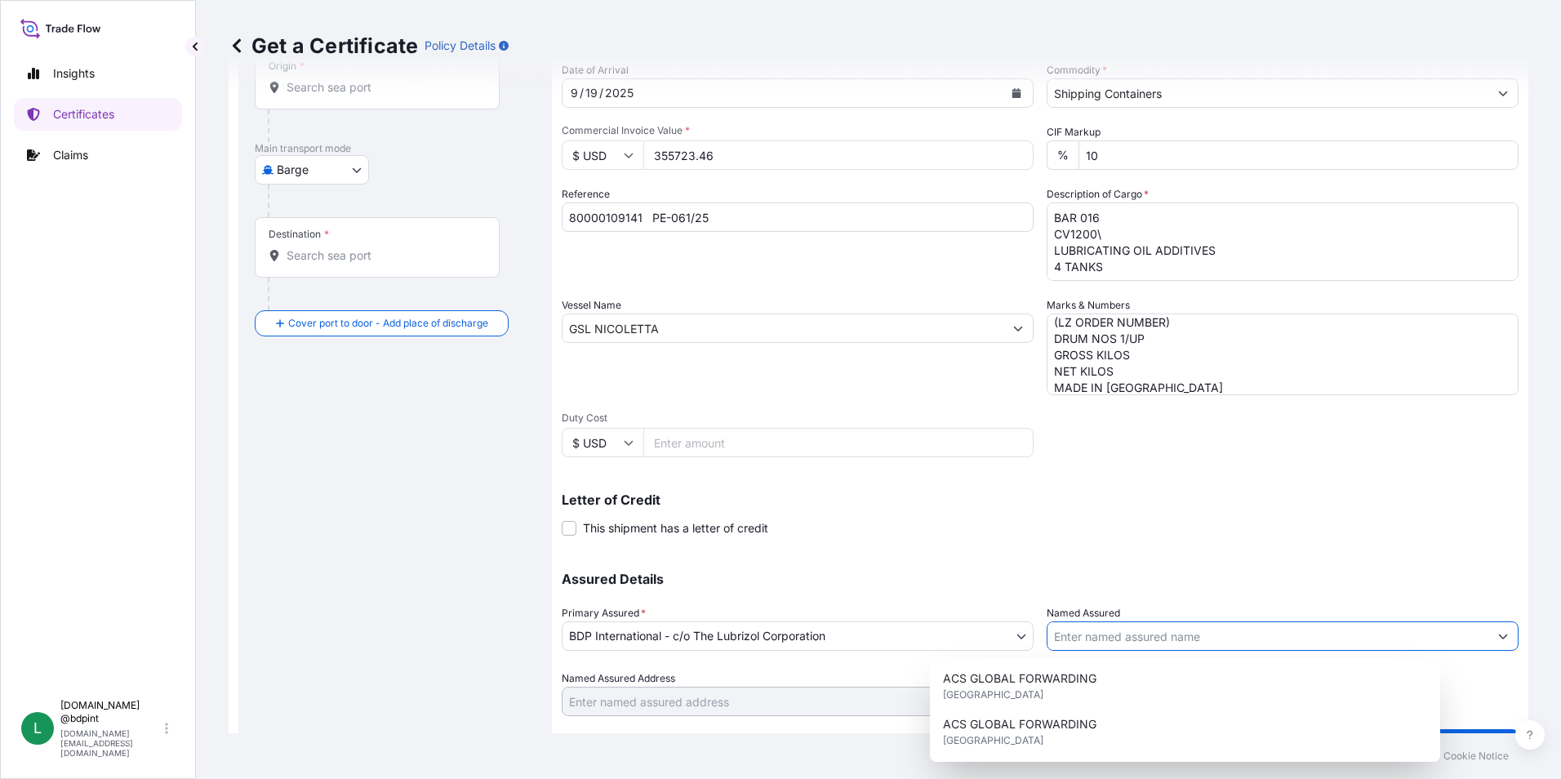
paste input "BARCINO SAC"
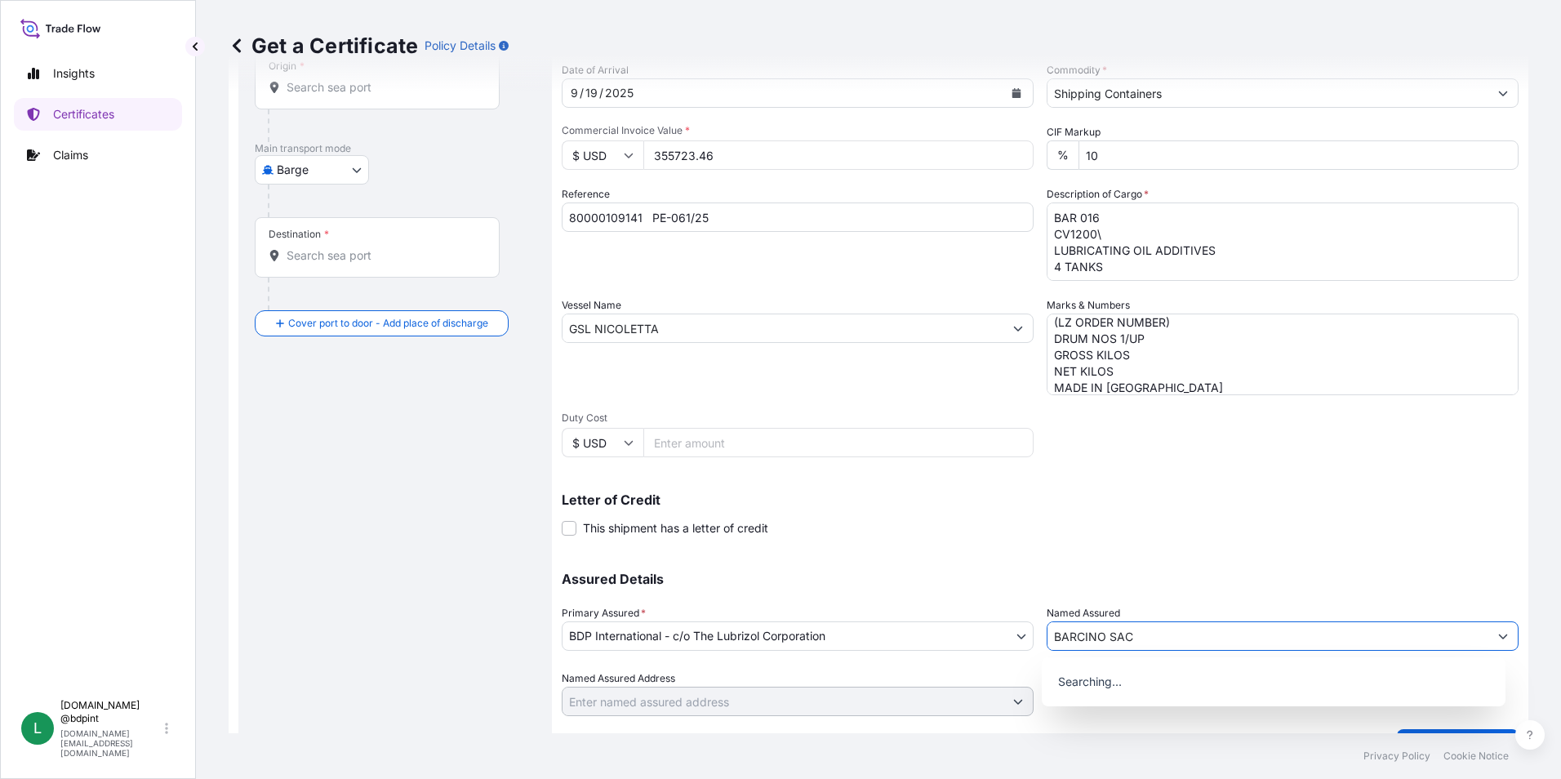
type input "BARCINO SAC"
click at [1199, 522] on div "Letter of Credit This shipment has a letter of credit Letter of credit * Letter…" at bounding box center [1040, 514] width 957 height 43
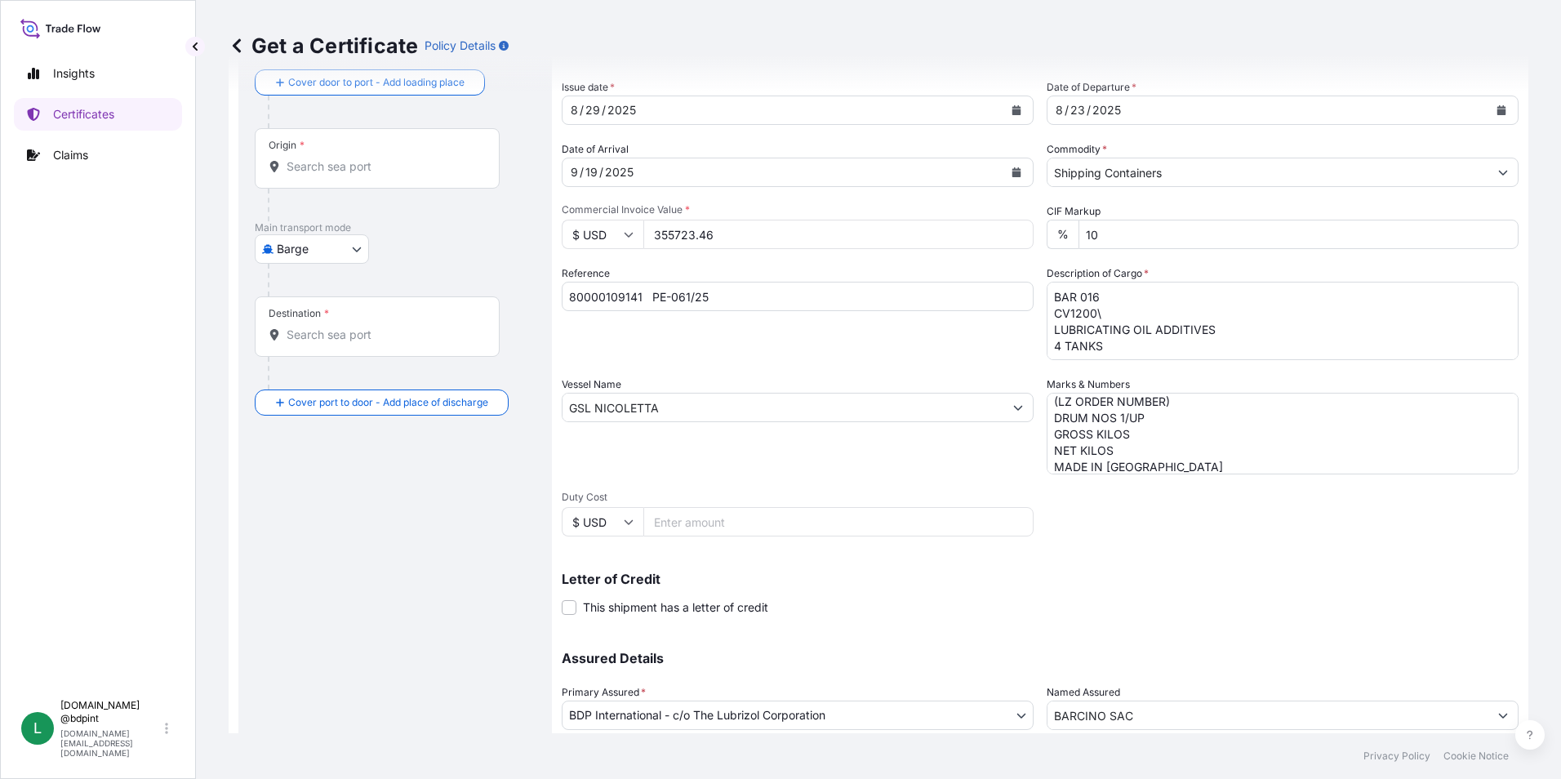
scroll to position [0, 0]
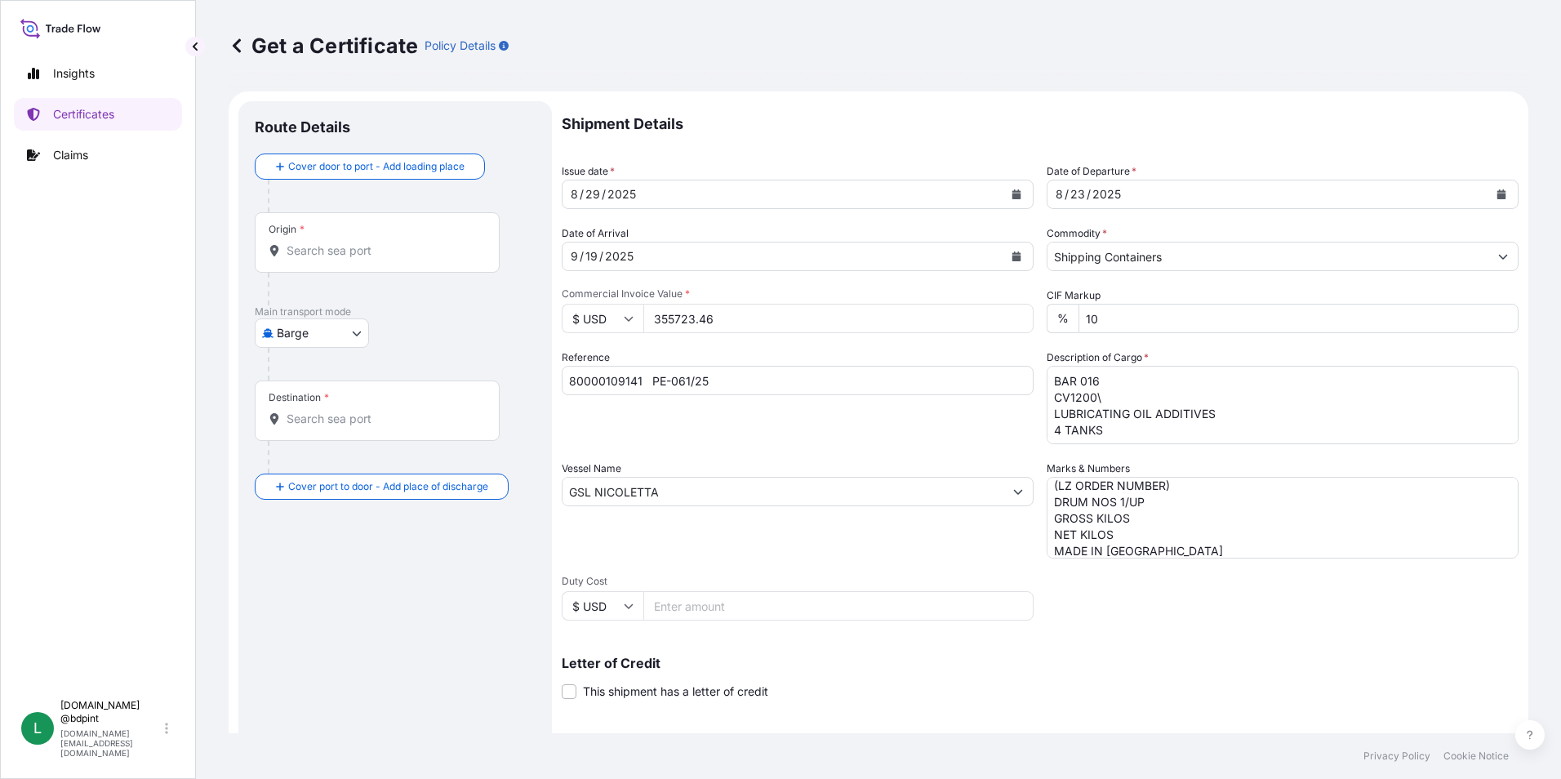
click at [318, 331] on body "15 options available. 0 options available. Insights Certificates Claims L [DOMA…" at bounding box center [780, 389] width 1561 height 779
click at [323, 472] on div "Ocean Vessel" at bounding box center [313, 463] width 104 height 29
select select "Ocean Vessel"
click at [322, 247] on div "Origin *" at bounding box center [377, 249] width 245 height 60
click at [322, 249] on input "Origin *" at bounding box center [383, 257] width 193 height 16
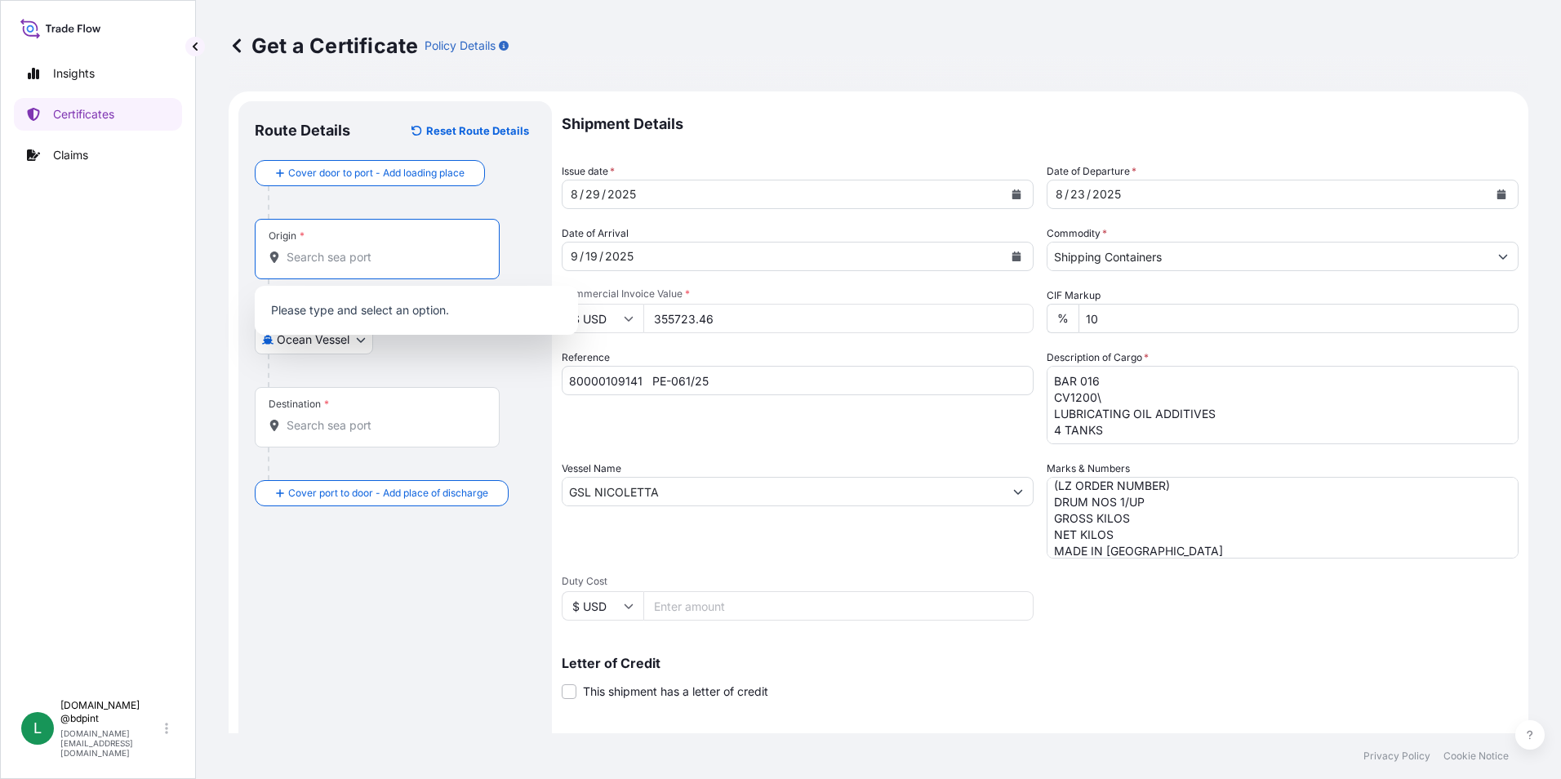
paste input "USHOU"
click at [368, 320] on div "USHOU / IAH - [GEOGRAPHIC_DATA], [GEOGRAPHIC_DATA]" at bounding box center [416, 315] width 310 height 46
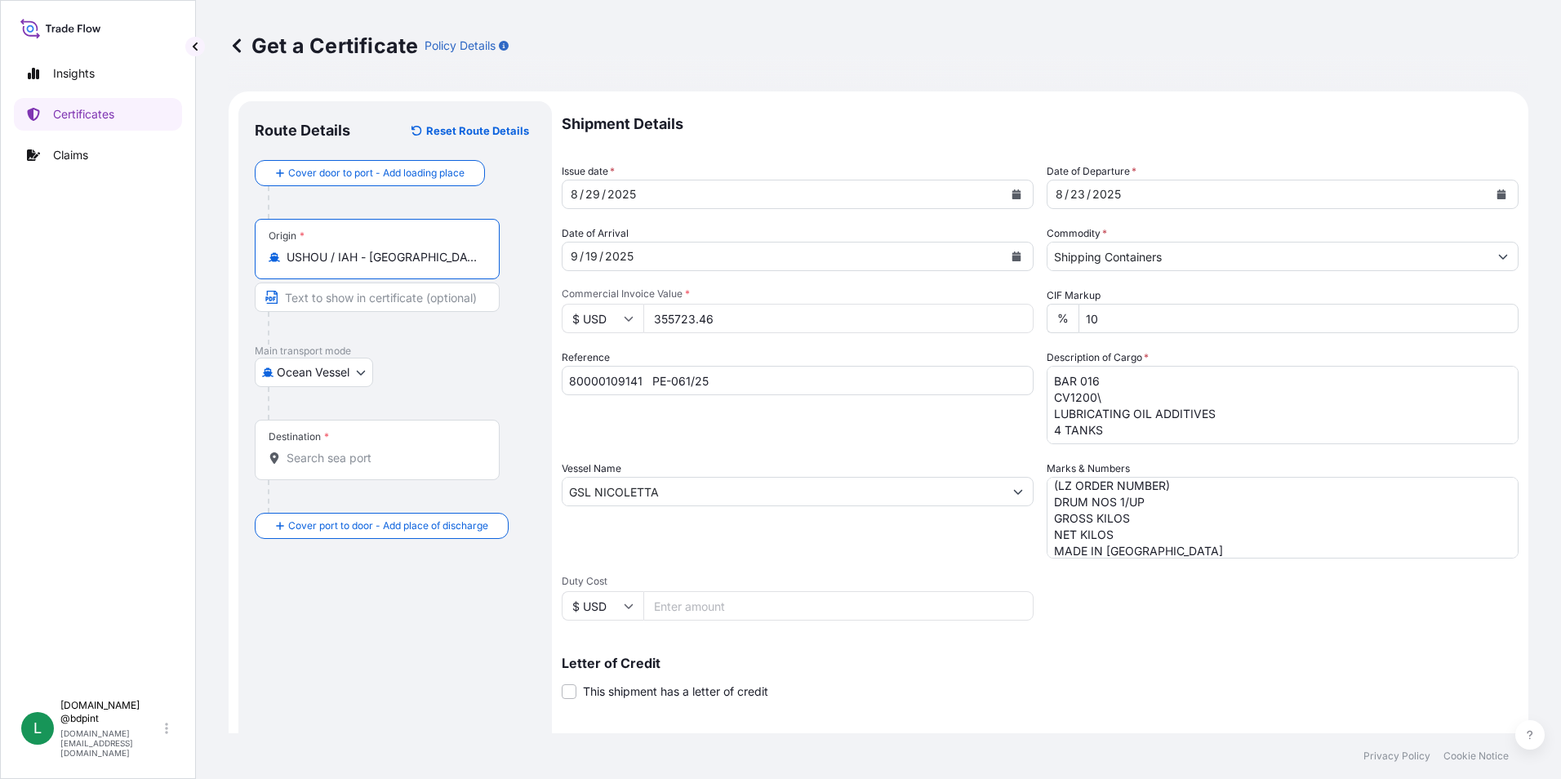
type input "USHOU / IAH - [GEOGRAPHIC_DATA], [GEOGRAPHIC_DATA]"
click at [361, 450] on input "Destination *" at bounding box center [383, 458] width 193 height 16
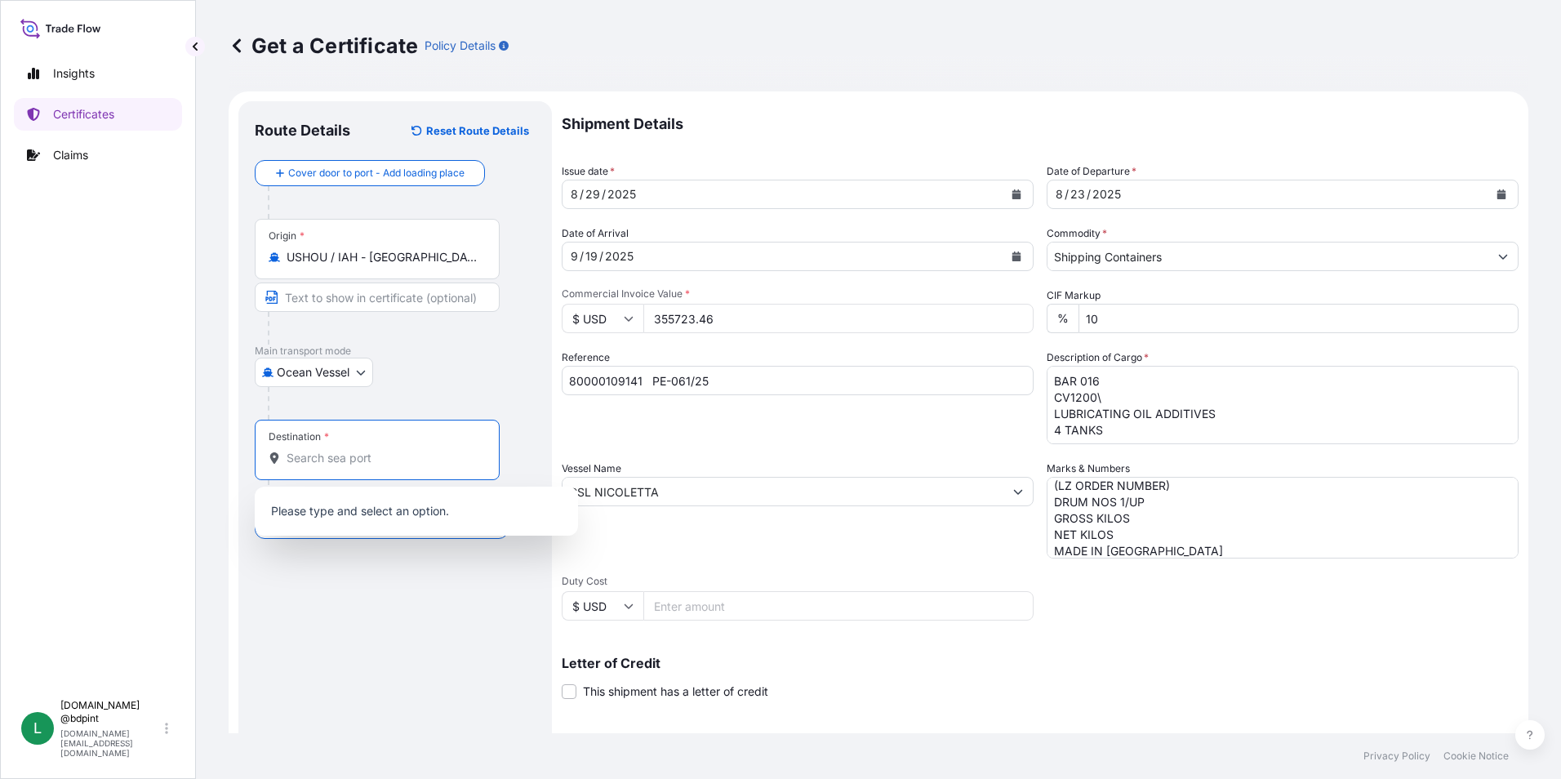
paste input "PECLL"
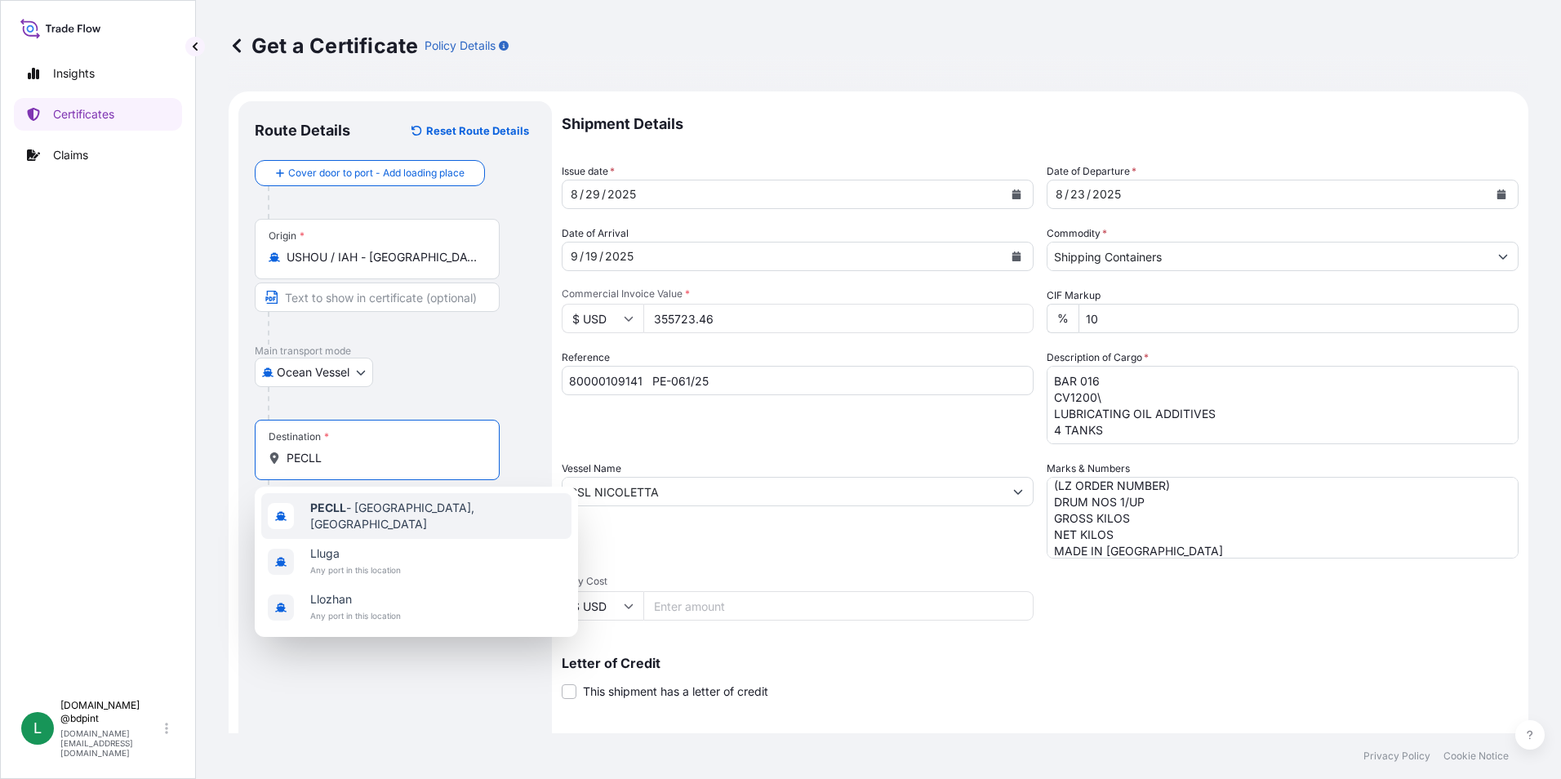
click at [371, 516] on span "PECLL - [GEOGRAPHIC_DATA], [GEOGRAPHIC_DATA]" at bounding box center [437, 516] width 255 height 33
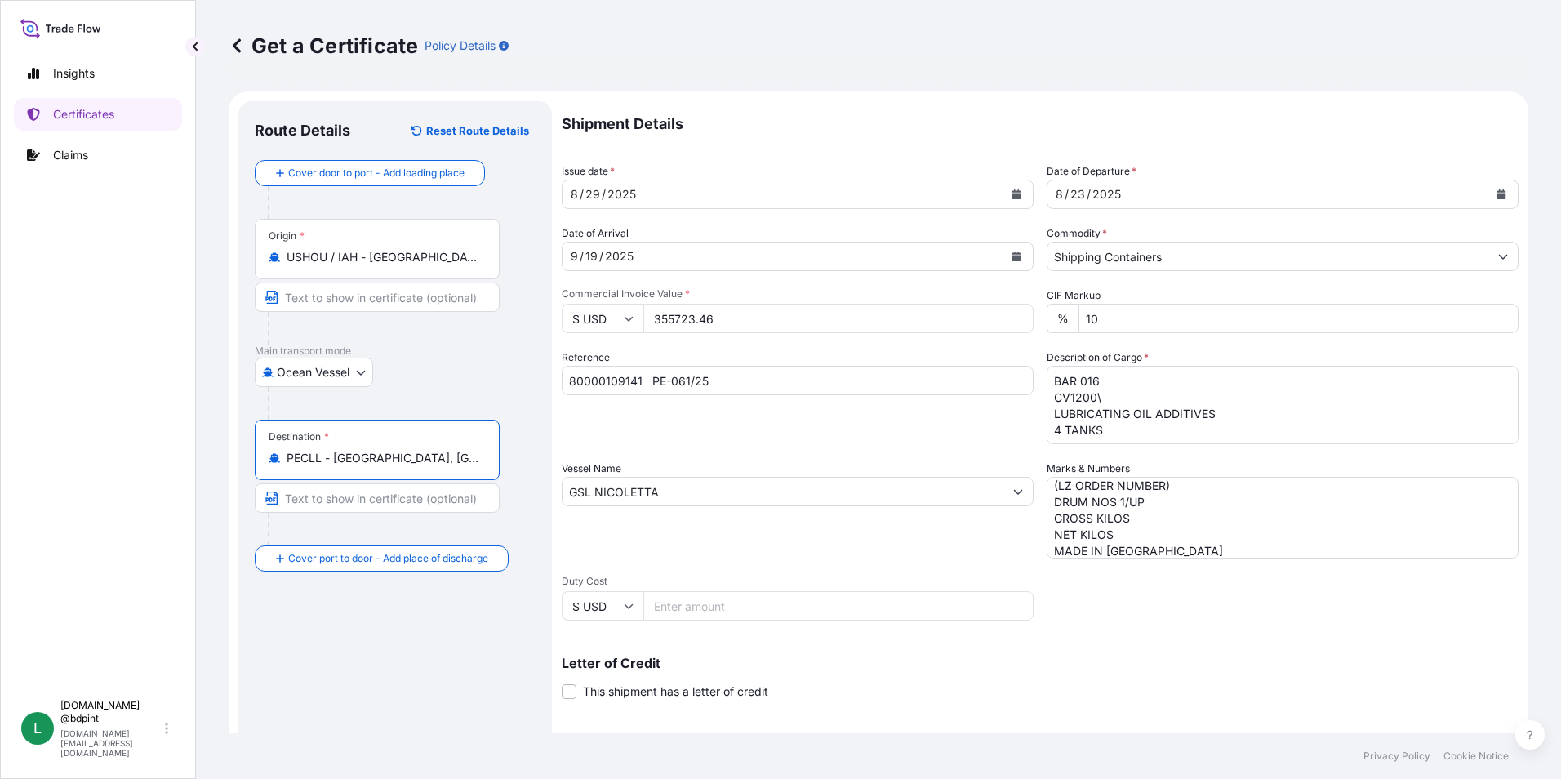
type input "PECLL - [GEOGRAPHIC_DATA], [GEOGRAPHIC_DATA]"
click at [423, 591] on div "Route Details Reset Route Details Cover door to port - Add loading place Place …" at bounding box center [395, 513] width 281 height 791
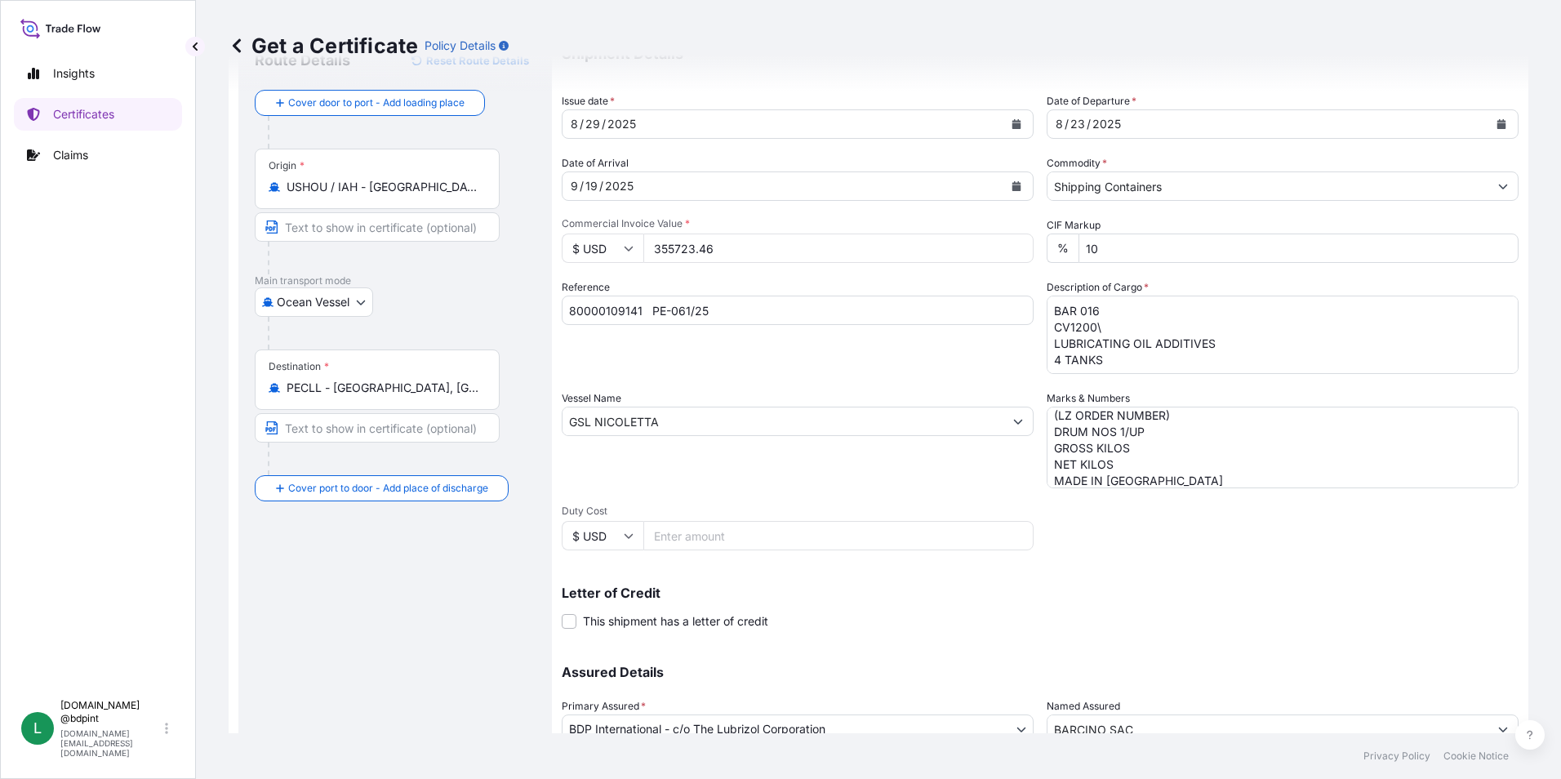
scroll to position [202, 0]
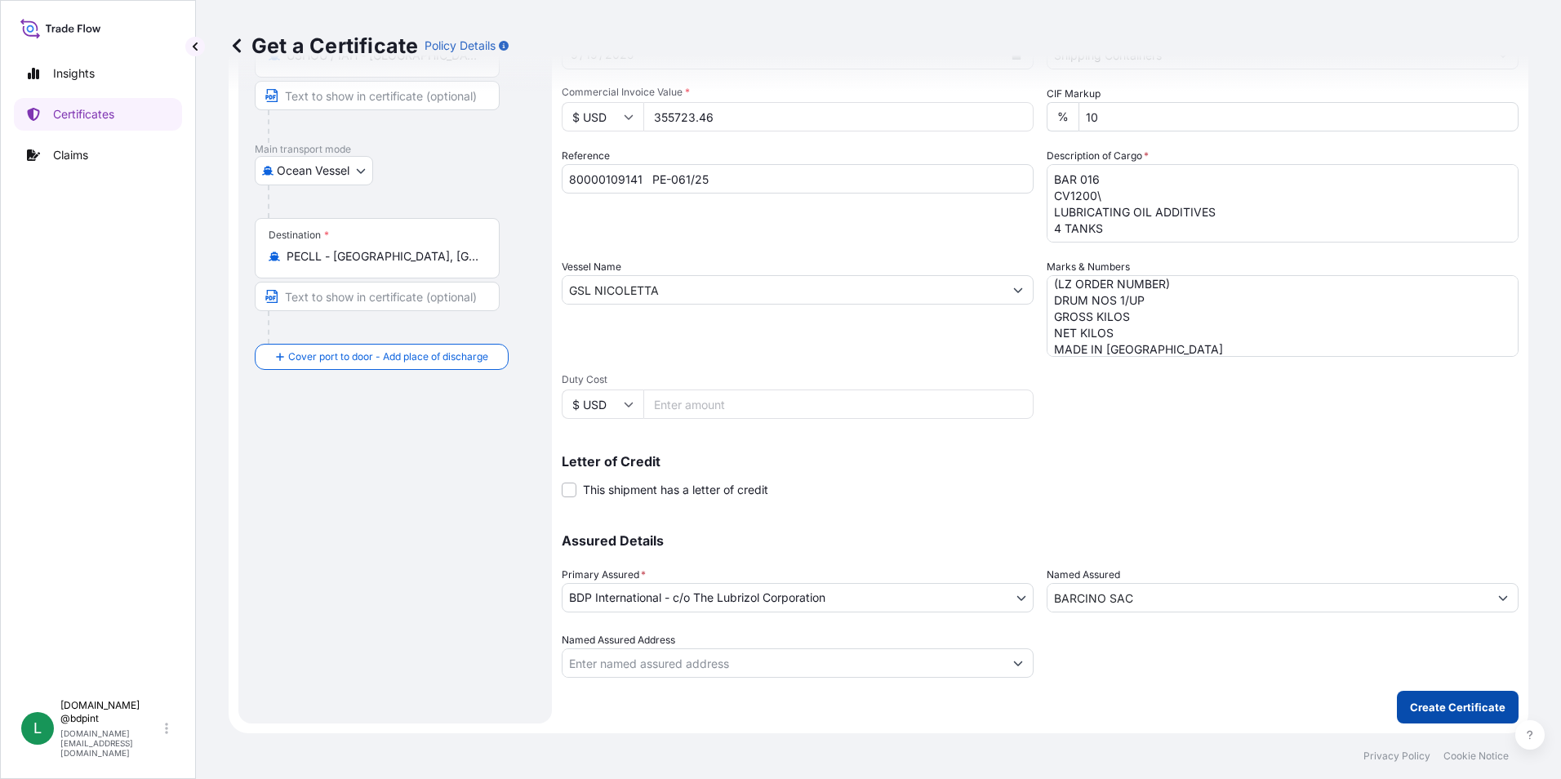
click at [1410, 708] on p "Create Certificate" at bounding box center [1458, 707] width 96 height 16
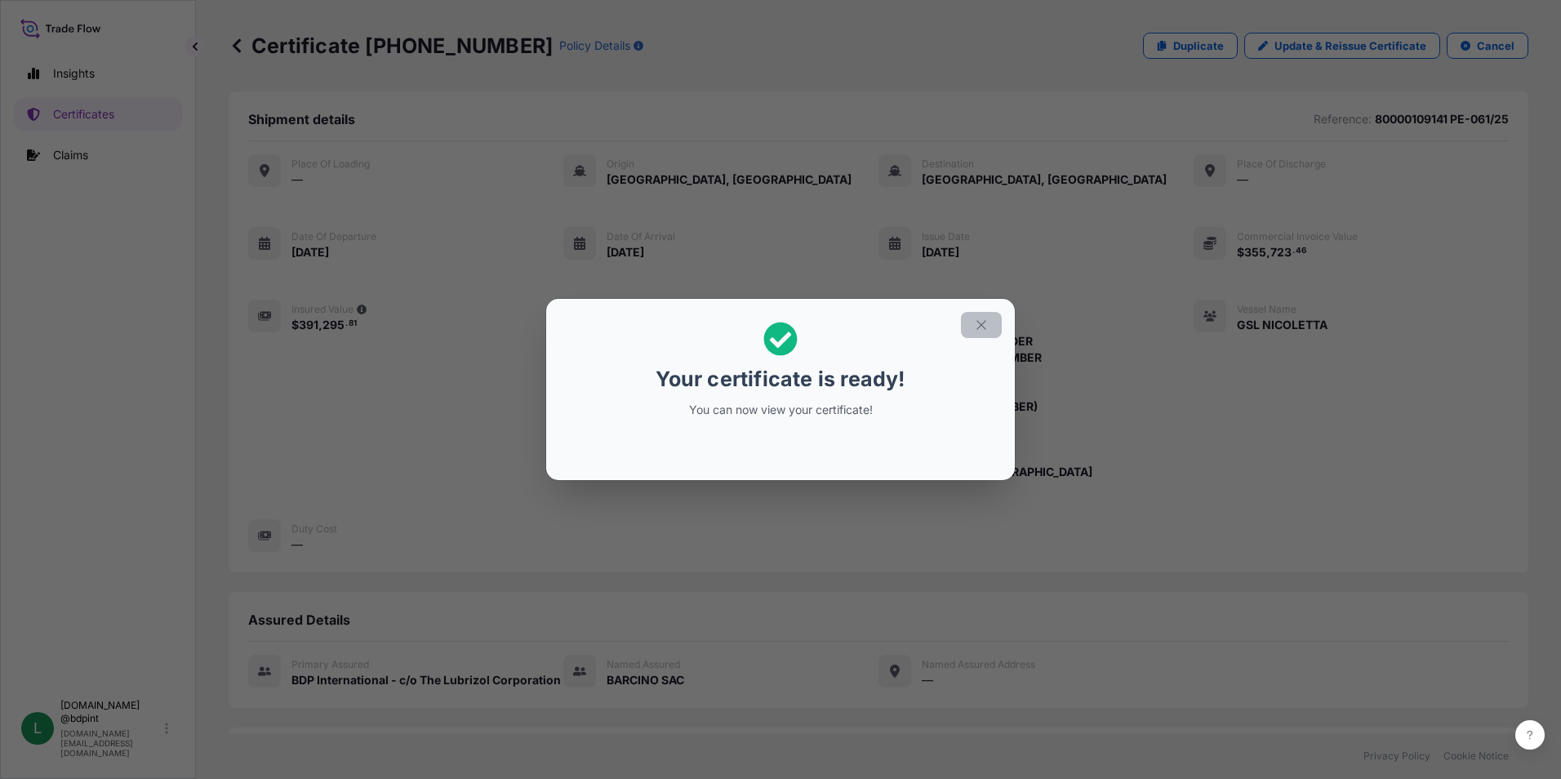
click at [972, 332] on button "button" at bounding box center [981, 325] width 41 height 26
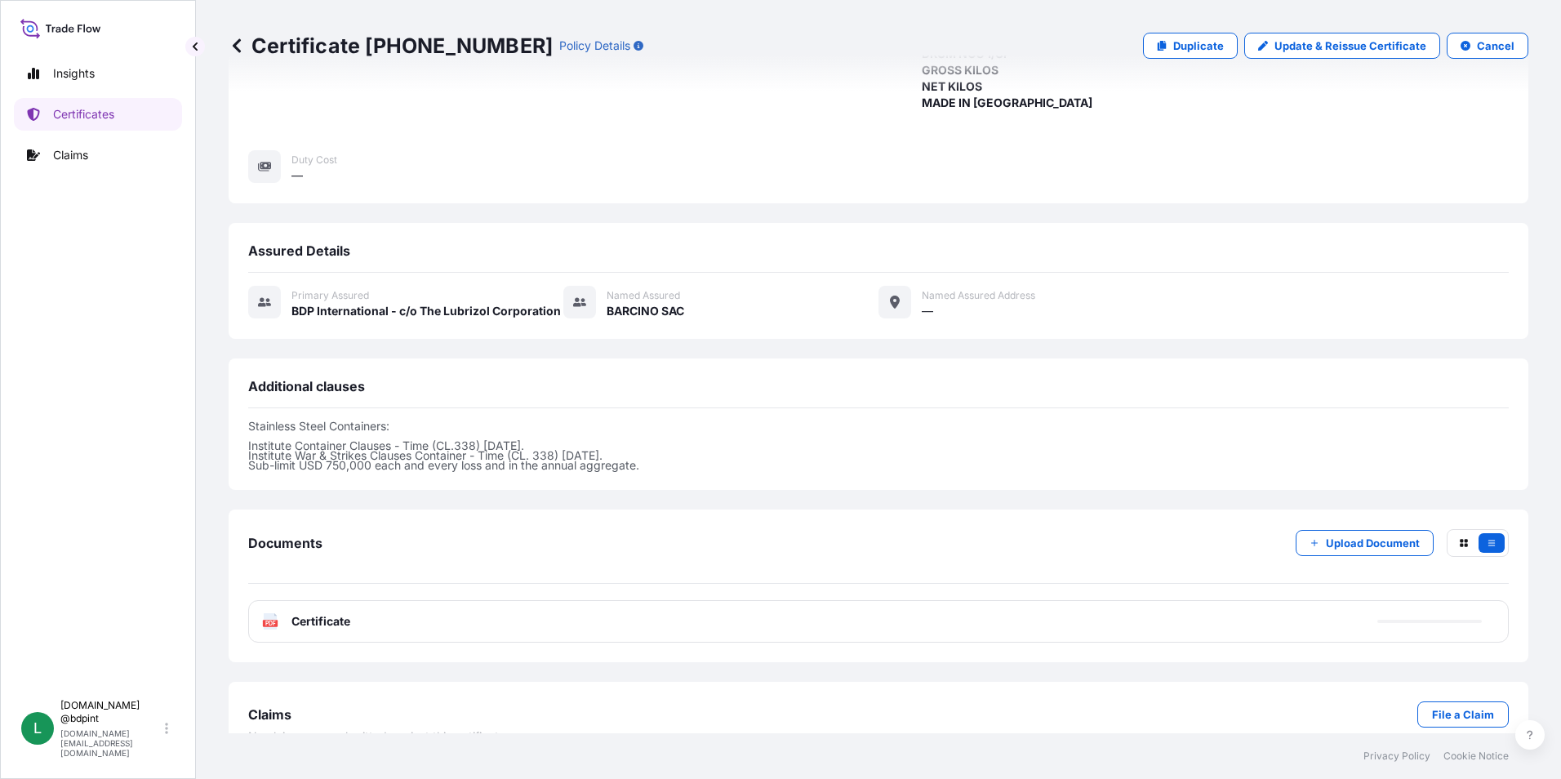
scroll to position [400, 0]
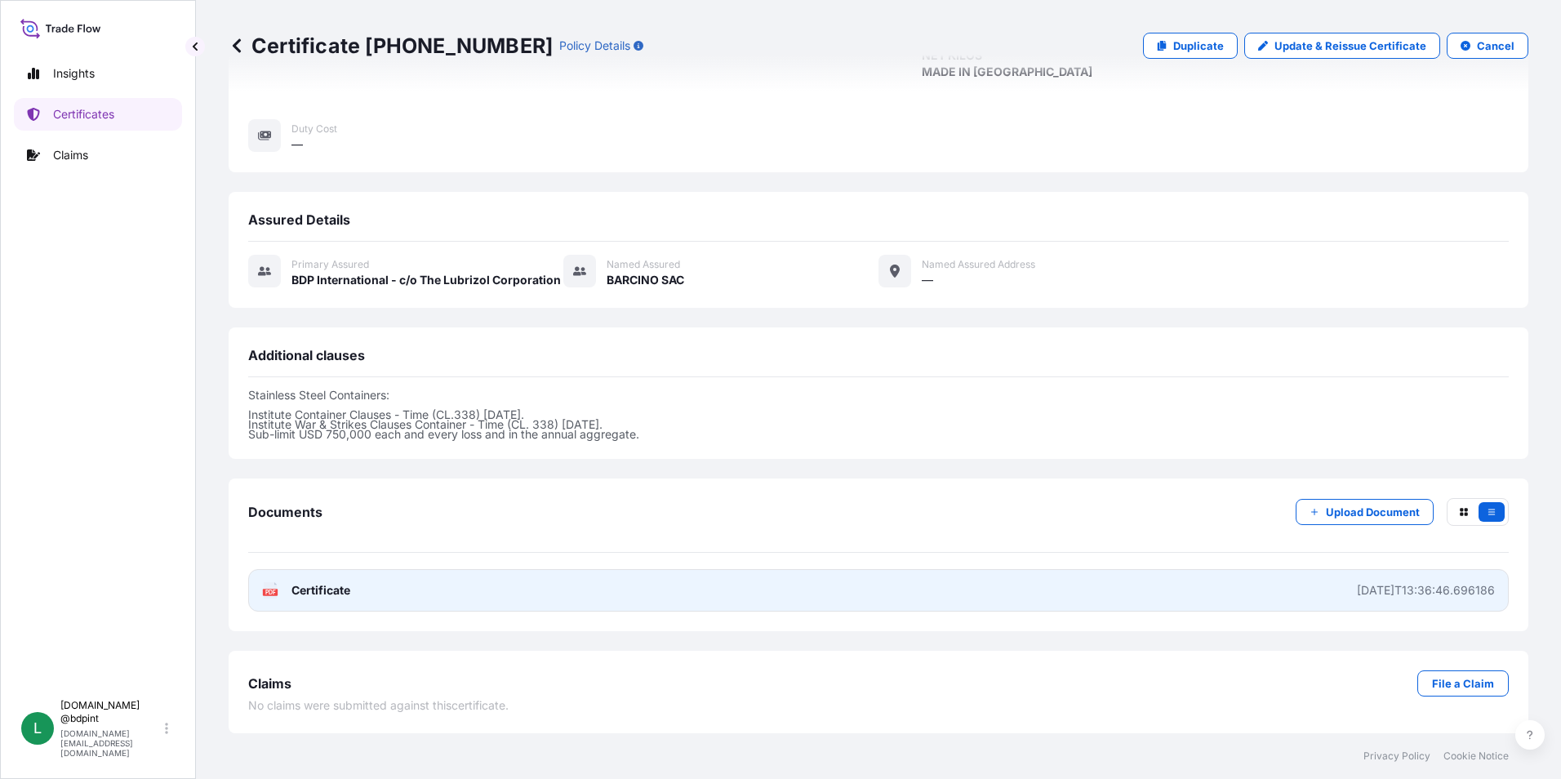
click at [887, 595] on link "PDF Certificate [DATE]T13:36:46.696186" at bounding box center [878, 590] width 1261 height 42
